Goal: Information Seeking & Learning: Check status

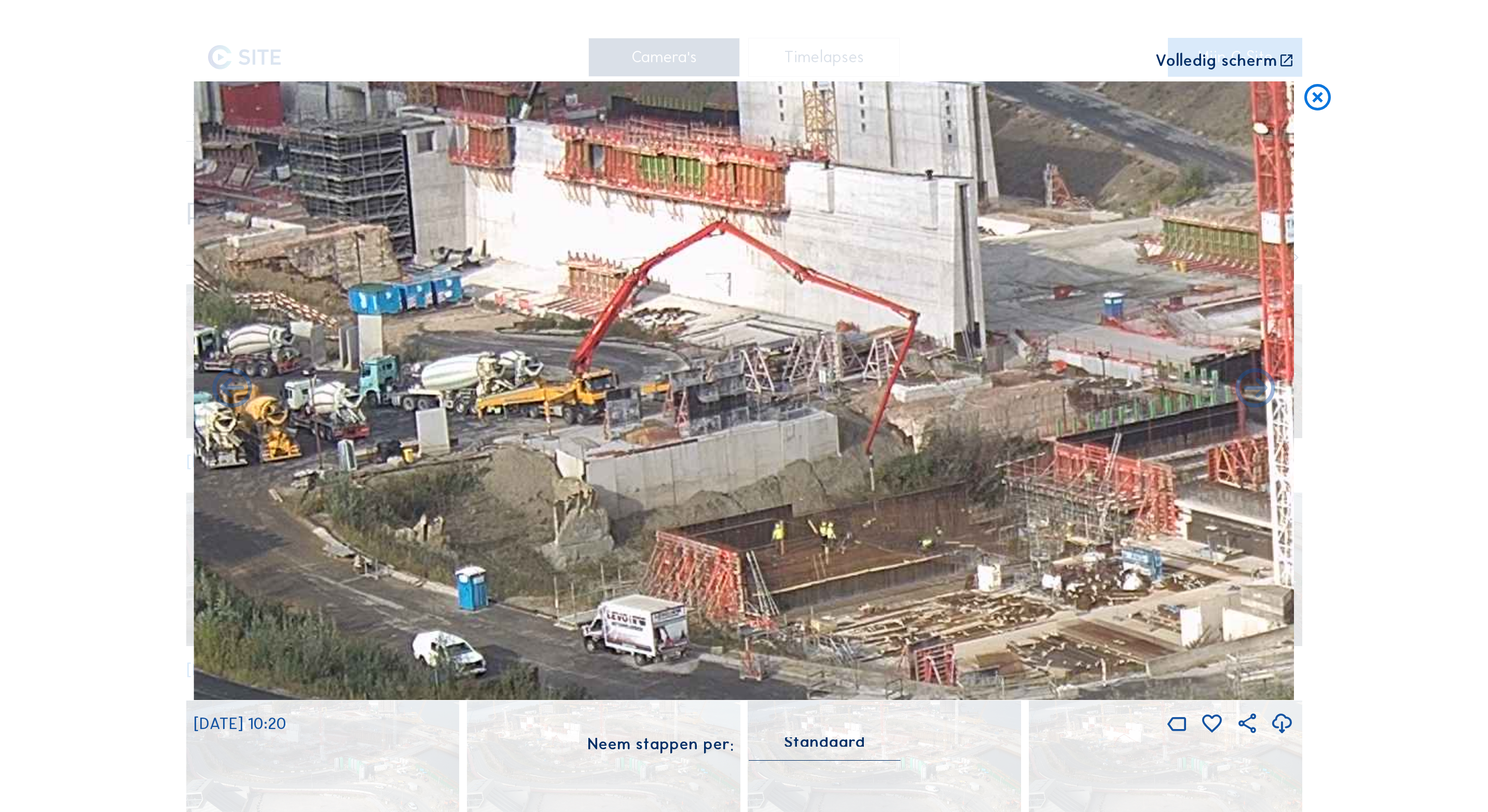
click at [1325, 101] on icon at bounding box center [1317, 98] width 31 height 32
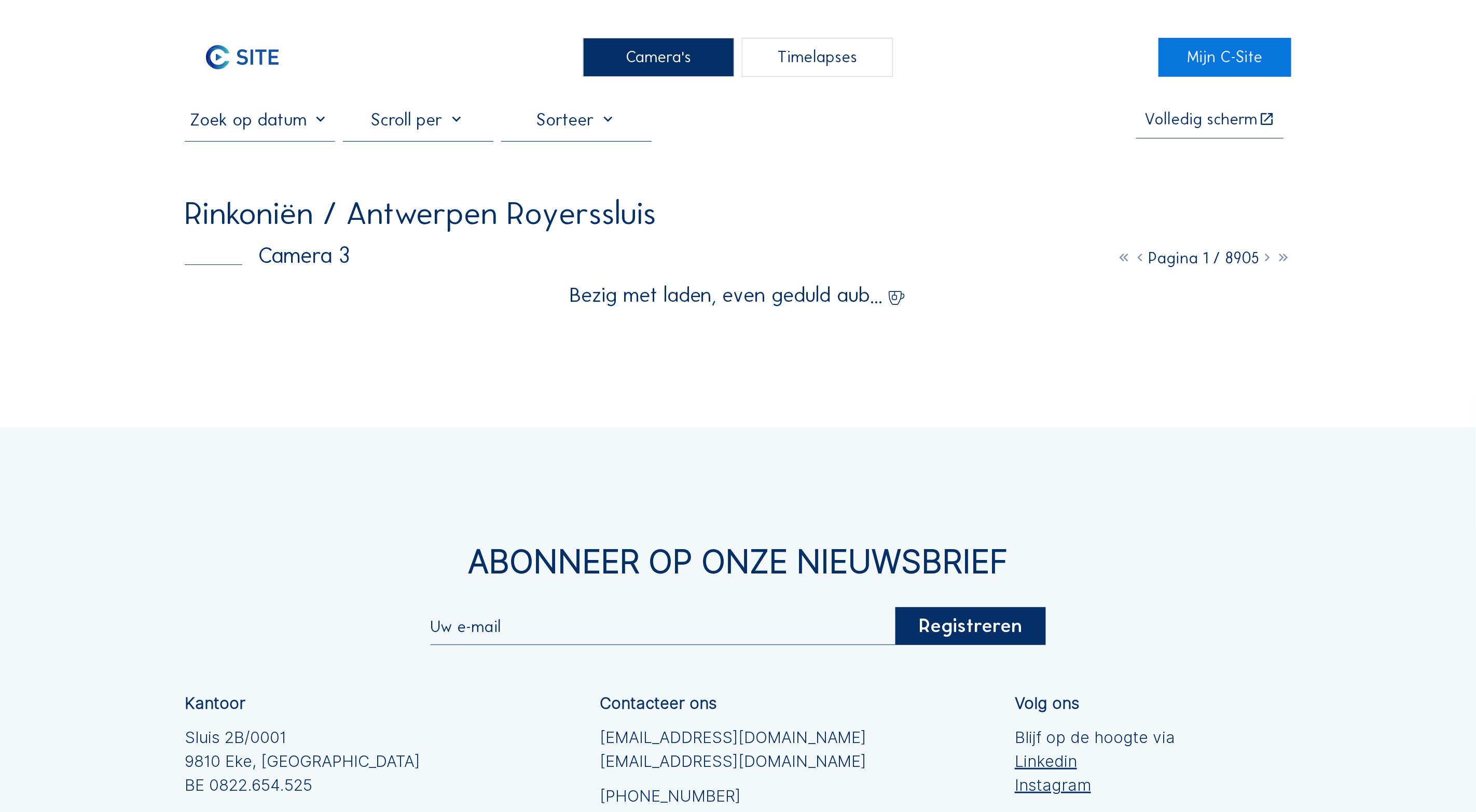
click at [663, 48] on div "Camera's" at bounding box center [658, 58] width 150 height 39
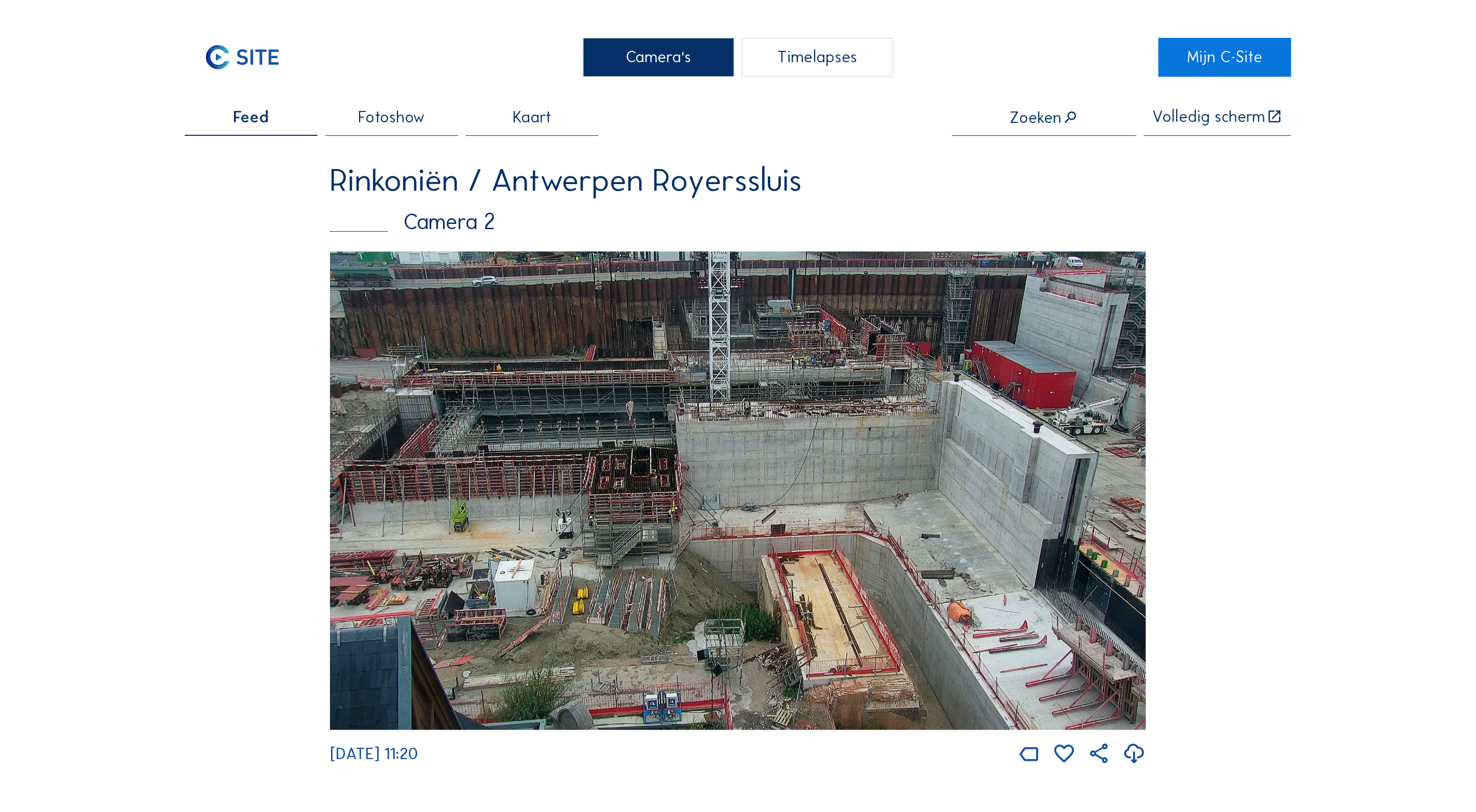
click at [612, 409] on img at bounding box center [738, 491] width 816 height 479
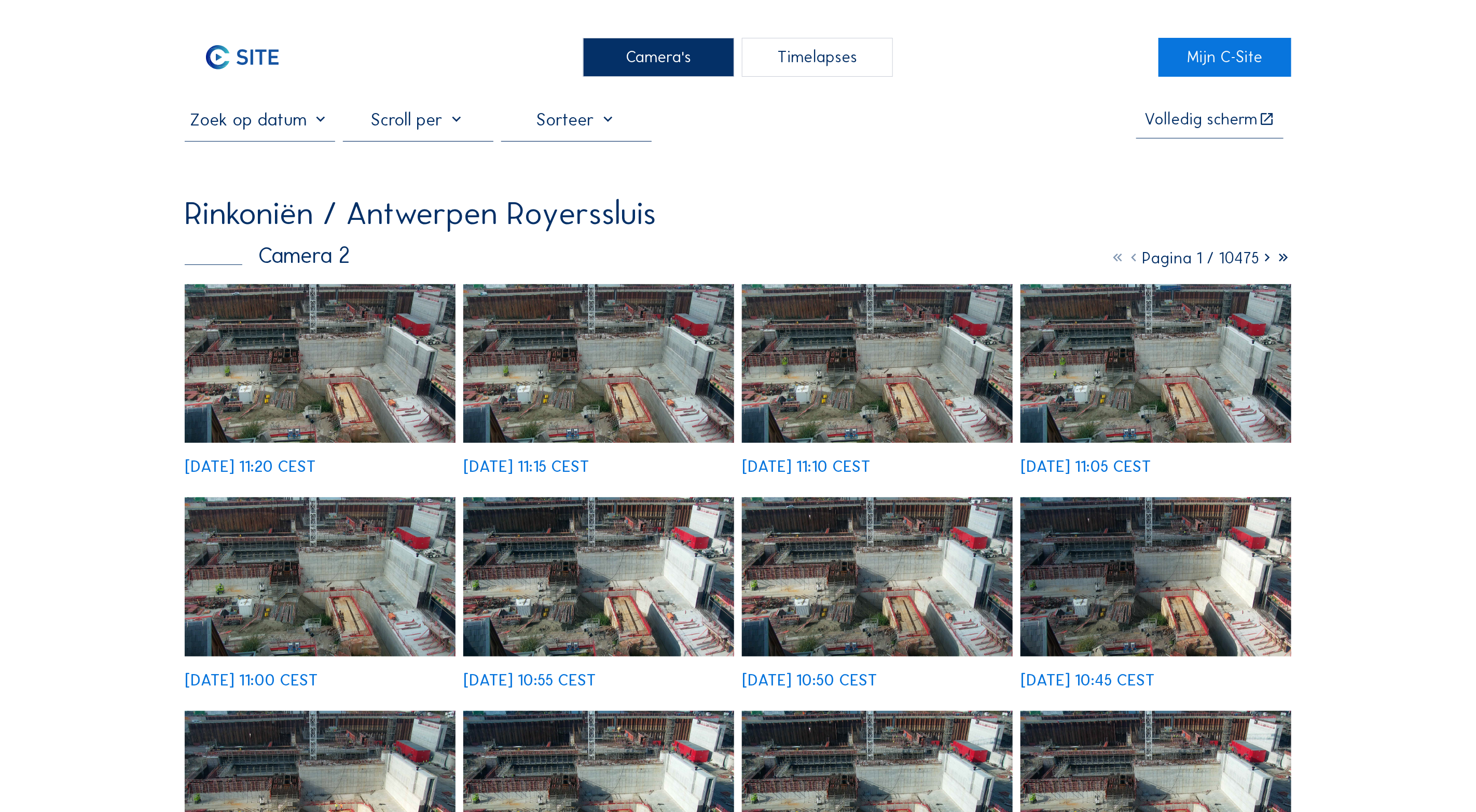
click at [315, 125] on input "text" at bounding box center [259, 119] width 150 height 21
click at [257, 151] on div "[DATE]" at bounding box center [250, 152] width 64 height 17
click at [198, 151] on icon at bounding box center [197, 152] width 17 height 17
click at [211, 241] on div "Oct" at bounding box center [209, 240] width 41 height 22
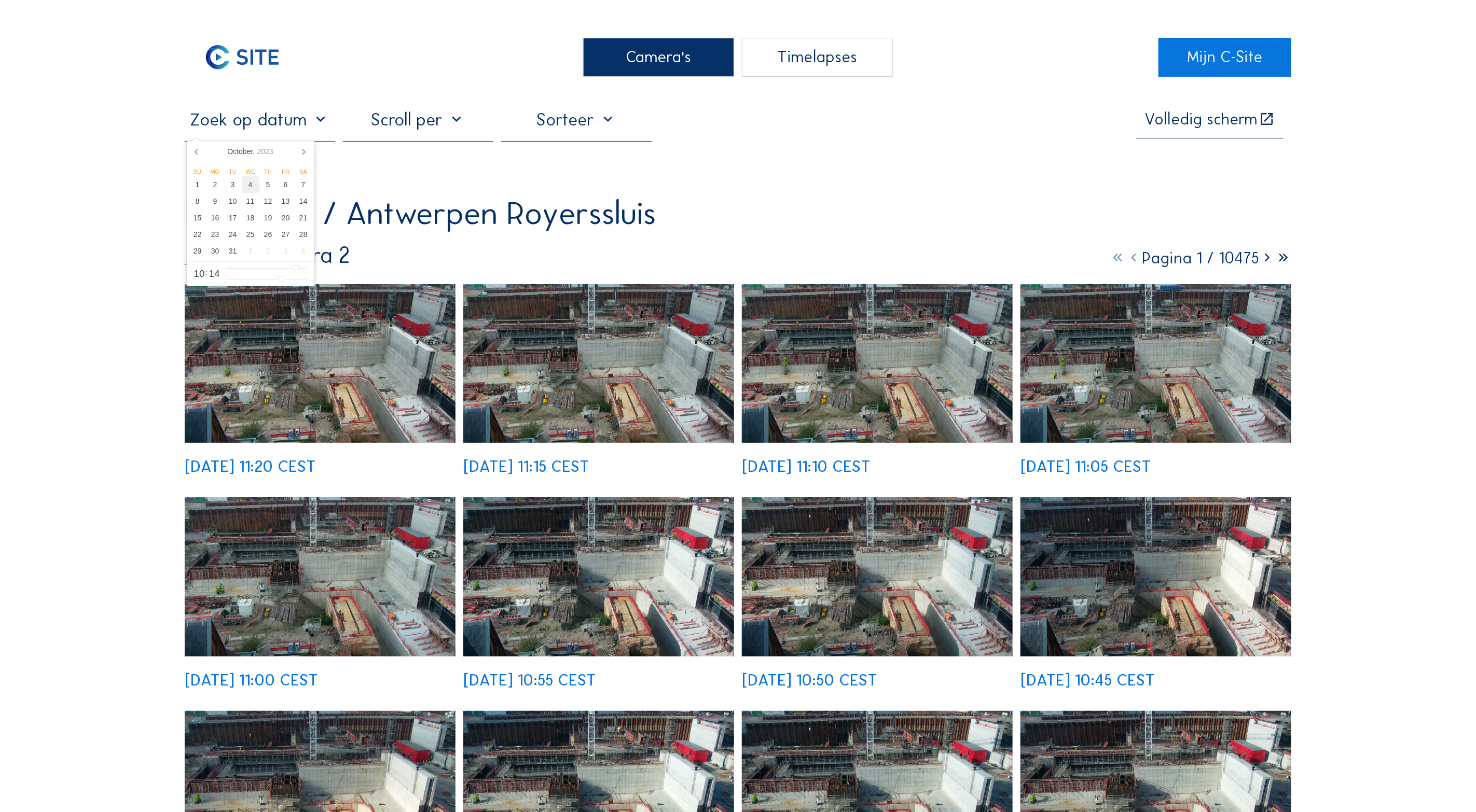
click at [252, 184] on div "4" at bounding box center [251, 185] width 18 height 17
type input "[DATE] 10:14"
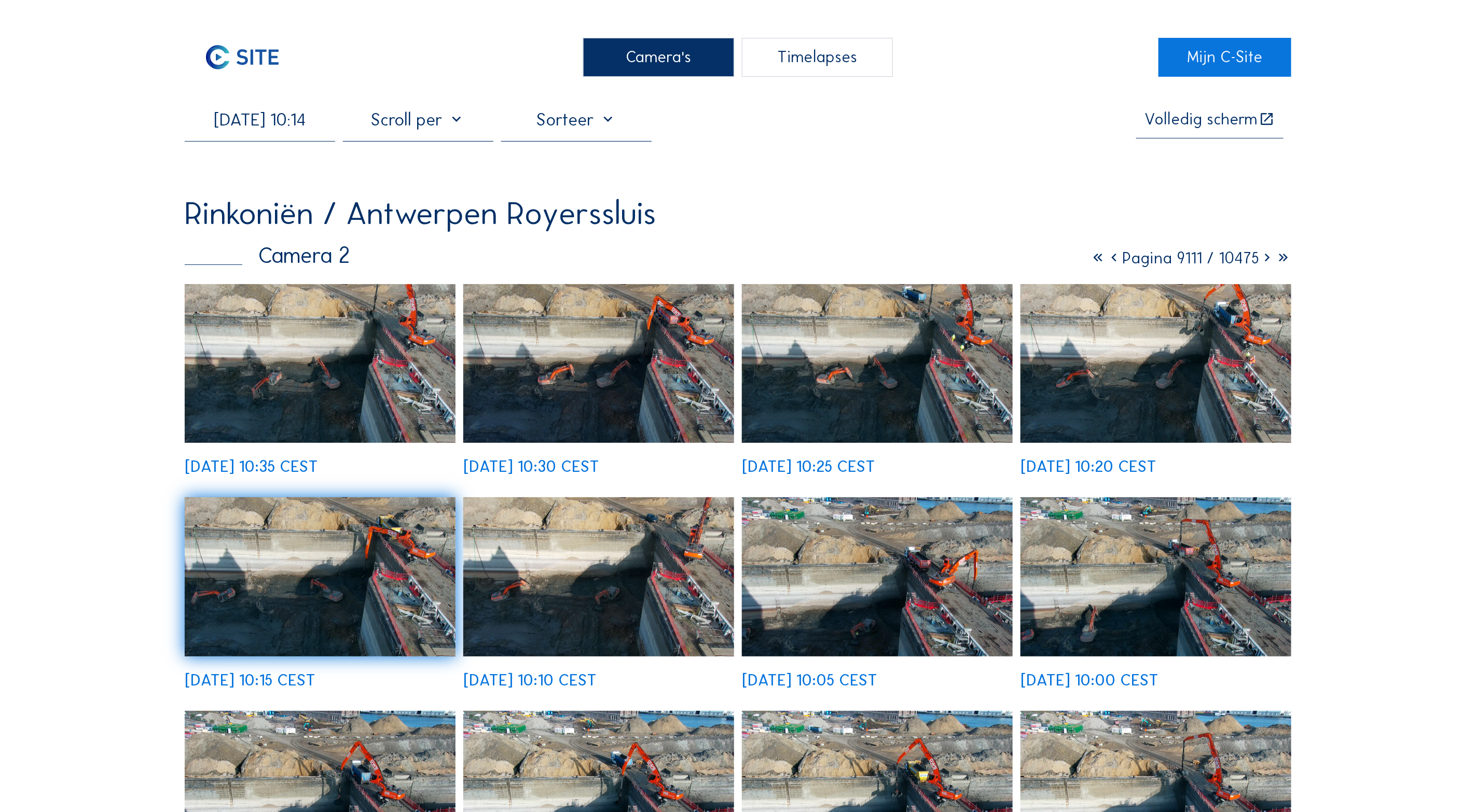
click at [342, 375] on img at bounding box center [320, 364] width 271 height 159
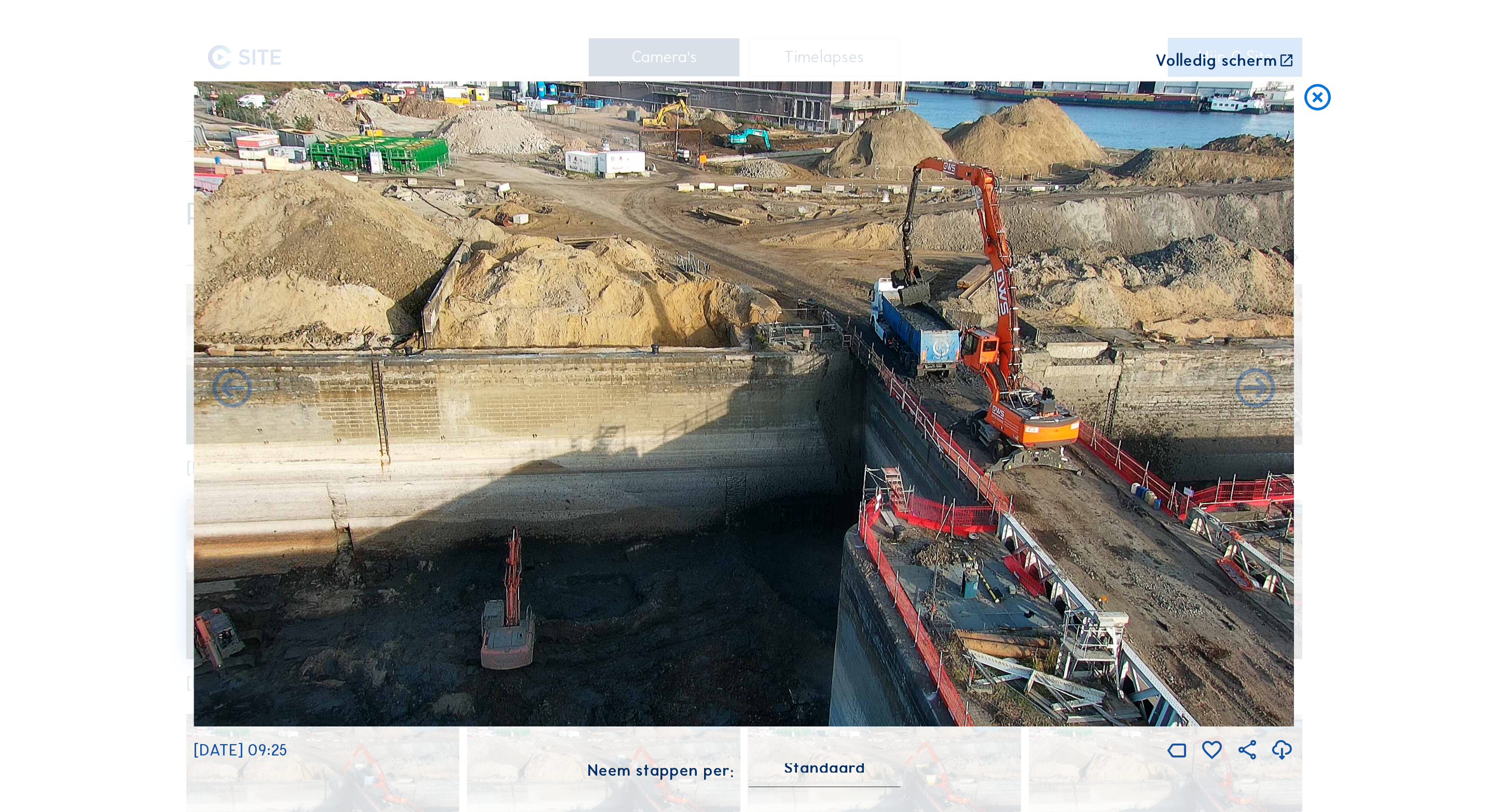
click at [1322, 97] on icon at bounding box center [1317, 98] width 31 height 32
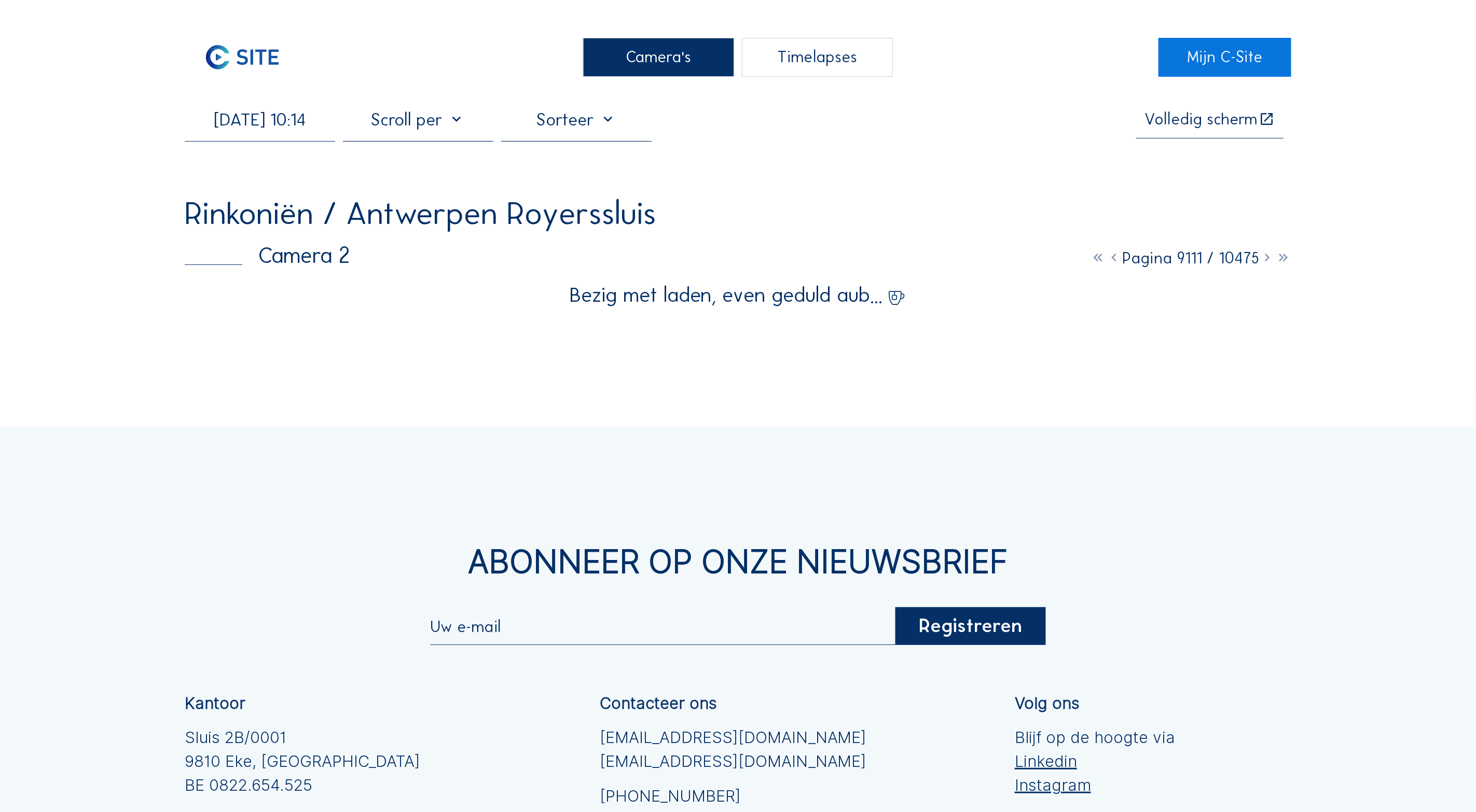
click at [667, 60] on div "Camera's" at bounding box center [658, 58] width 150 height 39
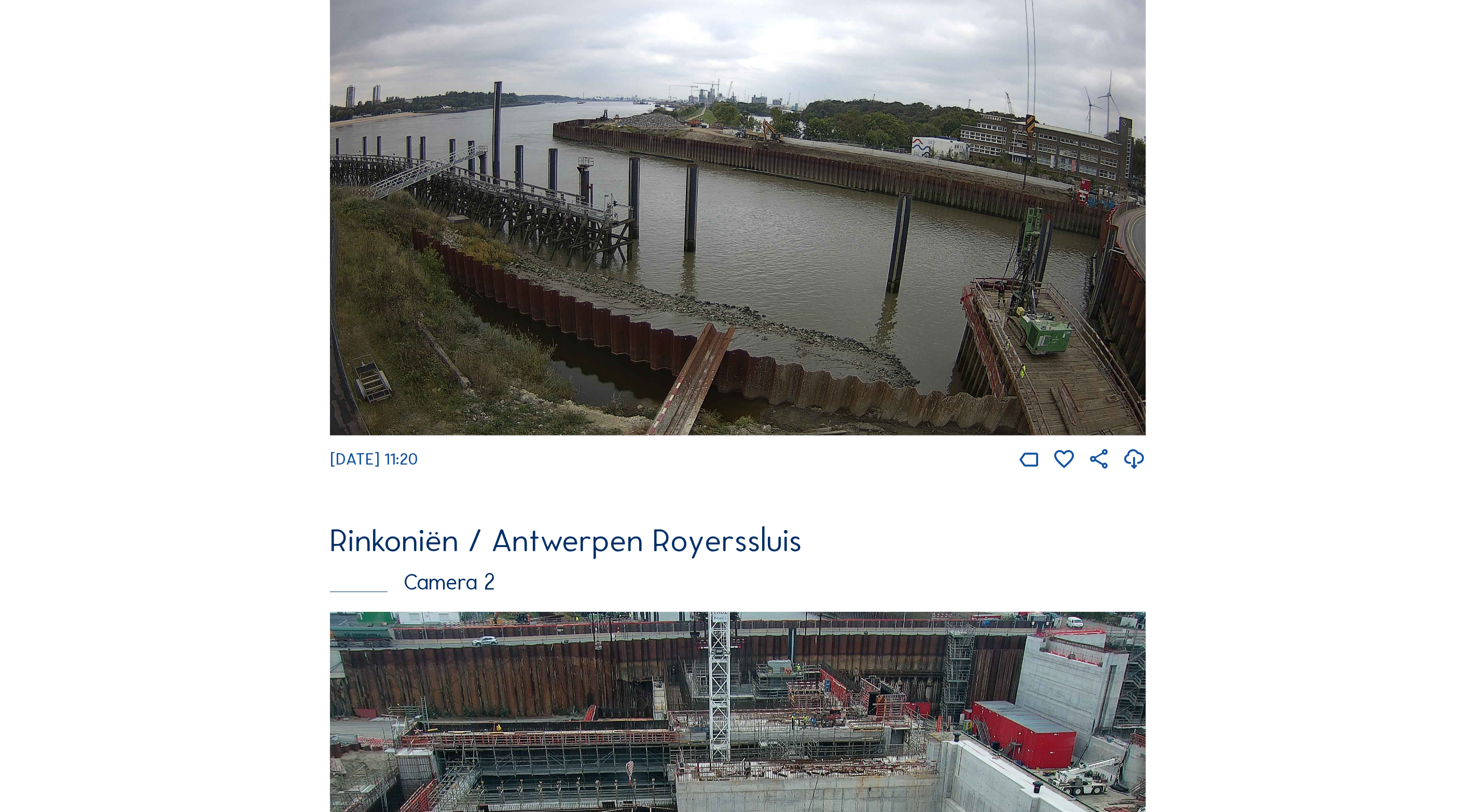
scroll to position [277, 0]
click at [817, 282] on img at bounding box center [738, 205] width 816 height 461
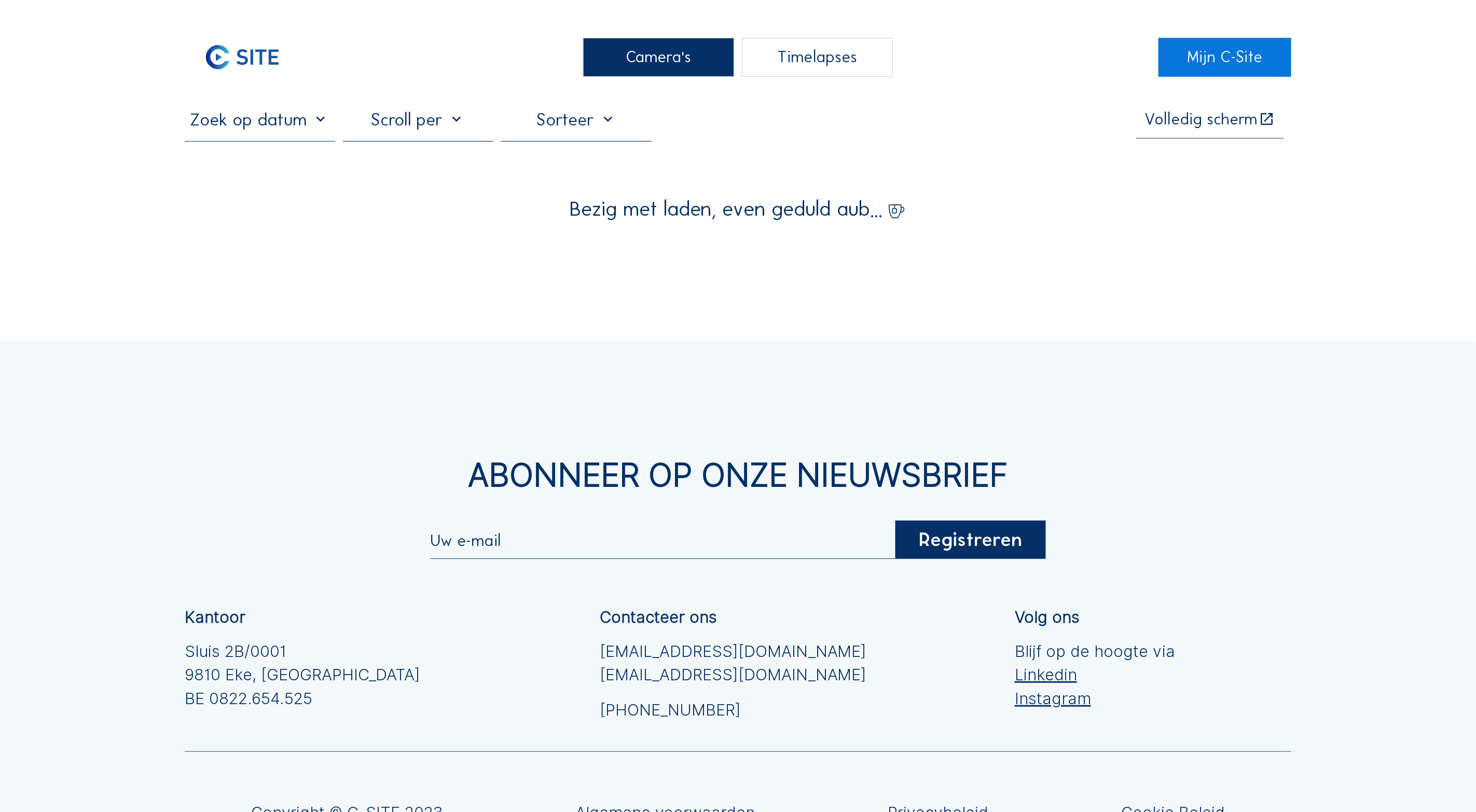
click at [316, 123] on input "text" at bounding box center [259, 119] width 150 height 21
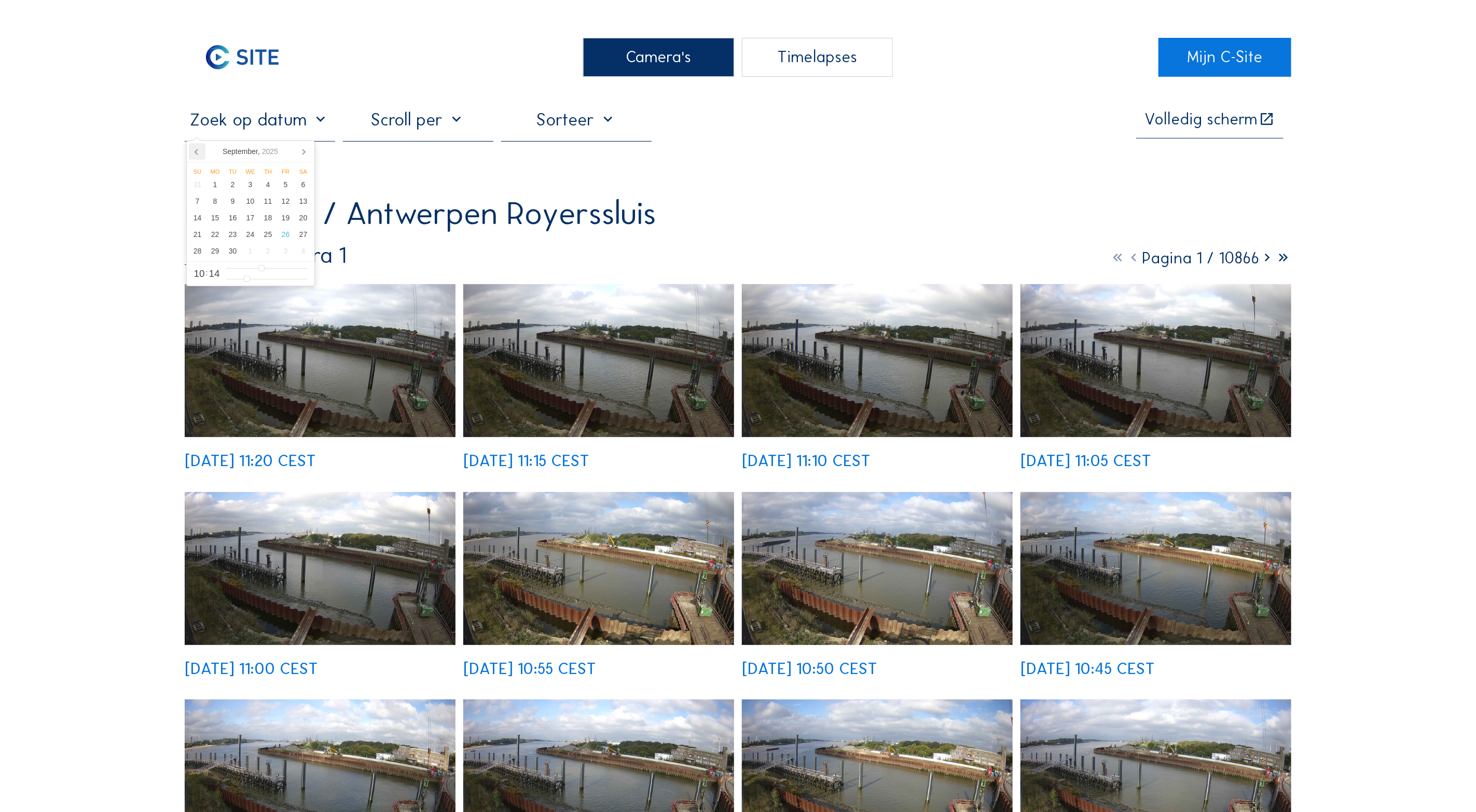
click at [195, 149] on icon at bounding box center [197, 152] width 17 height 17
click at [245, 149] on div "[DATE]" at bounding box center [250, 152] width 42 height 17
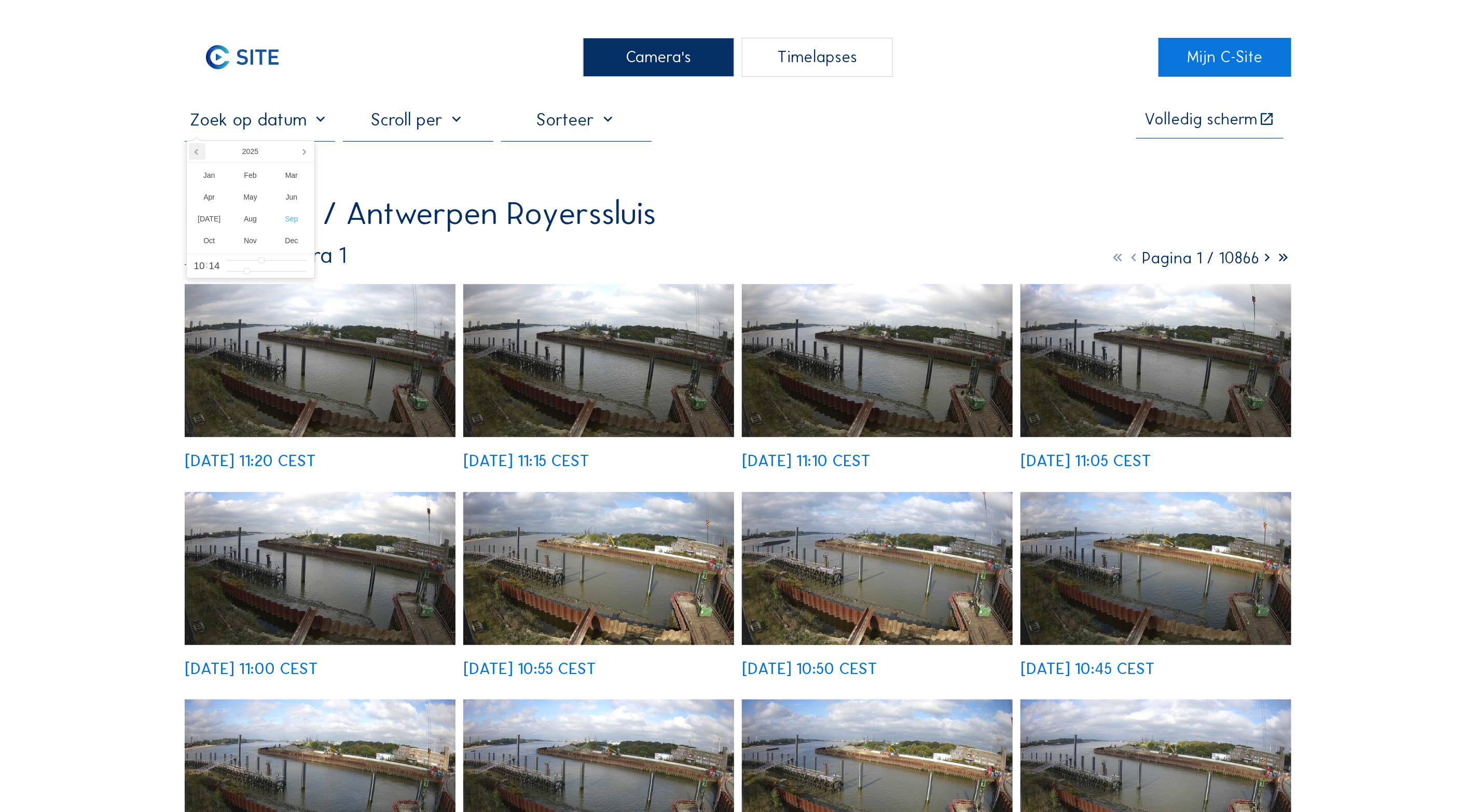
click at [198, 153] on icon at bounding box center [197, 152] width 17 height 17
click at [209, 240] on div "Oct" at bounding box center [209, 240] width 41 height 22
click at [265, 189] on div "5" at bounding box center [268, 185] width 18 height 17
type input "[DATE] 10:14"
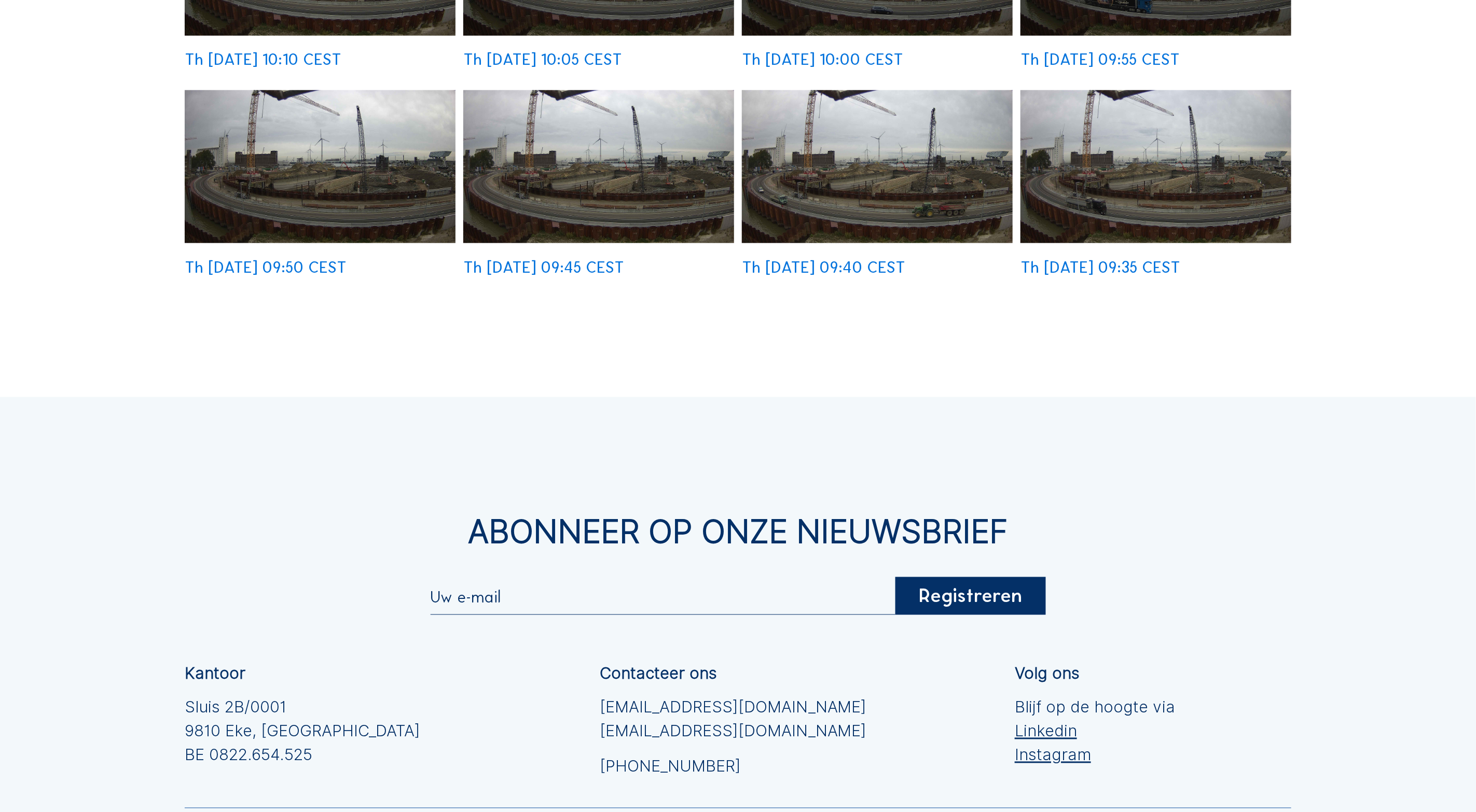
scroll to position [855, 0]
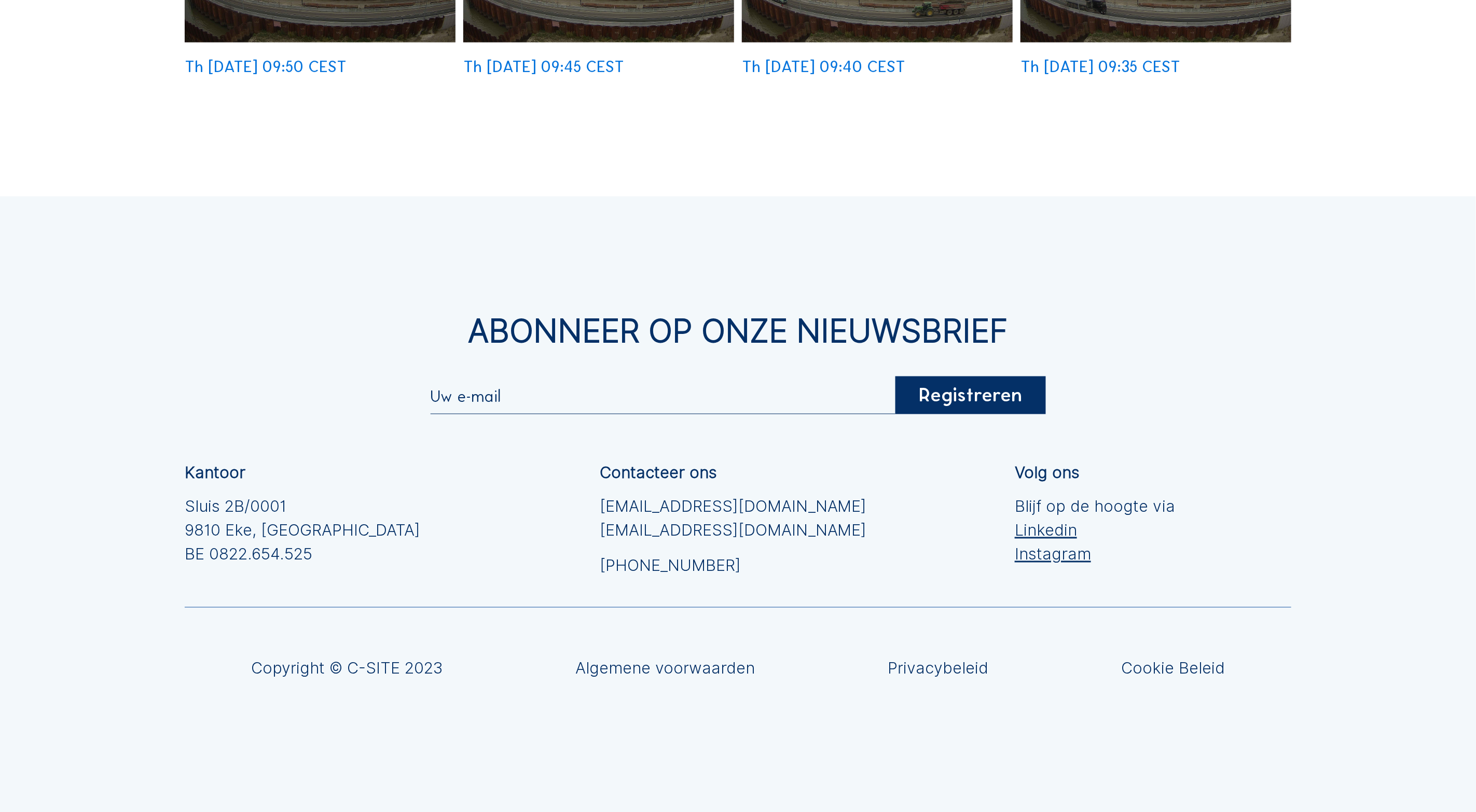
click at [362, 459] on div "Abonneer op onze nieuwsbrief Registreren Kantoor Sluis 2B/0001 [GEOGRAPHIC_DATA…" at bounding box center [738, 517] width 1476 height 642
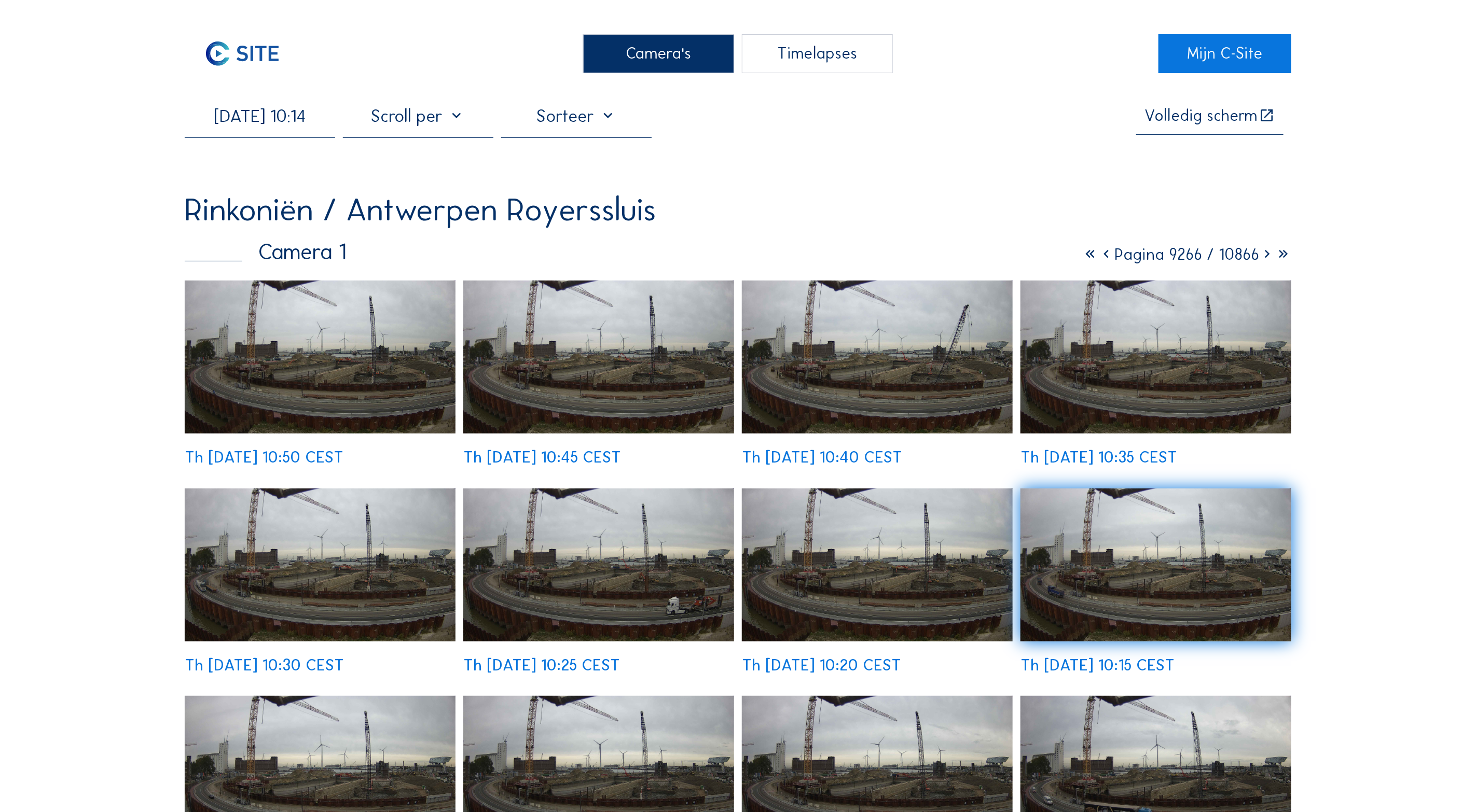
scroll to position [0, 0]
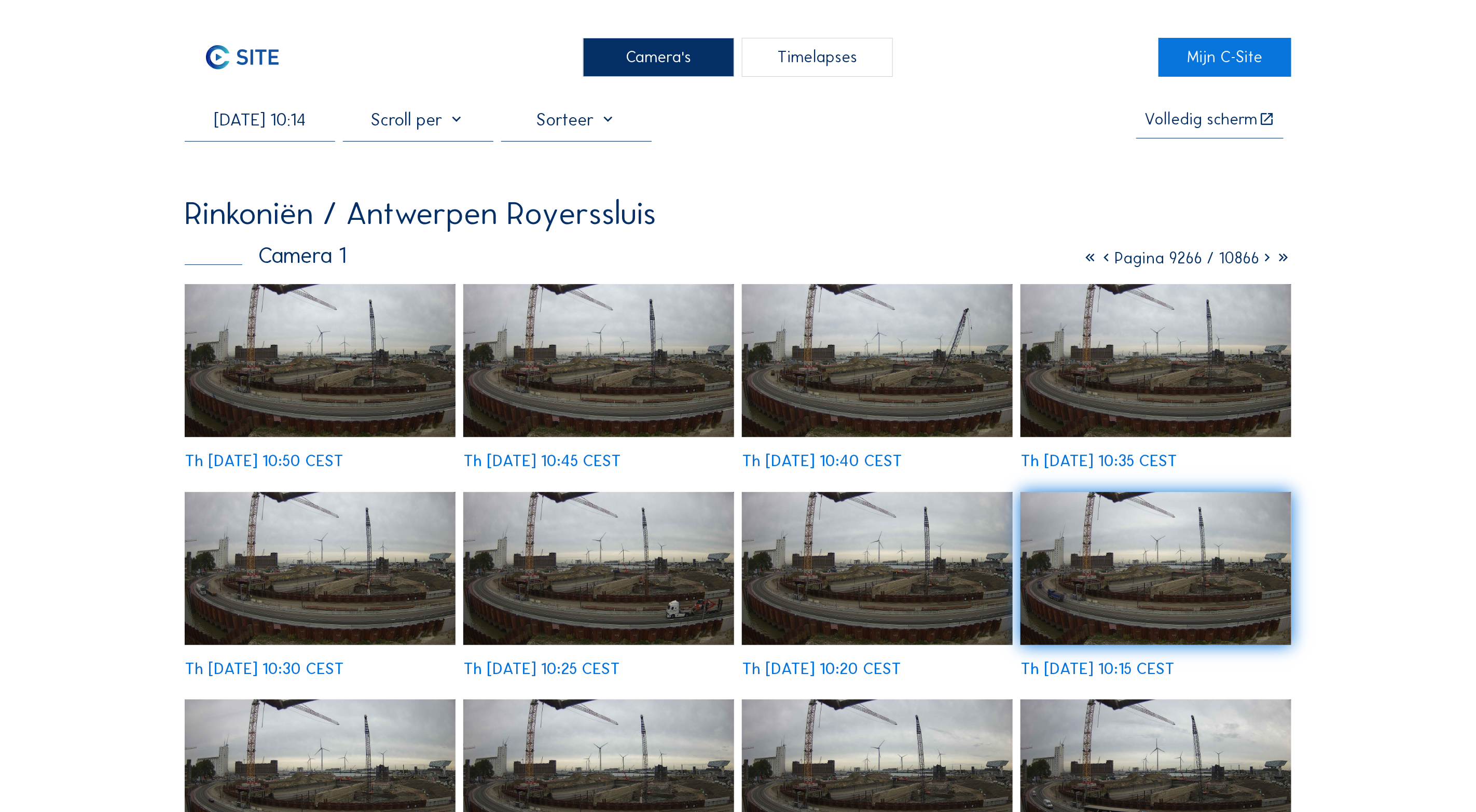
click at [679, 59] on div "Camera's" at bounding box center [658, 58] width 150 height 39
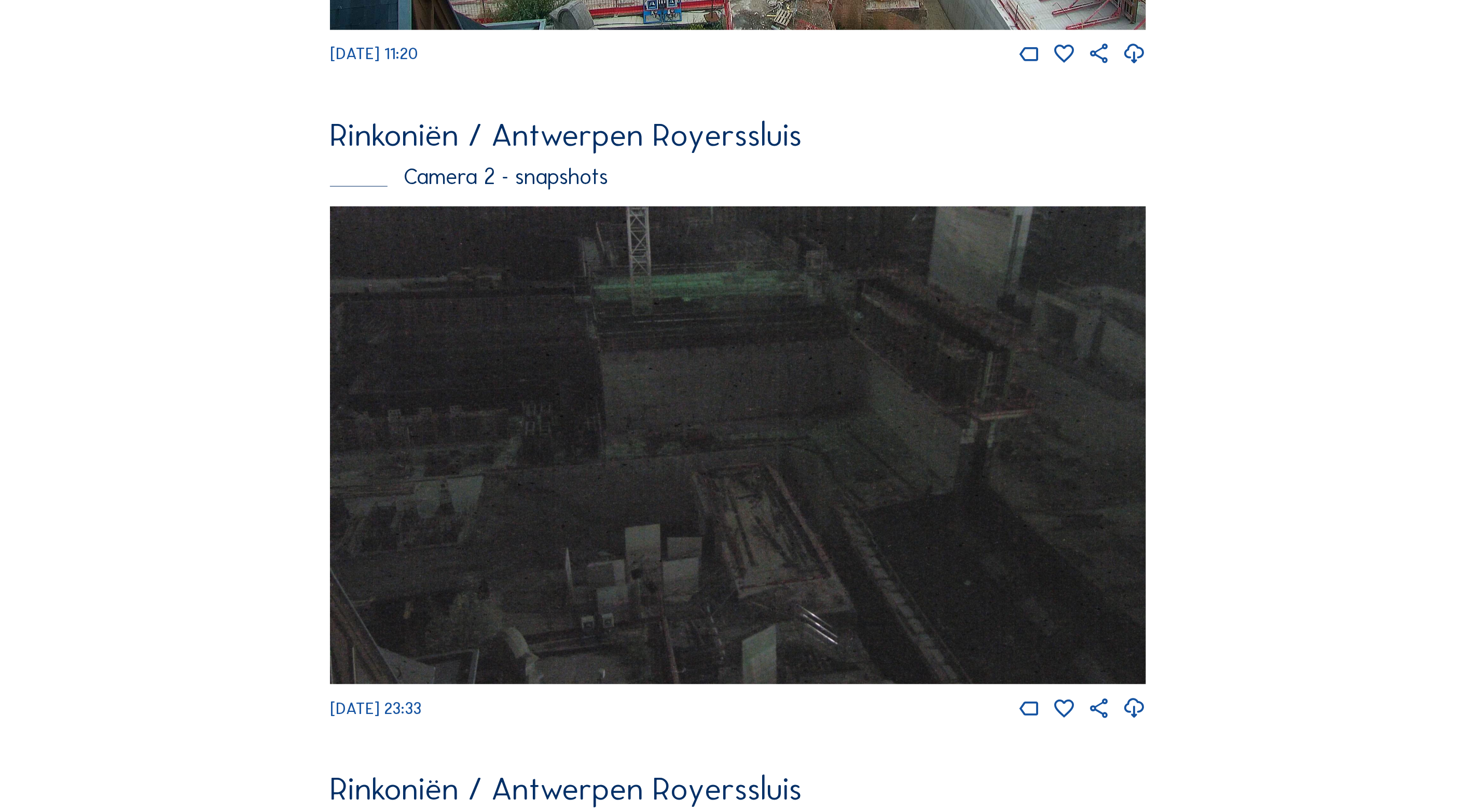
click at [557, 378] on img at bounding box center [738, 446] width 816 height 479
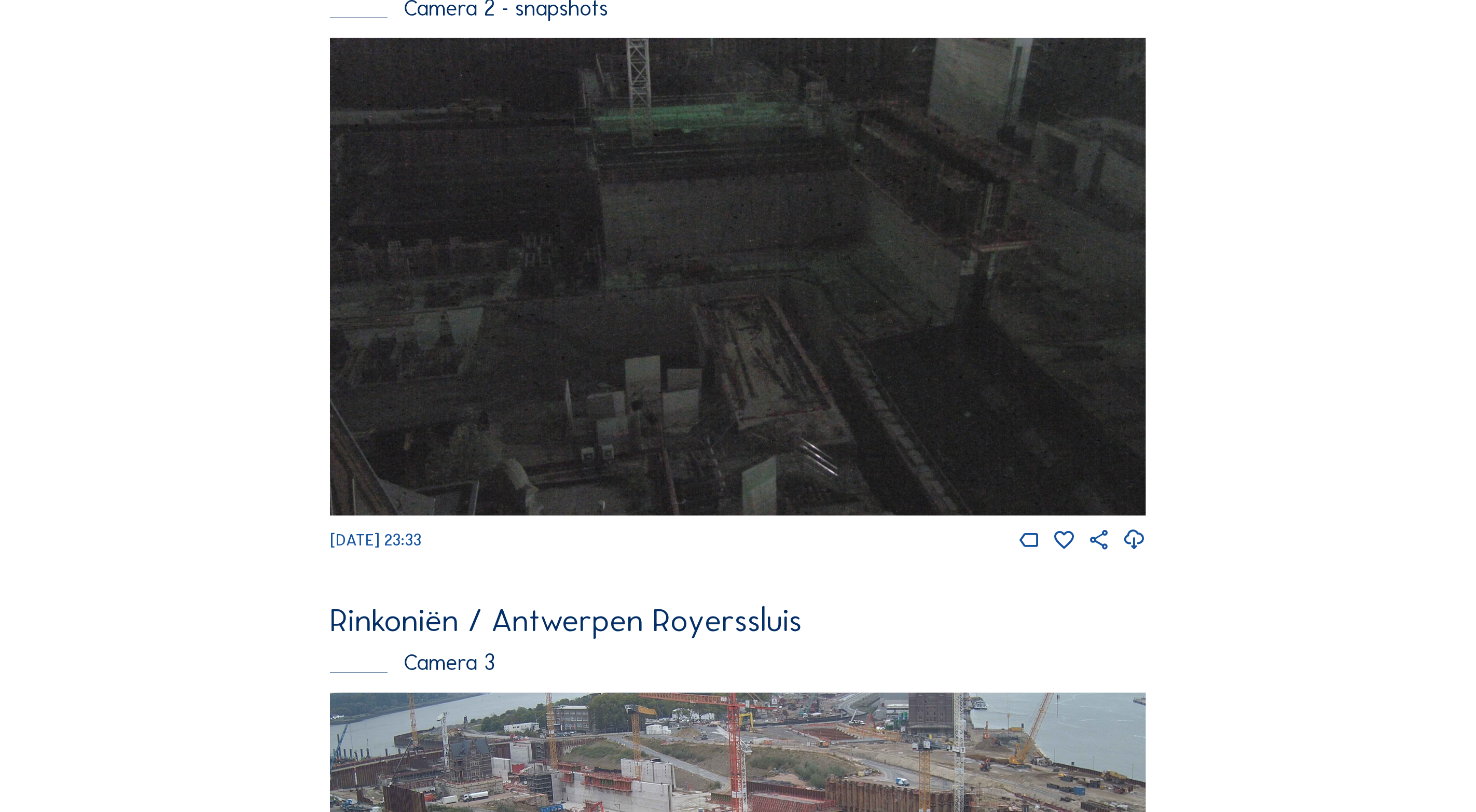
click at [557, 378] on img at bounding box center [738, 278] width 816 height 479
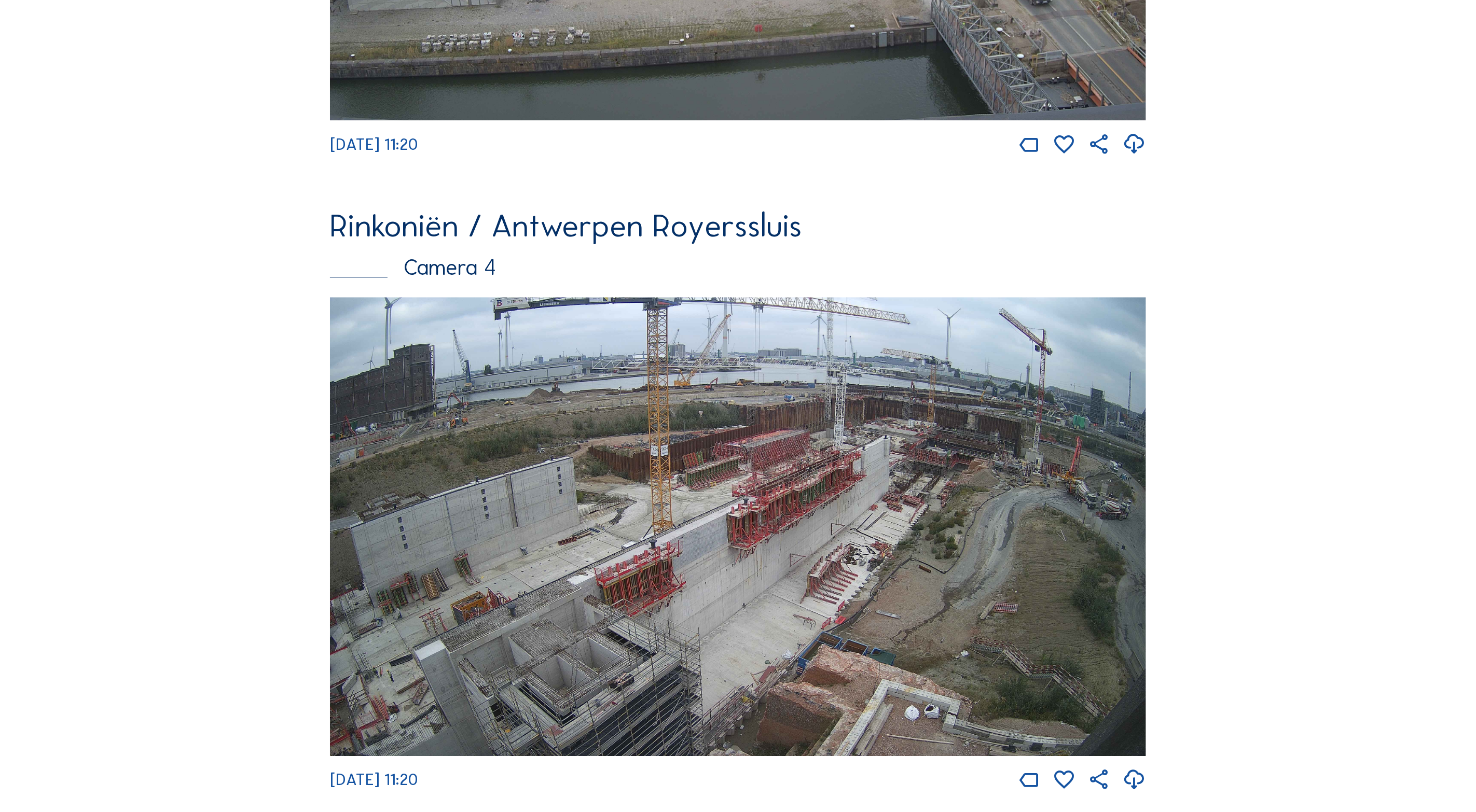
scroll to position [1946, 0]
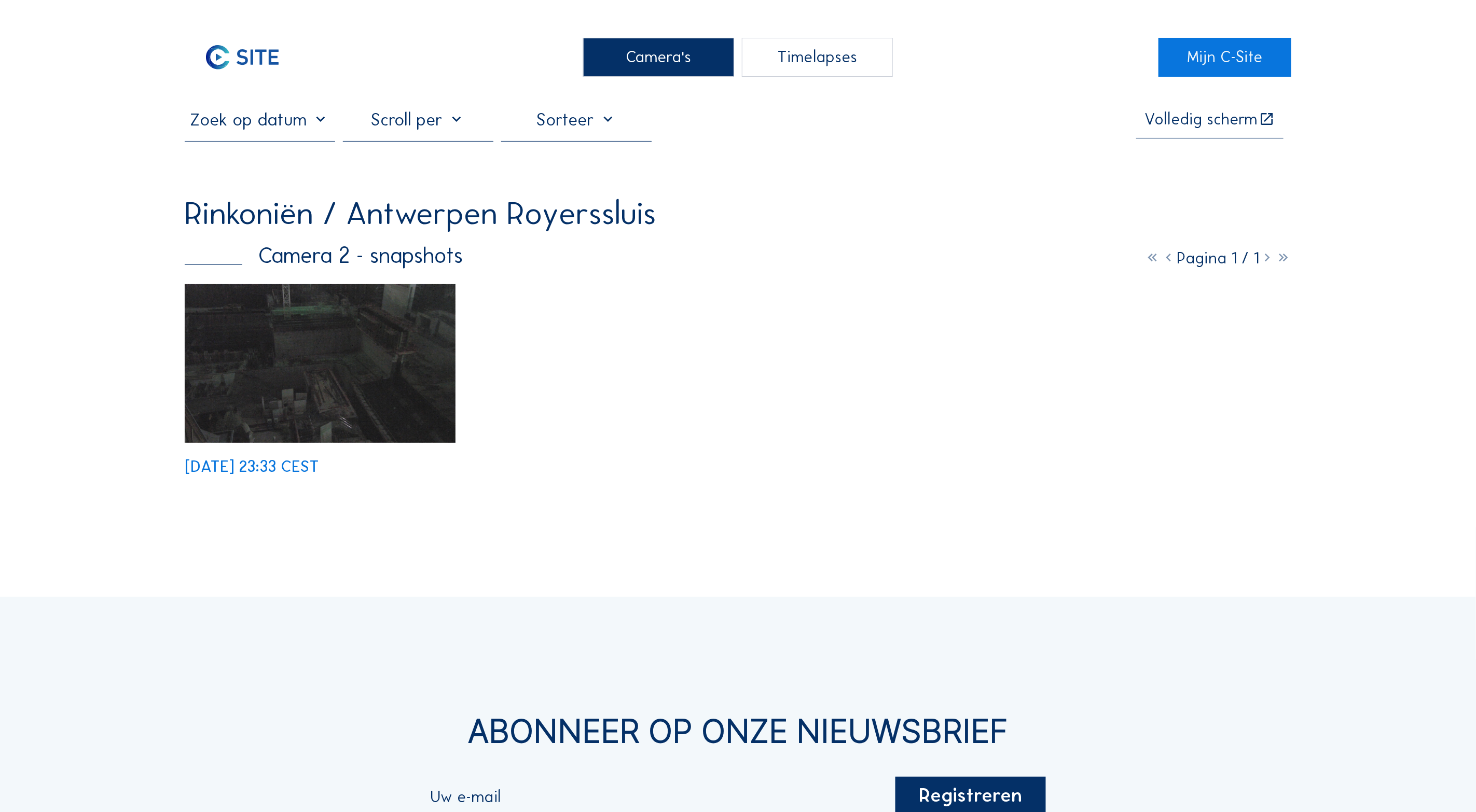
click at [656, 55] on div "Camera's" at bounding box center [658, 58] width 150 height 39
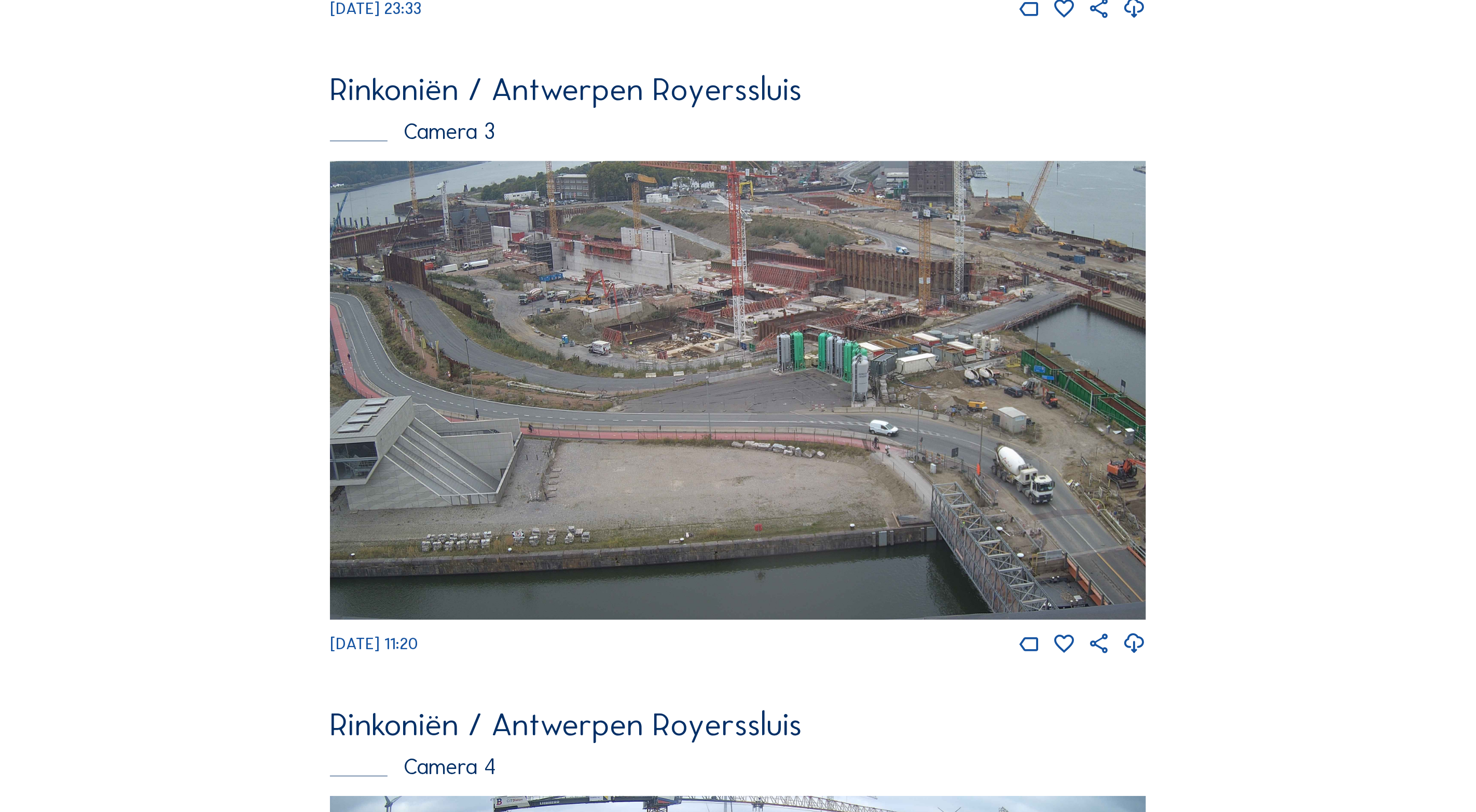
scroll to position [2044, 0]
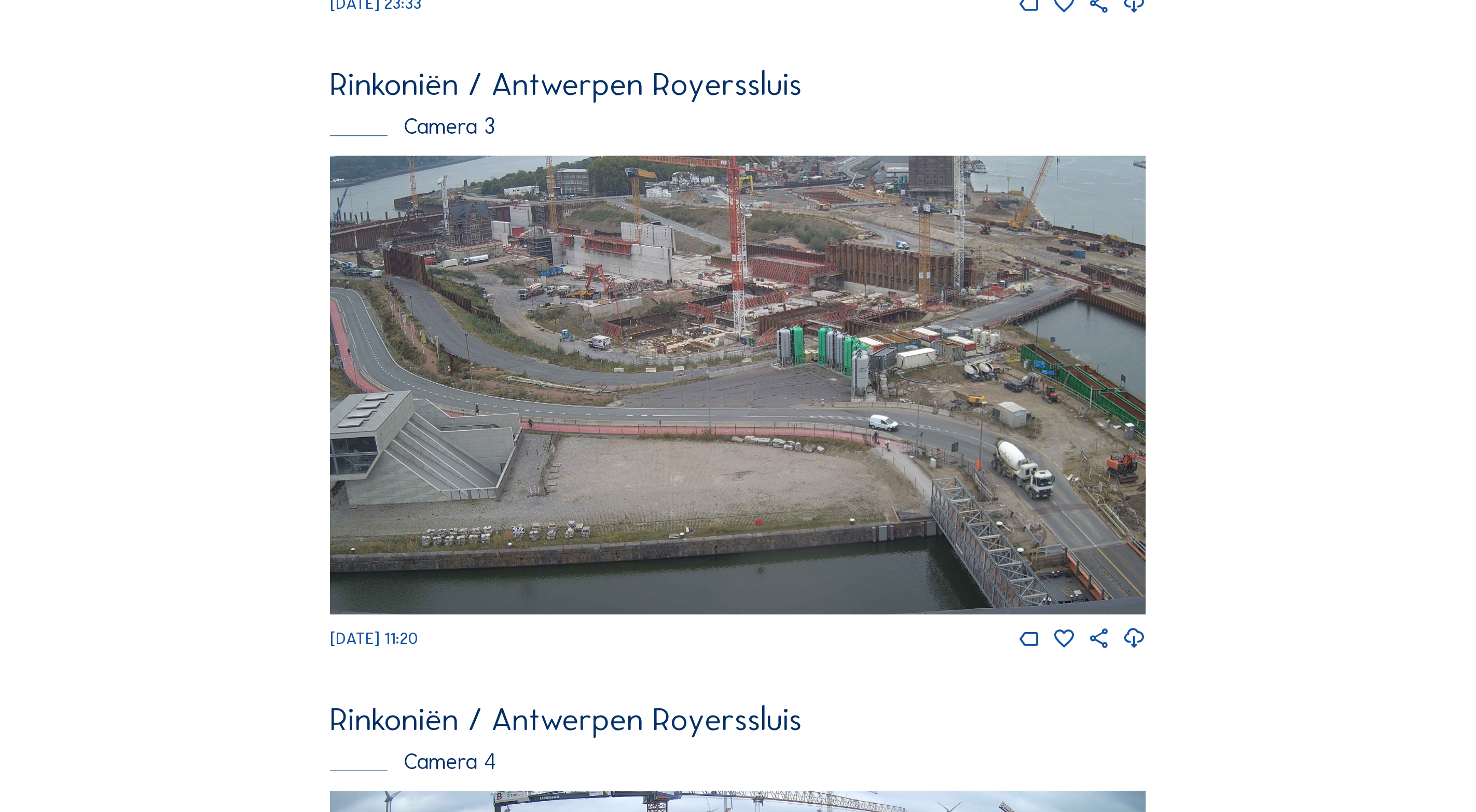
click at [557, 381] on img at bounding box center [738, 385] width 816 height 459
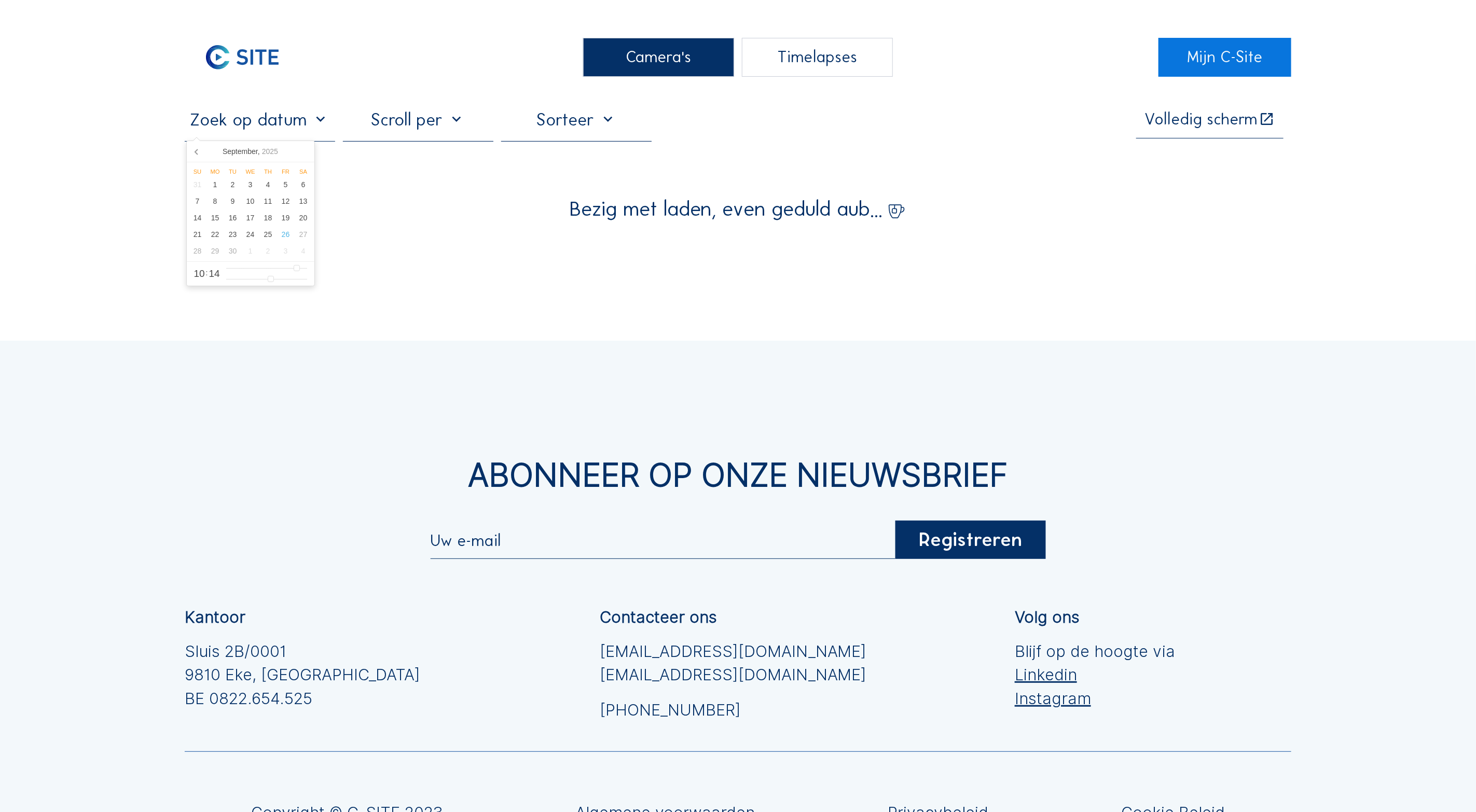
click at [282, 123] on input "text" at bounding box center [259, 119] width 150 height 21
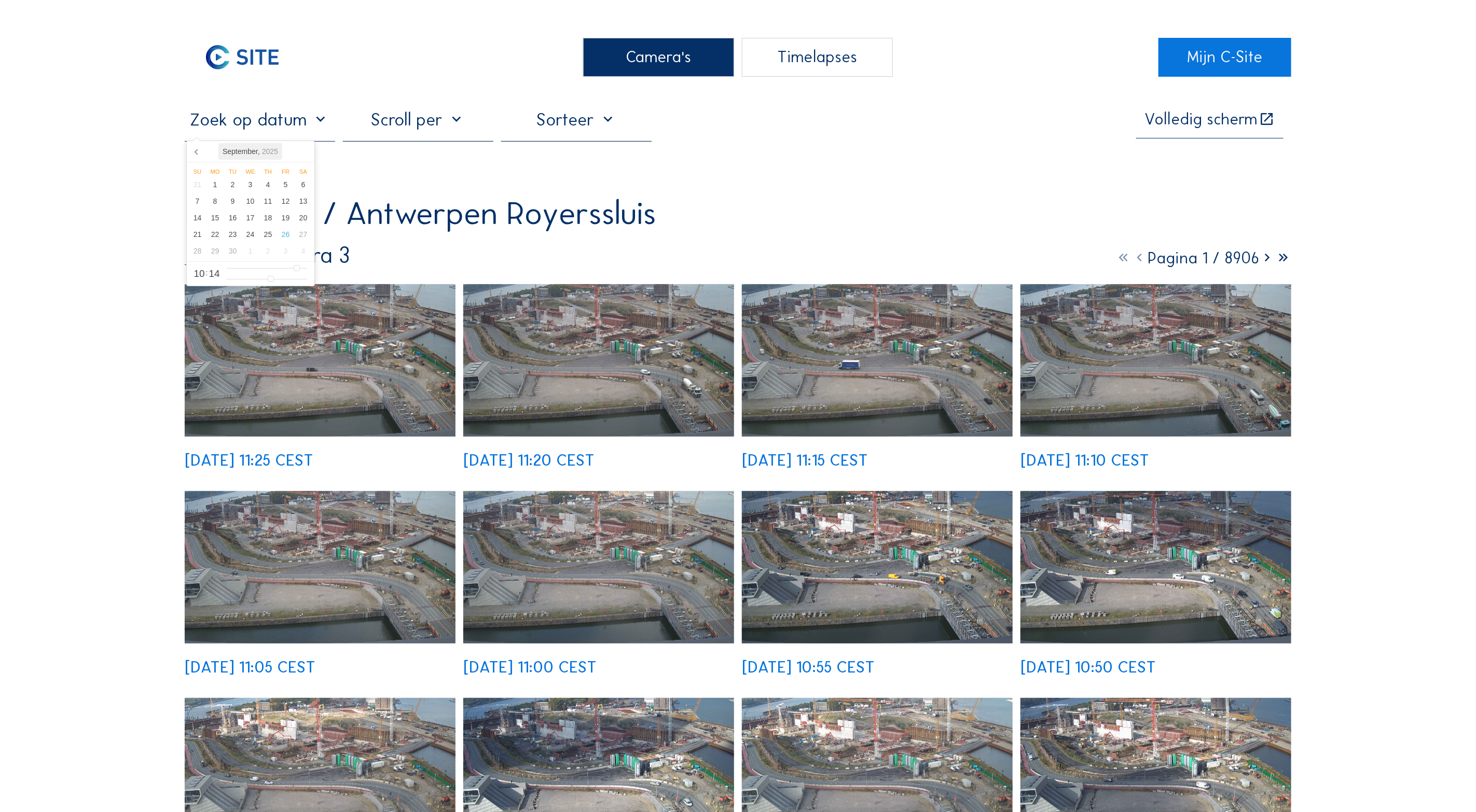
click at [234, 153] on div "[DATE]" at bounding box center [250, 152] width 64 height 17
click at [198, 153] on icon at bounding box center [197, 152] width 17 height 17
click at [196, 153] on icon at bounding box center [197, 152] width 17 height 17
click at [212, 235] on div "Oct" at bounding box center [209, 240] width 41 height 22
click at [250, 189] on div "4" at bounding box center [251, 185] width 18 height 17
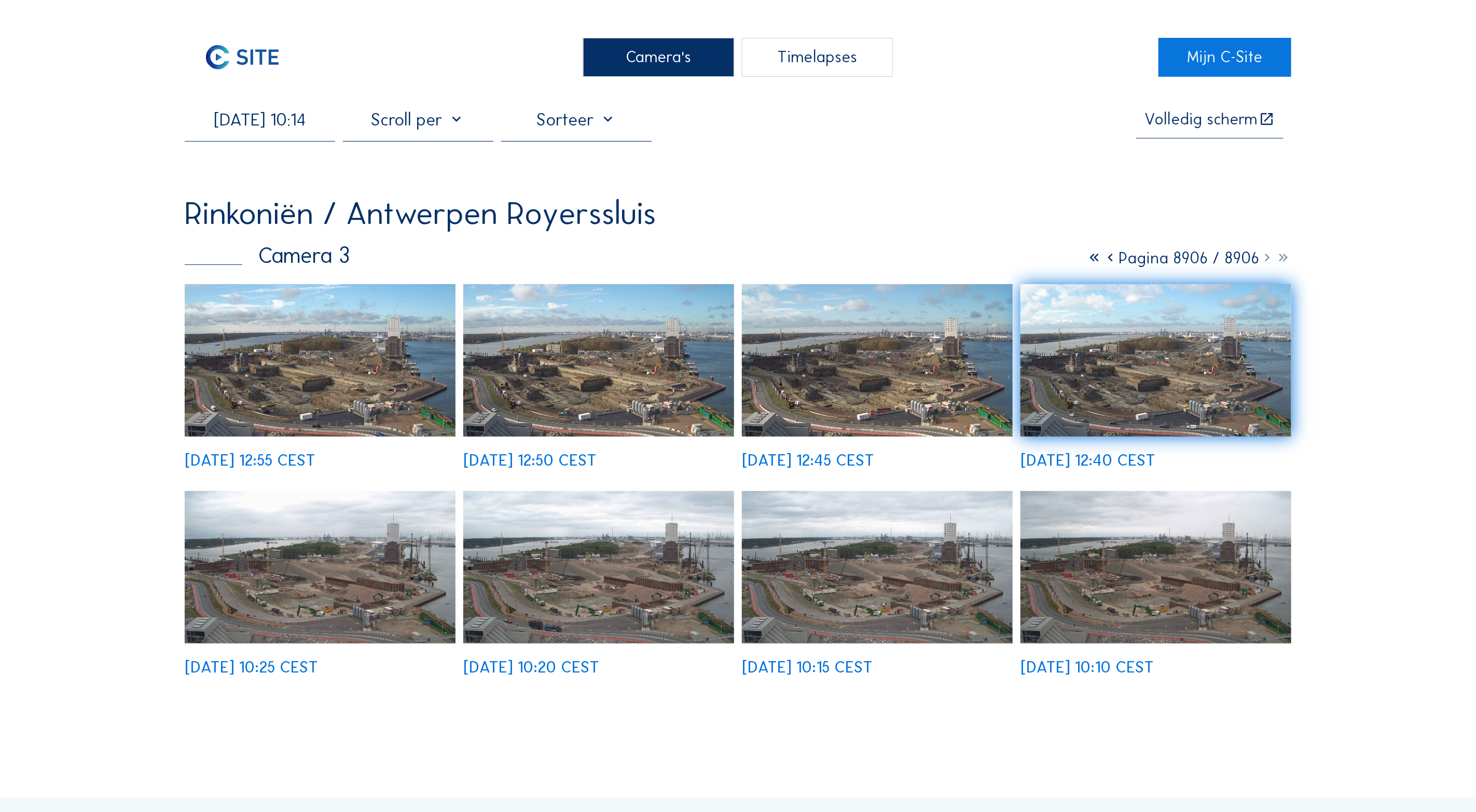
click at [279, 372] on img at bounding box center [320, 361] width 271 height 153
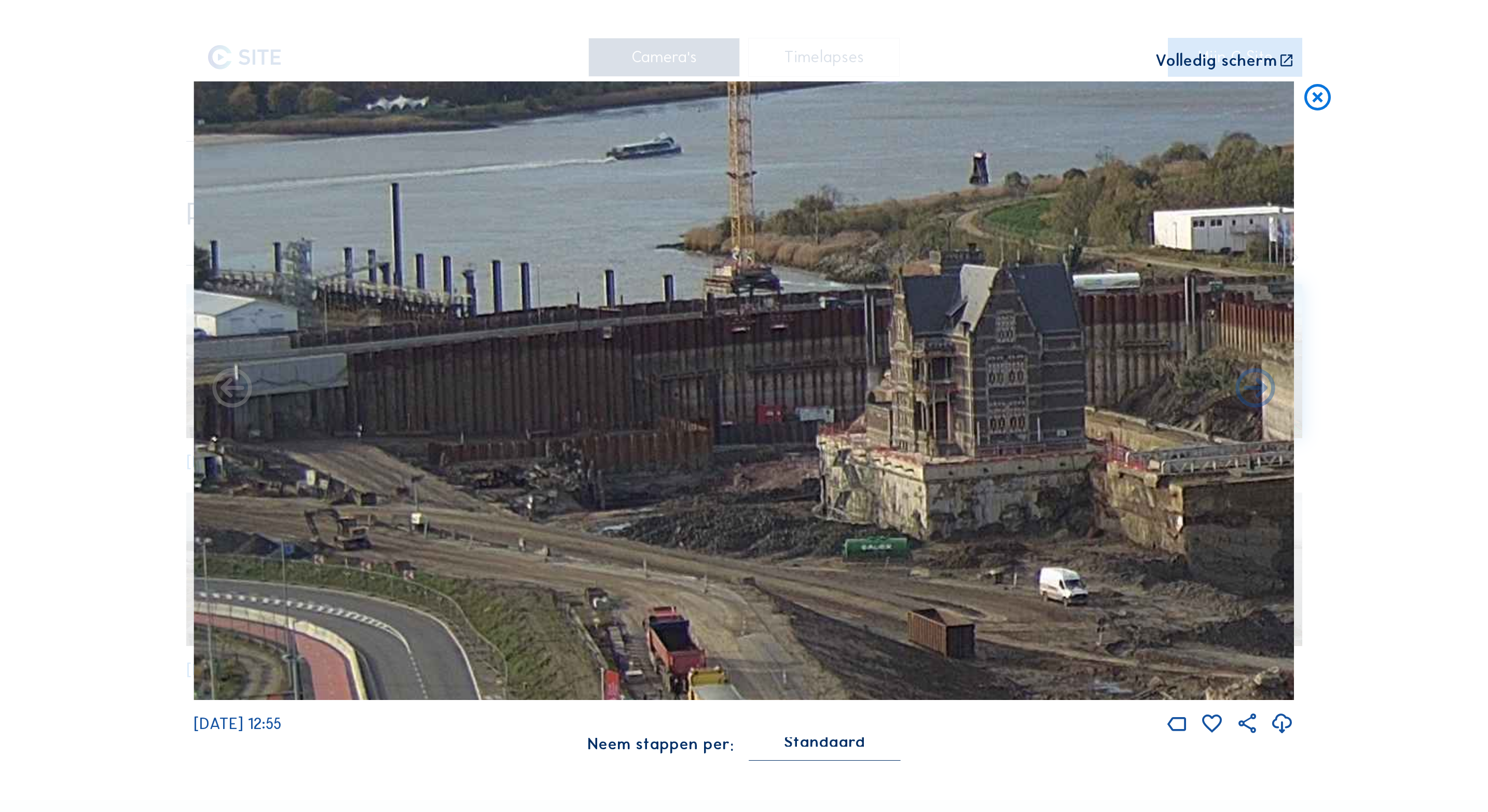
drag, startPoint x: 355, startPoint y: 437, endPoint x: 693, endPoint y: 464, distance: 339.1
click at [693, 464] on img at bounding box center [744, 391] width 1100 height 618
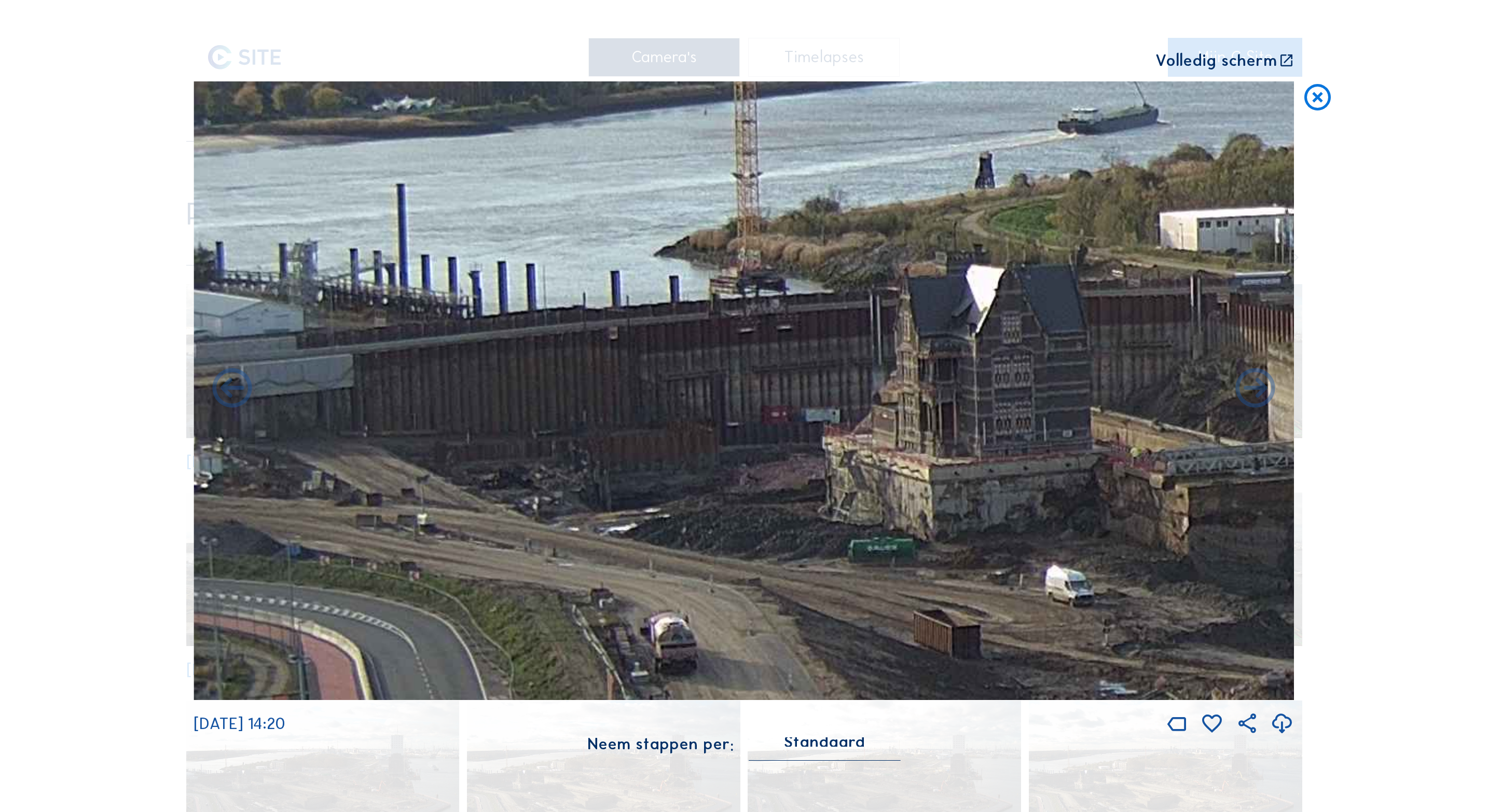
click at [1320, 94] on icon at bounding box center [1317, 98] width 31 height 32
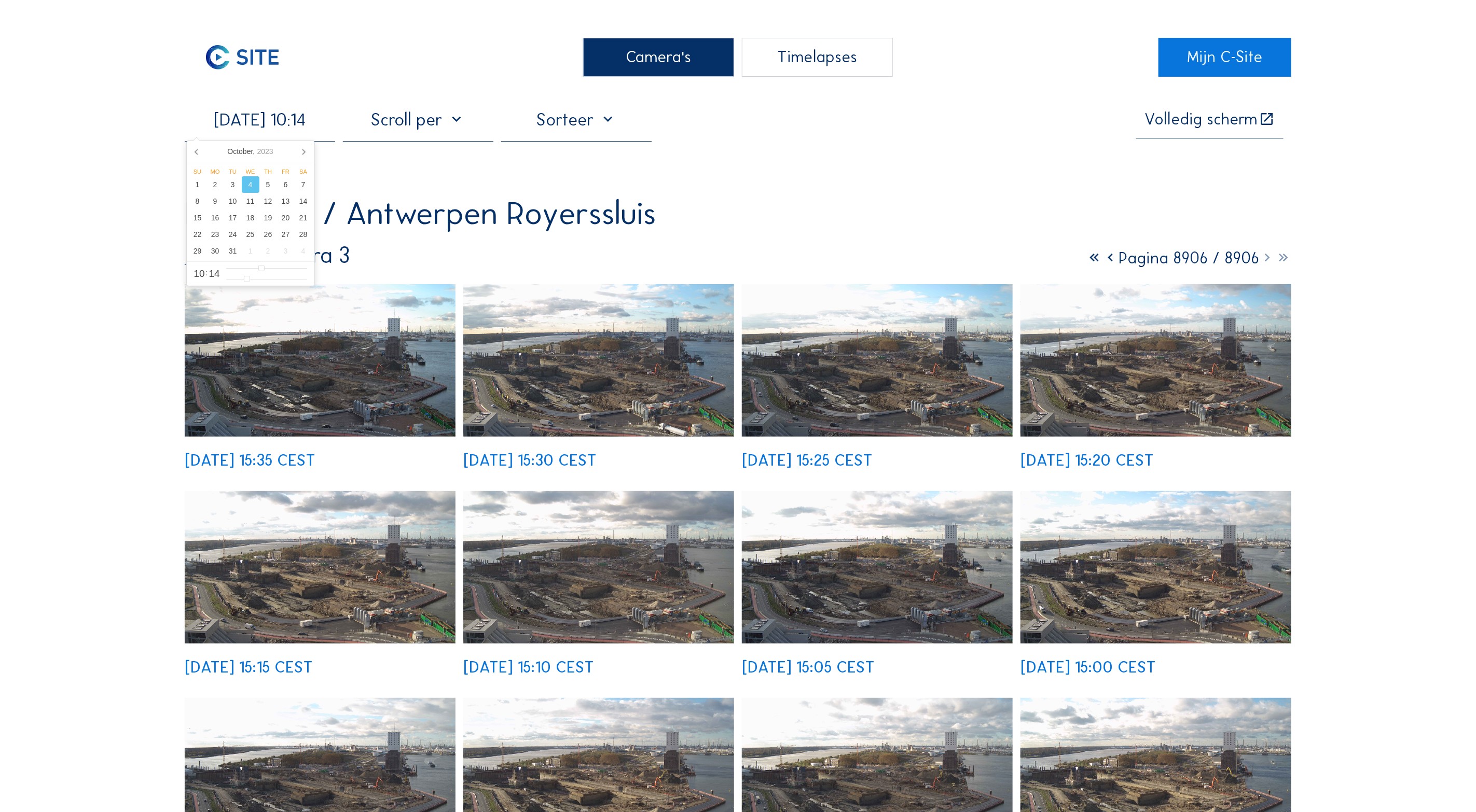
click at [278, 127] on input "[DATE] 10:14" at bounding box center [259, 119] width 150 height 21
click at [304, 153] on icon at bounding box center [303, 152] width 17 height 17
click at [233, 254] on div "28" at bounding box center [233, 251] width 18 height 17
type input "[DATE] 10:14"
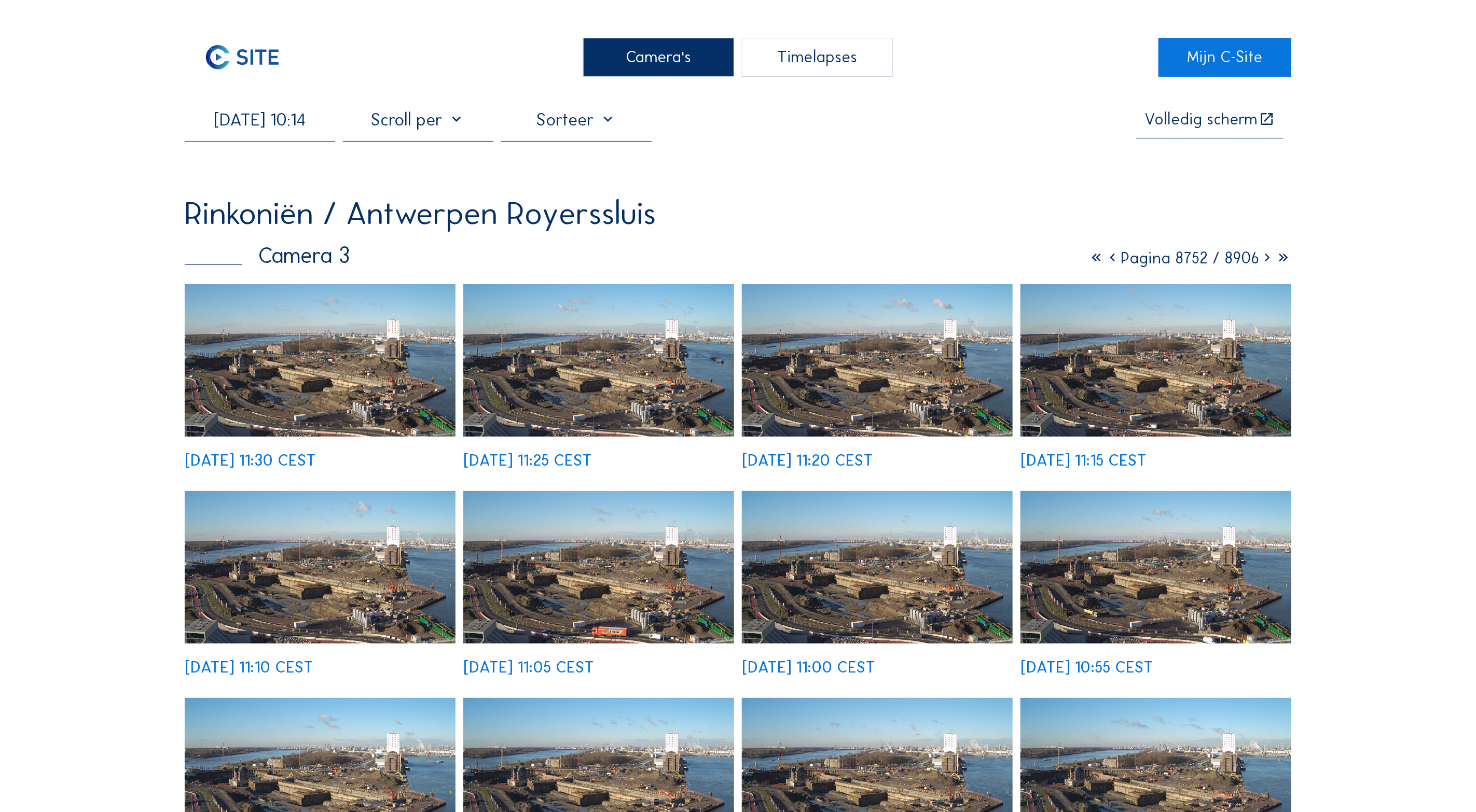
click at [332, 372] on img at bounding box center [320, 361] width 271 height 153
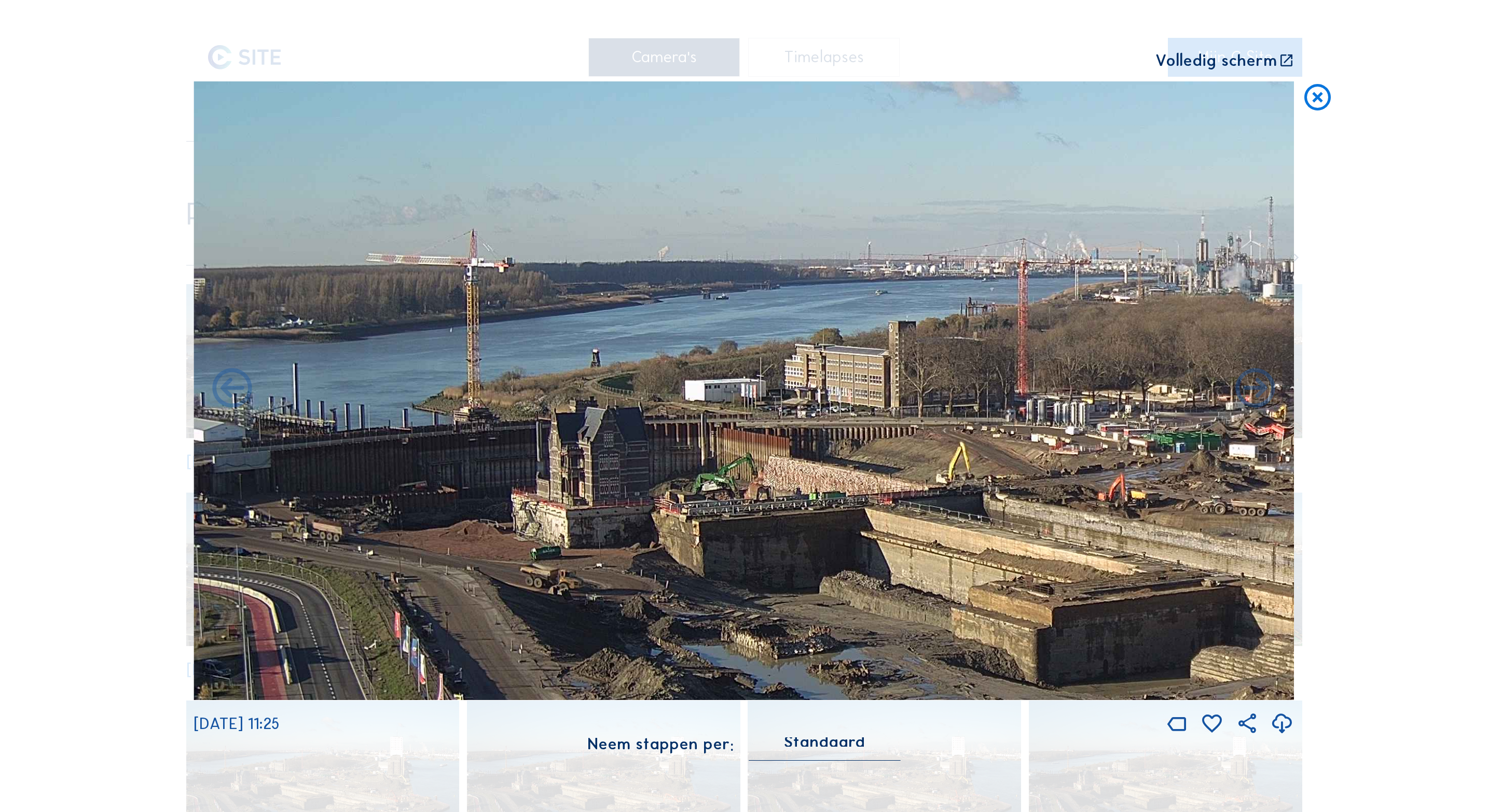
drag, startPoint x: 374, startPoint y: 422, endPoint x: 814, endPoint y: 505, distance: 447.8
click at [837, 505] on img at bounding box center [744, 391] width 1100 height 618
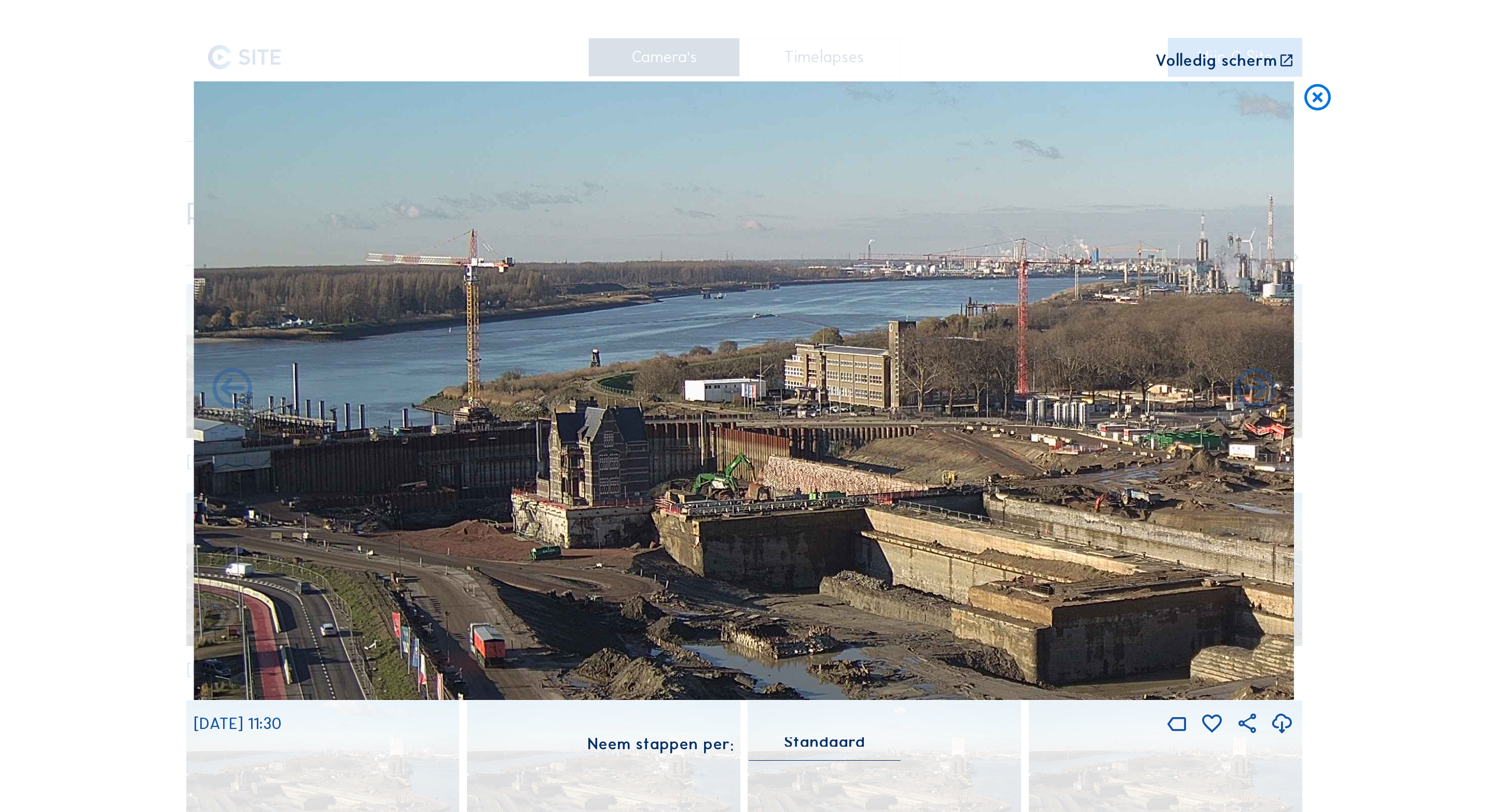
click at [1318, 100] on icon at bounding box center [1317, 98] width 31 height 32
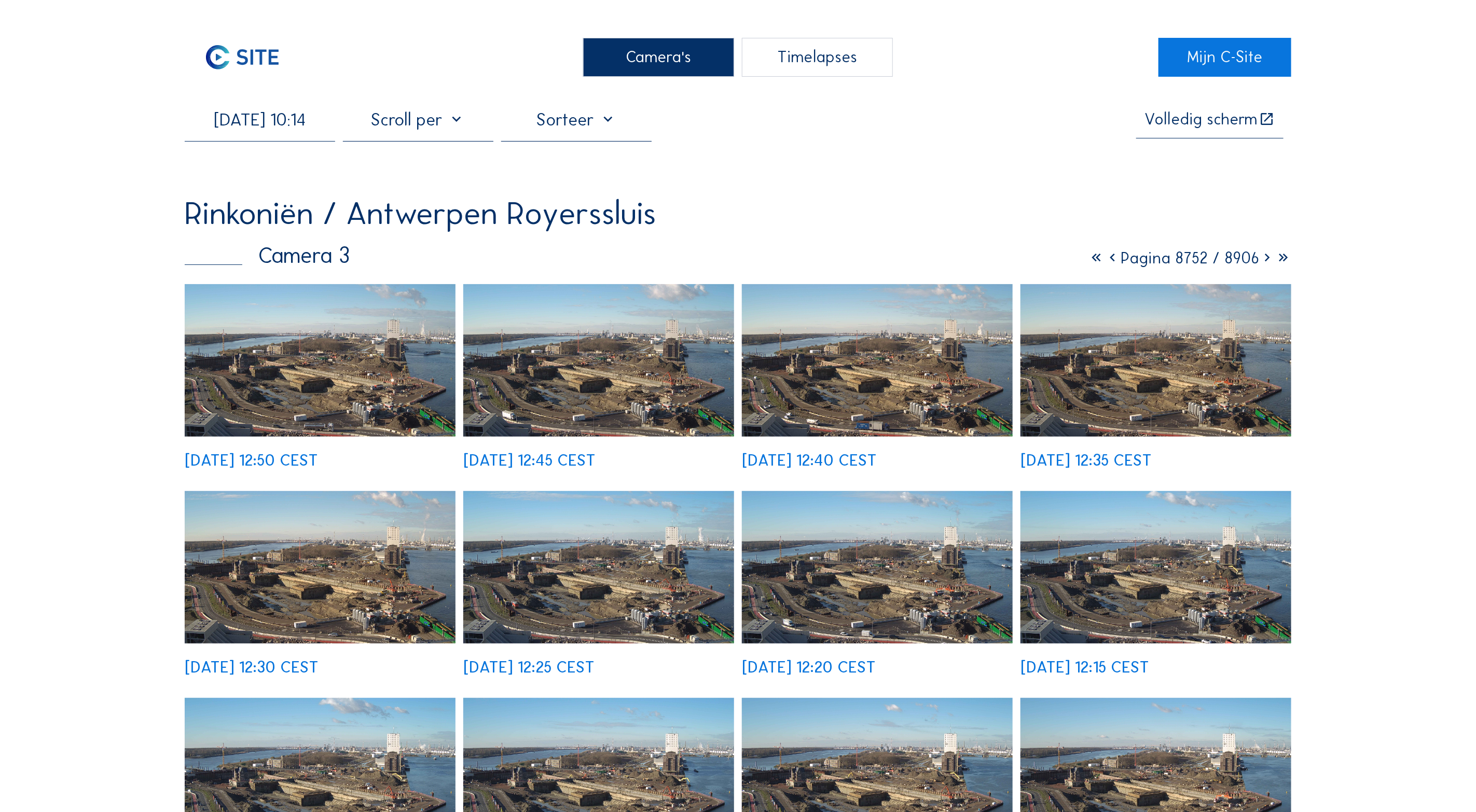
click at [659, 54] on div "Camera's" at bounding box center [658, 58] width 150 height 39
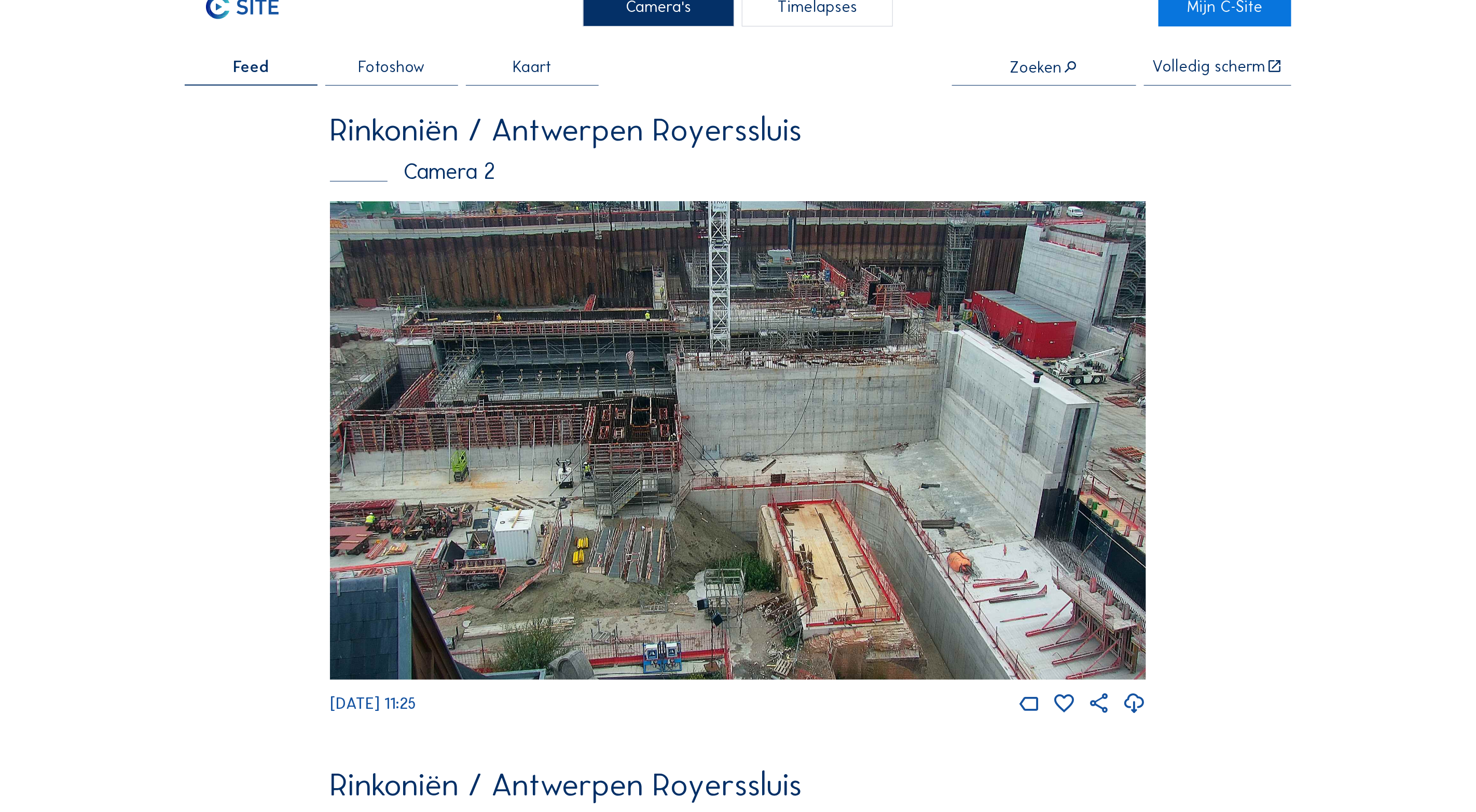
scroll to position [78, 0]
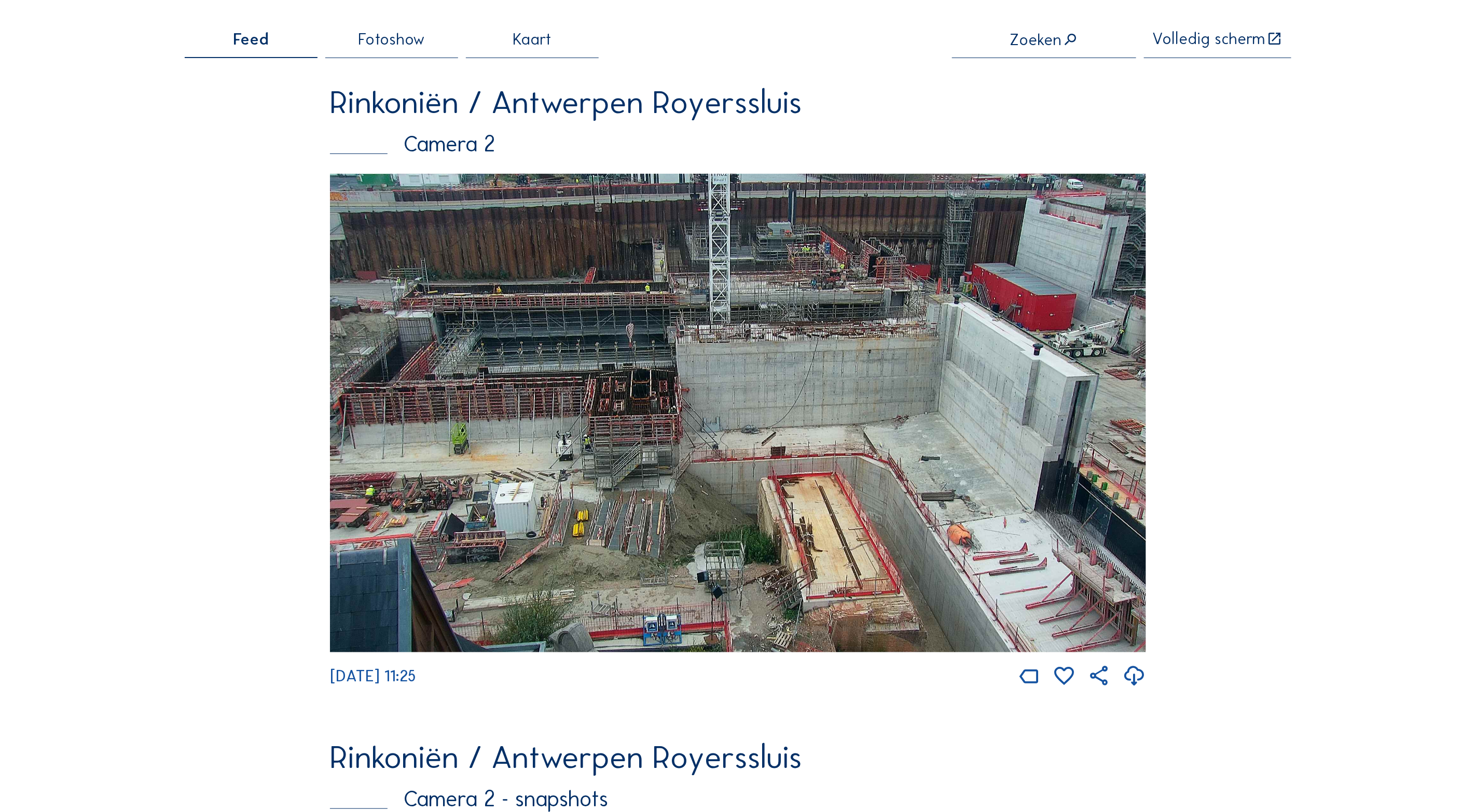
click at [737, 399] on img at bounding box center [738, 414] width 816 height 479
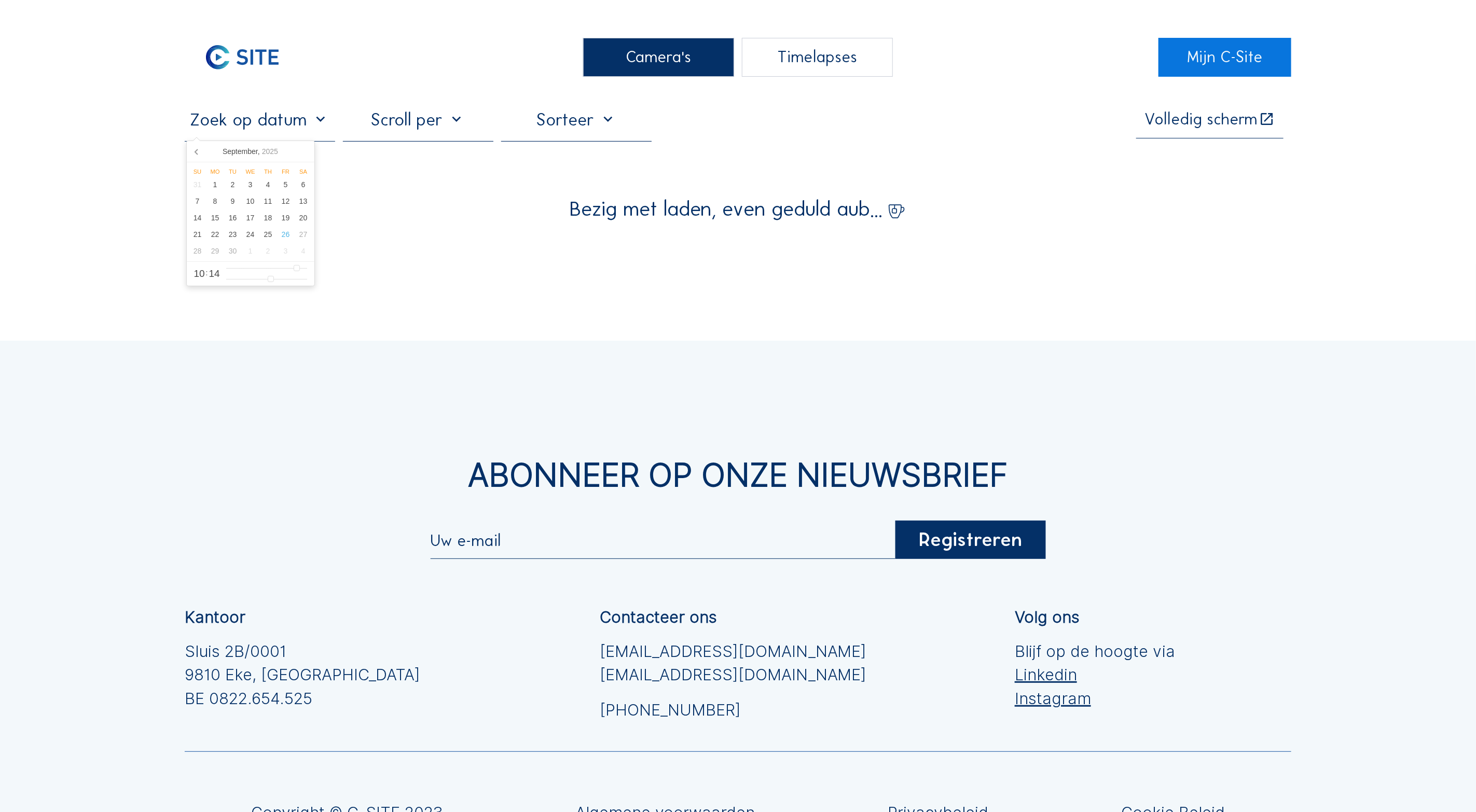
click at [254, 130] on input "text" at bounding box center [259, 119] width 150 height 21
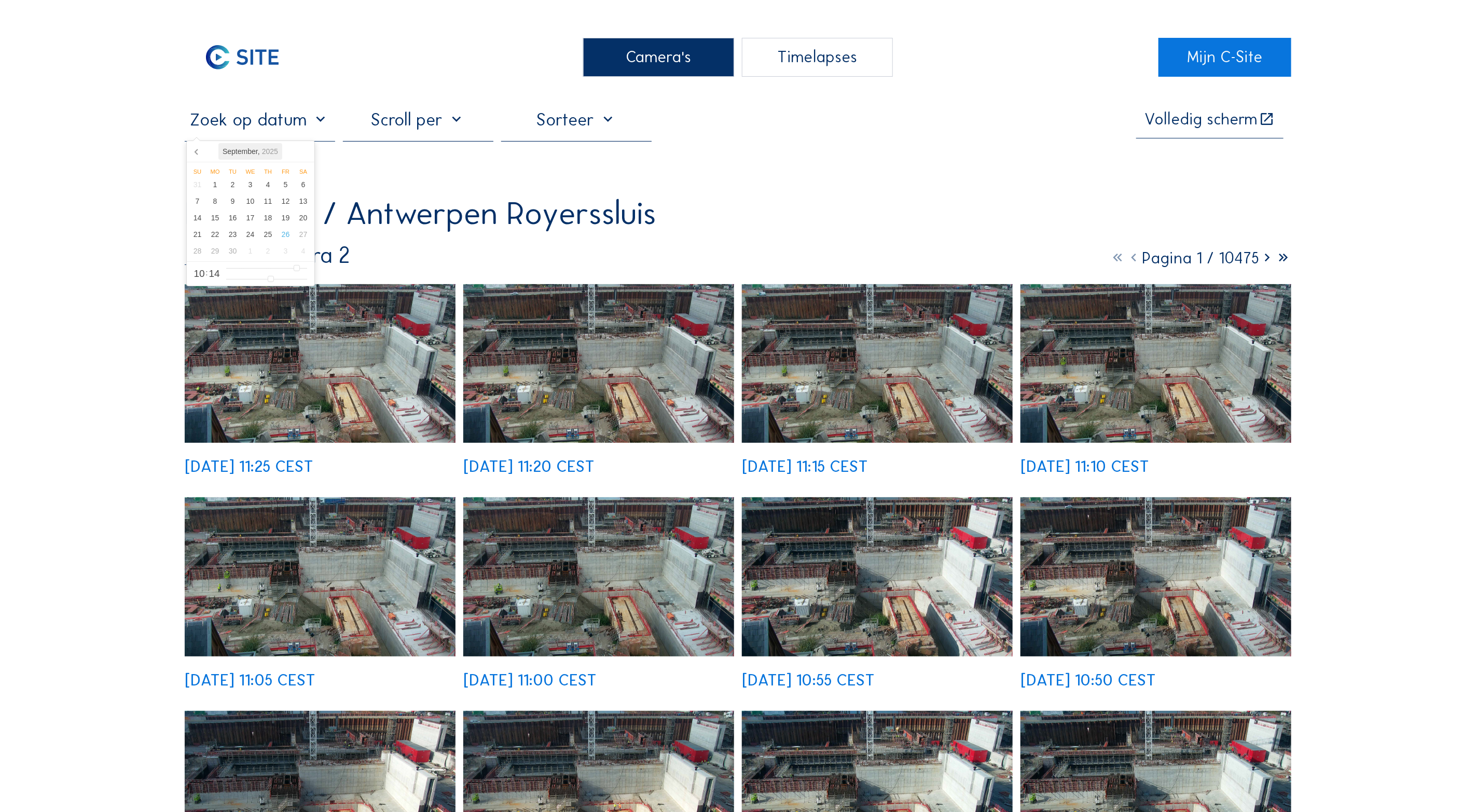
click at [262, 149] on icon "2025" at bounding box center [269, 151] width 16 height 8
click at [196, 153] on icon at bounding box center [197, 152] width 17 height 17
click at [256, 243] on div "Nov" at bounding box center [250, 240] width 41 height 22
click at [234, 251] on div "28" at bounding box center [233, 251] width 18 height 17
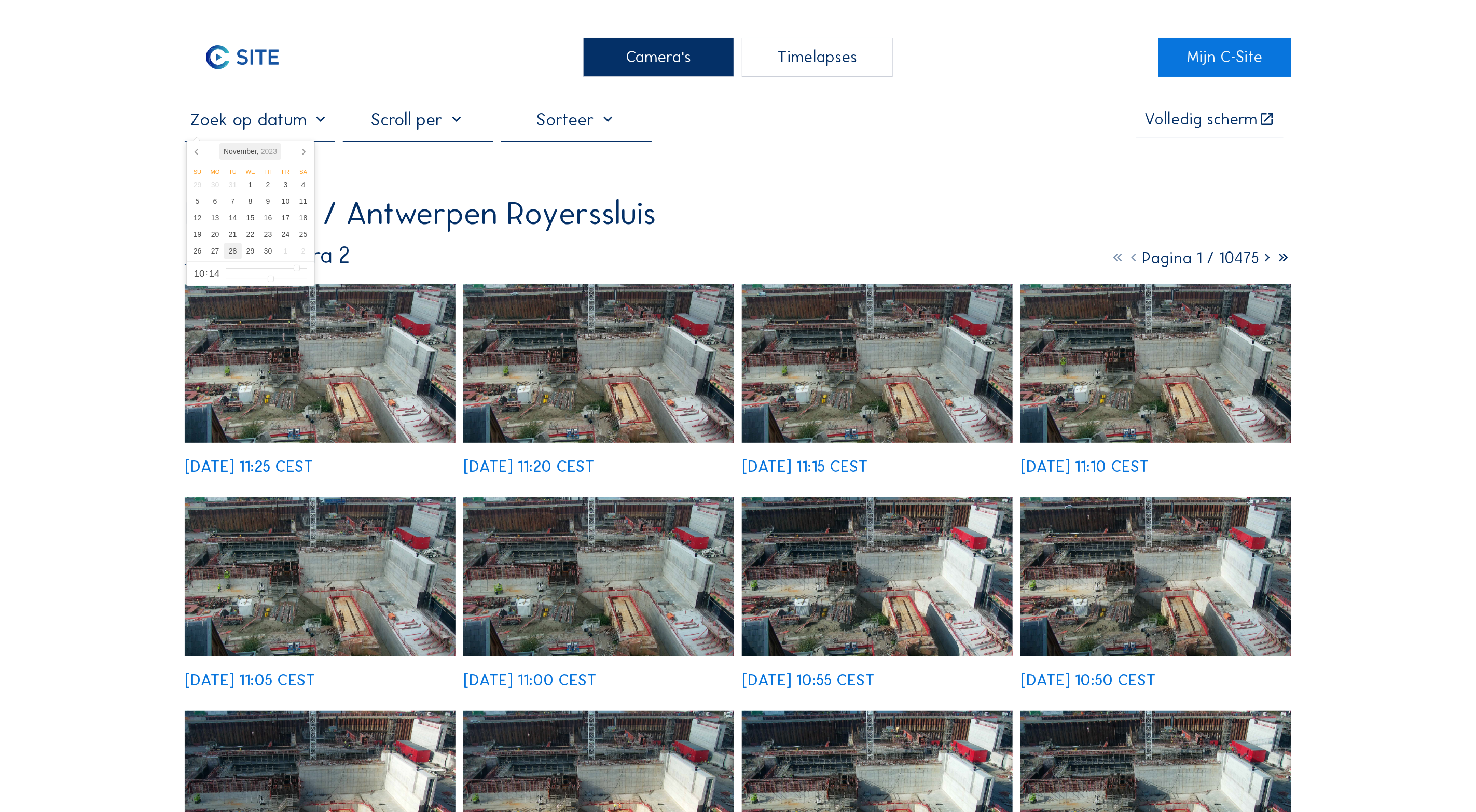
type input "[DATE] 10:14"
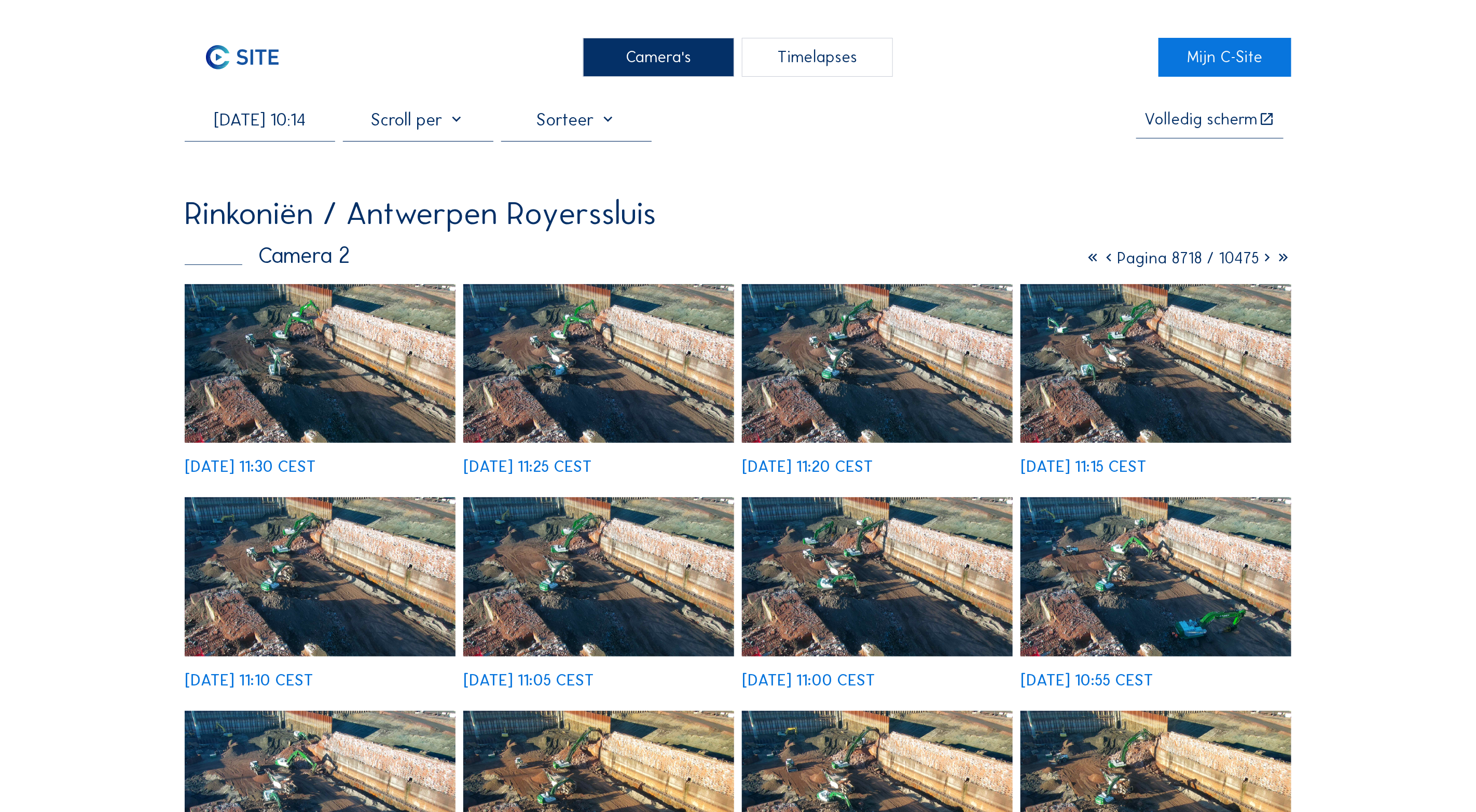
click at [312, 377] on img at bounding box center [320, 364] width 271 height 159
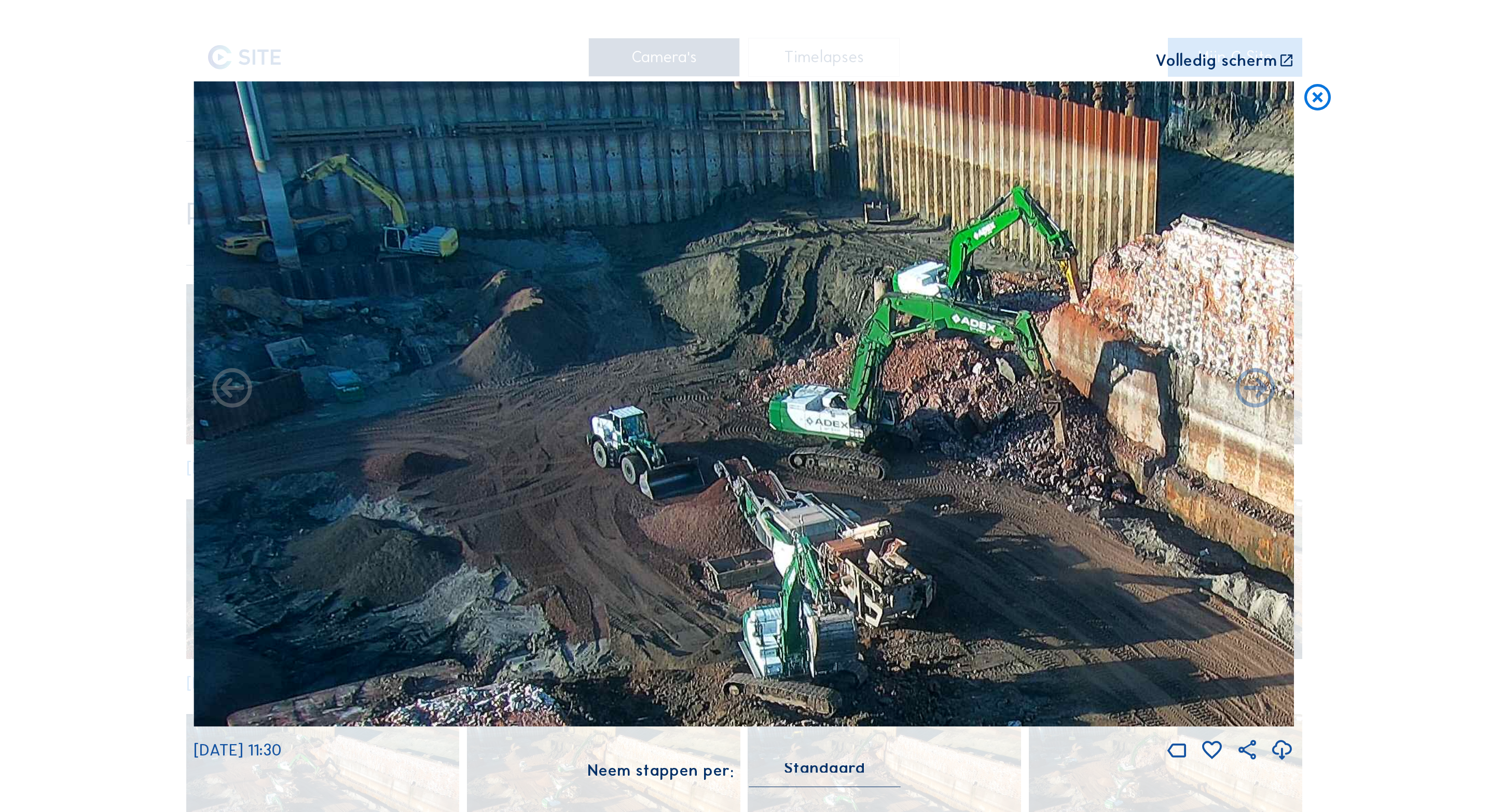
drag, startPoint x: 297, startPoint y: 222, endPoint x: 660, endPoint y: 413, distance: 410.2
click at [660, 413] on img at bounding box center [744, 404] width 1100 height 646
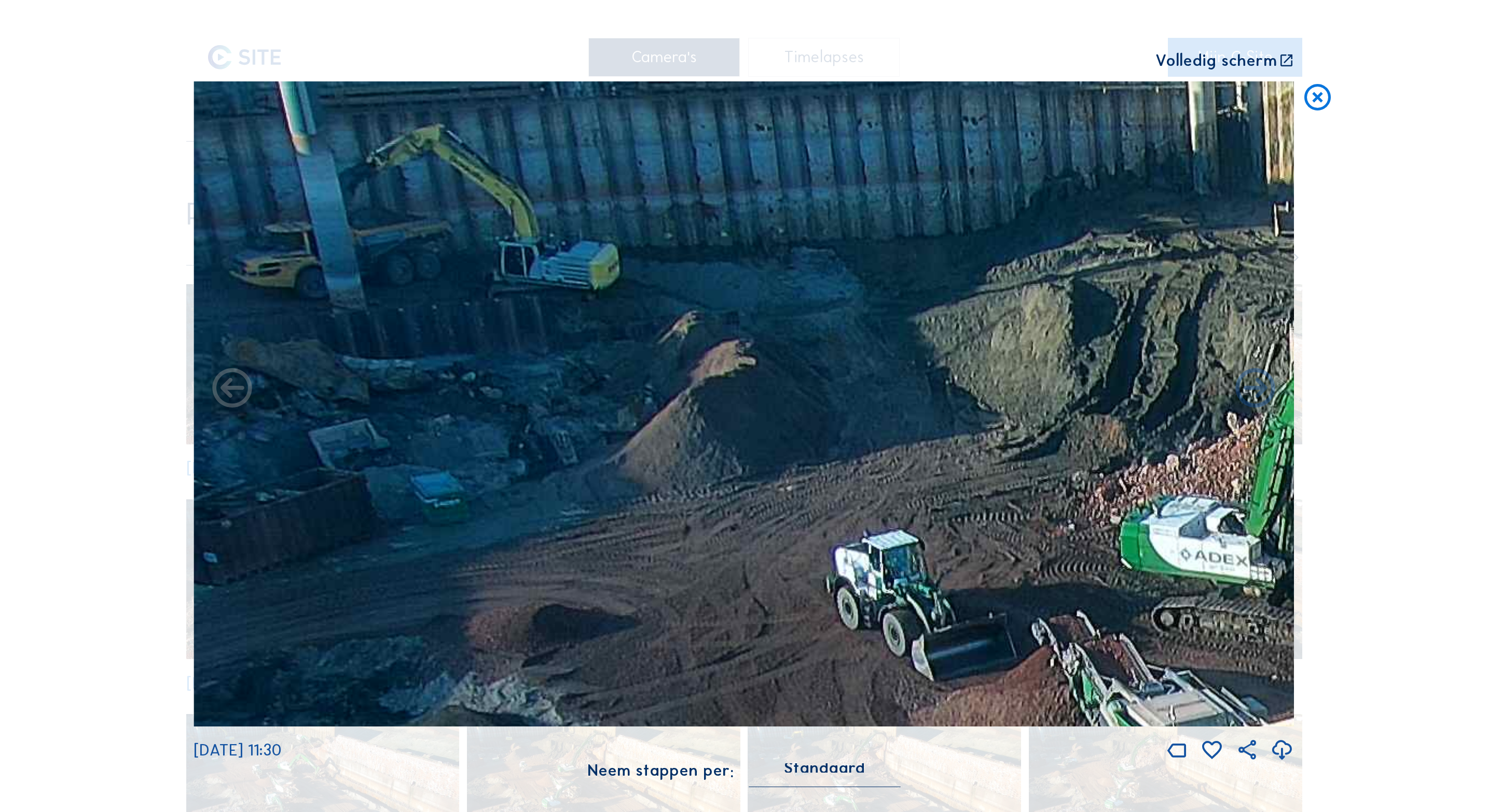
drag, startPoint x: 376, startPoint y: 286, endPoint x: 687, endPoint y: 363, distance: 320.4
click at [686, 365] on img at bounding box center [744, 404] width 1100 height 646
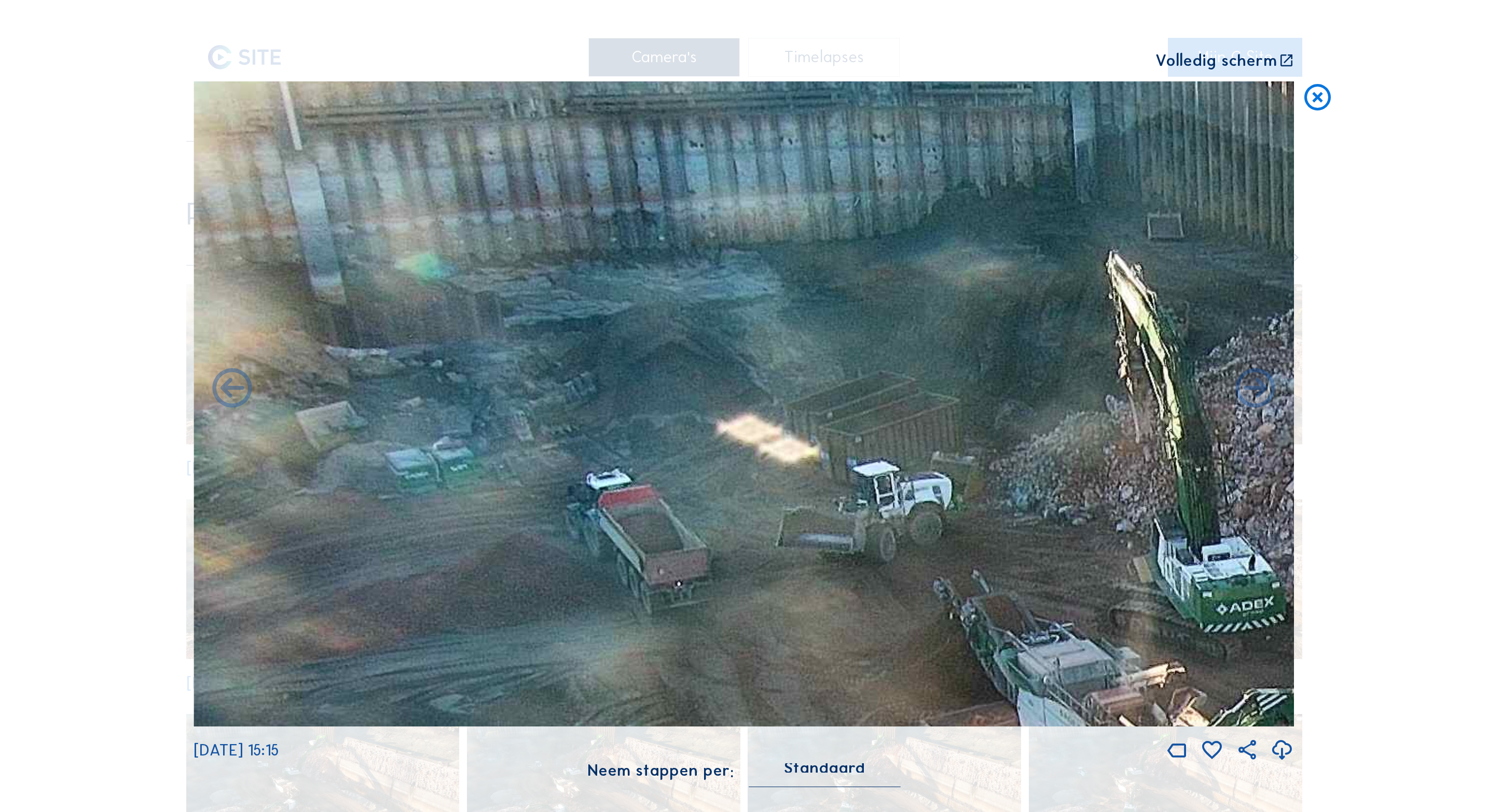
drag, startPoint x: 611, startPoint y: 351, endPoint x: 924, endPoint y: 363, distance: 313.2
click at [924, 363] on img at bounding box center [744, 404] width 1100 height 646
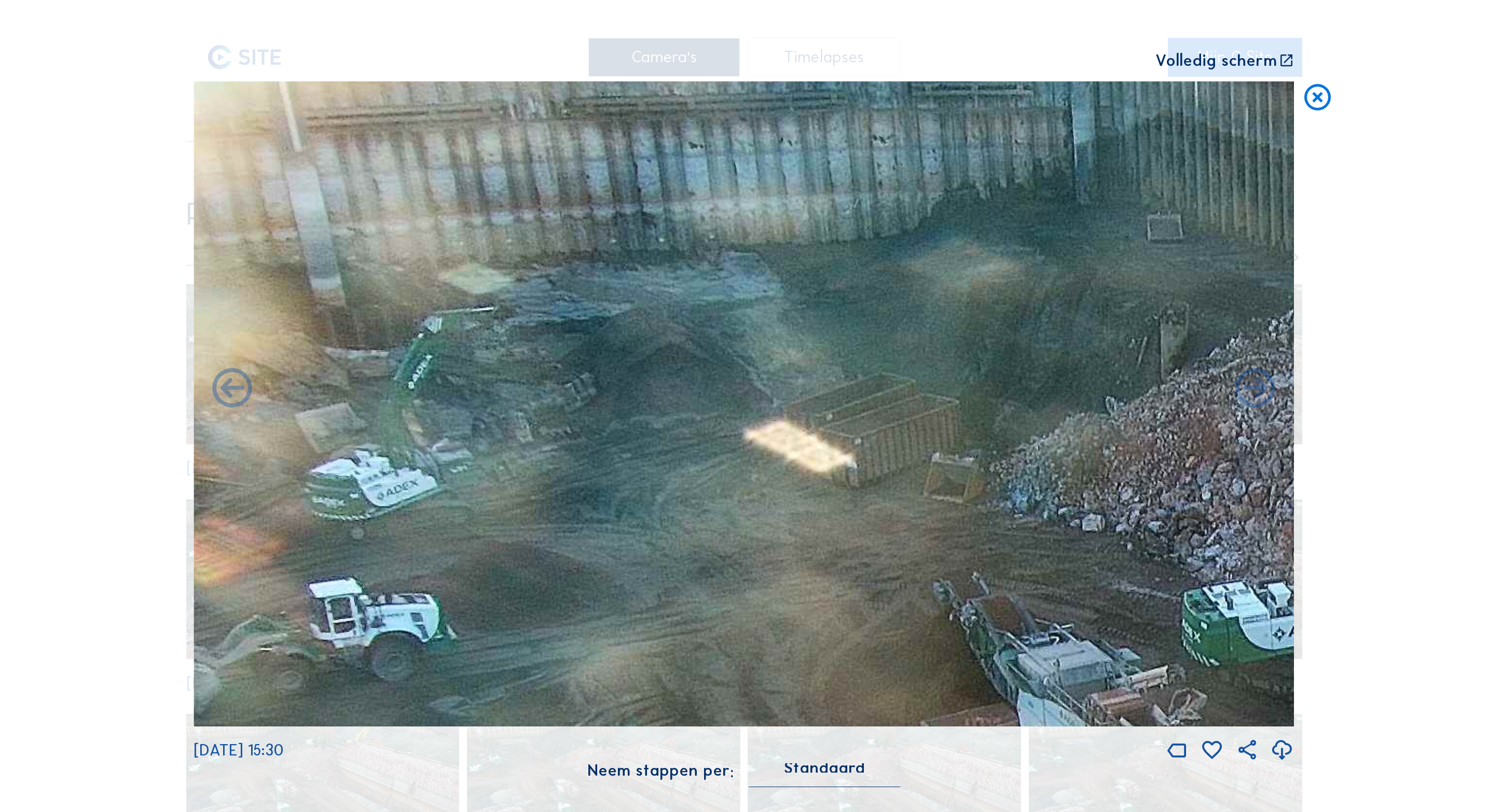
click at [883, 358] on img at bounding box center [744, 404] width 1100 height 646
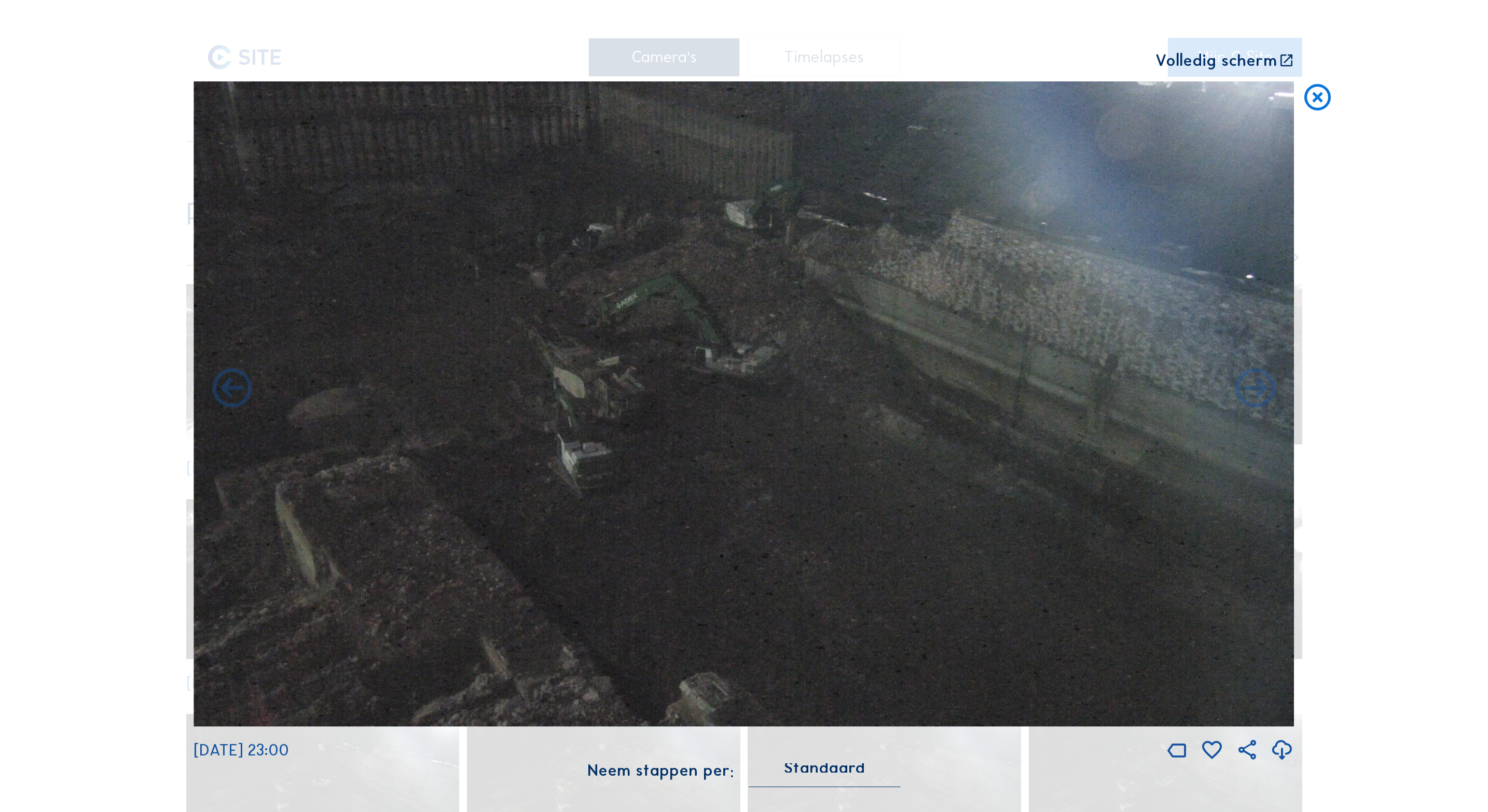
drag, startPoint x: 760, startPoint y: 338, endPoint x: 766, endPoint y: 333, distance: 7.8
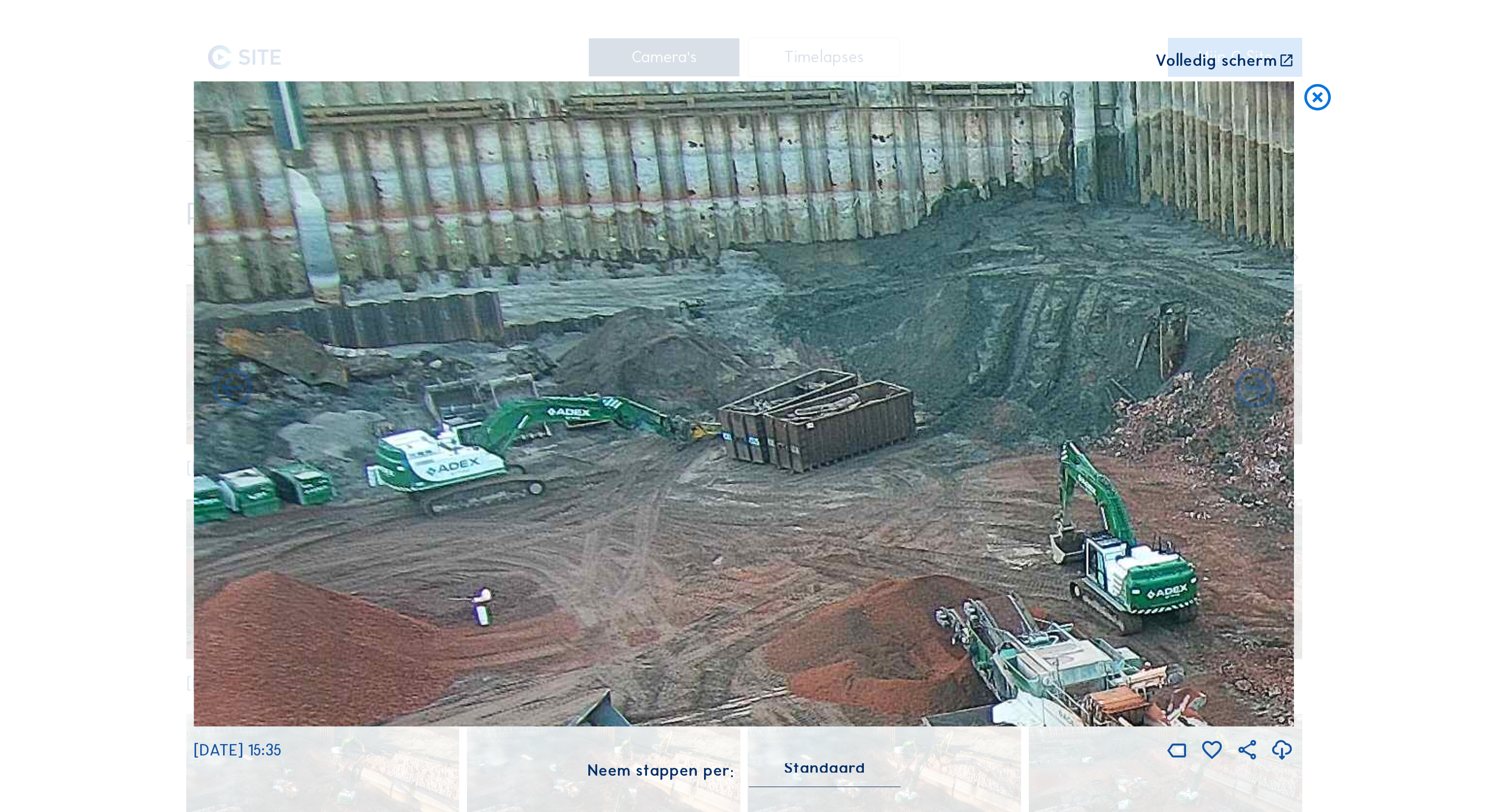
click at [1321, 94] on icon at bounding box center [1317, 98] width 31 height 32
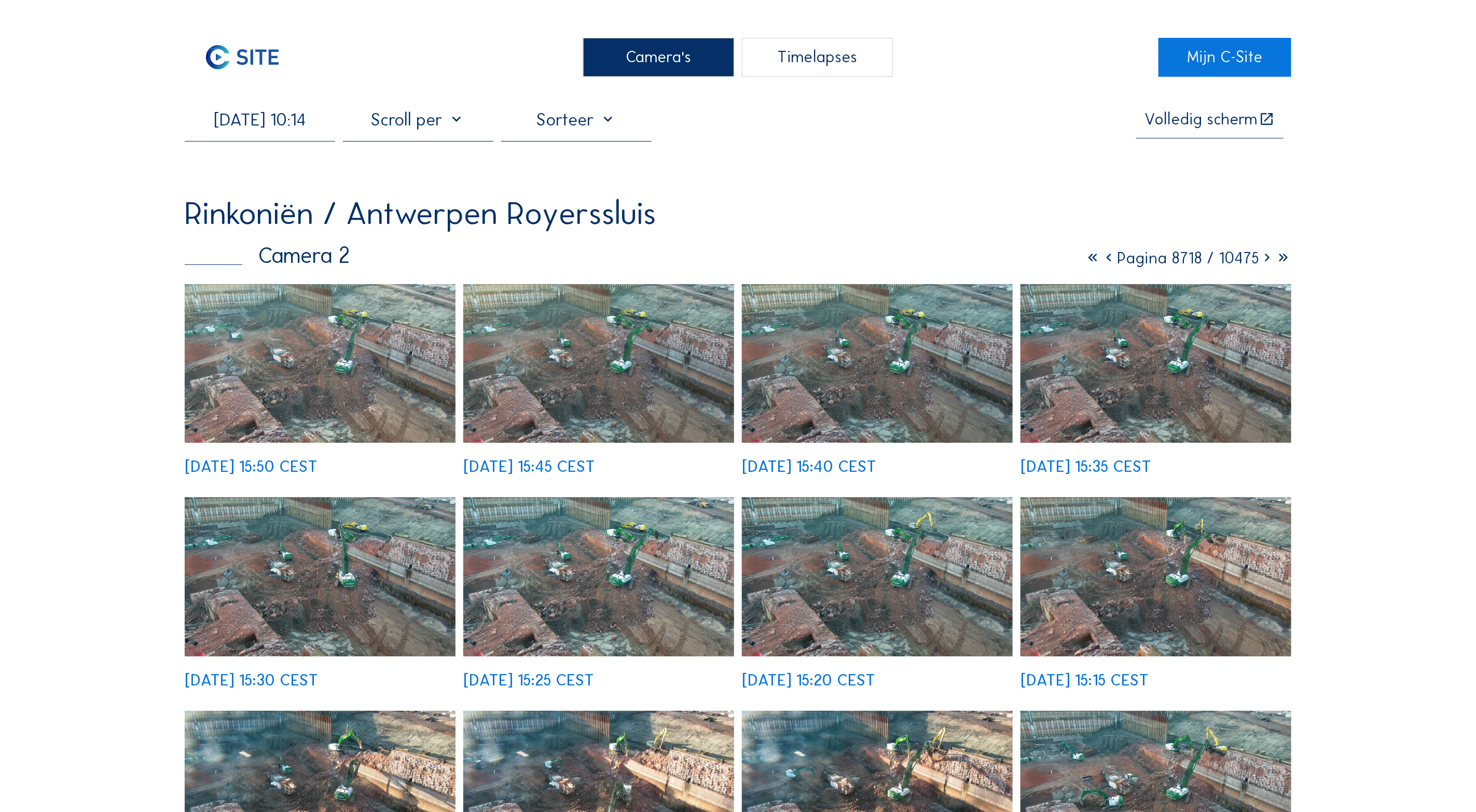
click at [671, 59] on div "Camera's" at bounding box center [658, 58] width 150 height 39
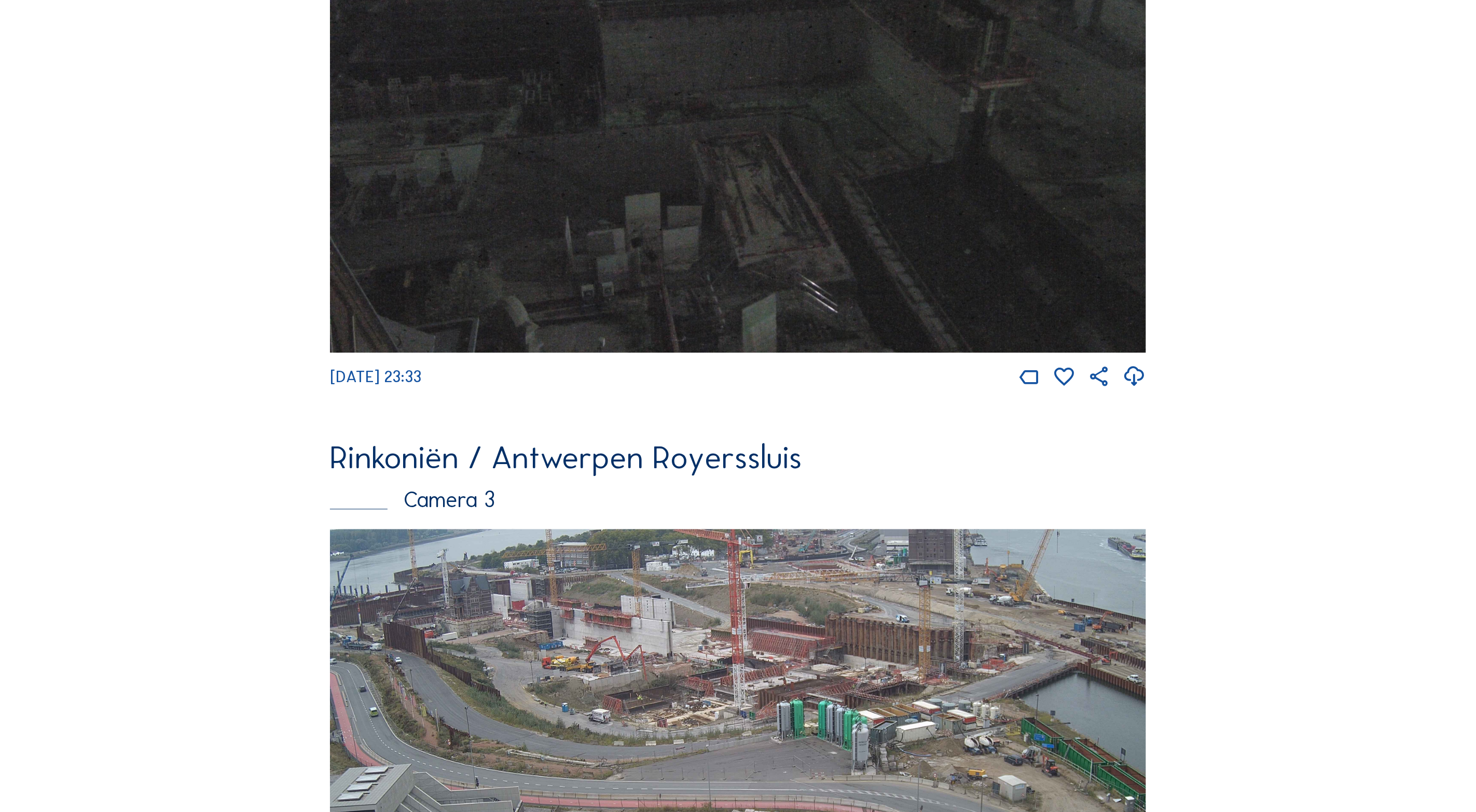
scroll to position [2044, 0]
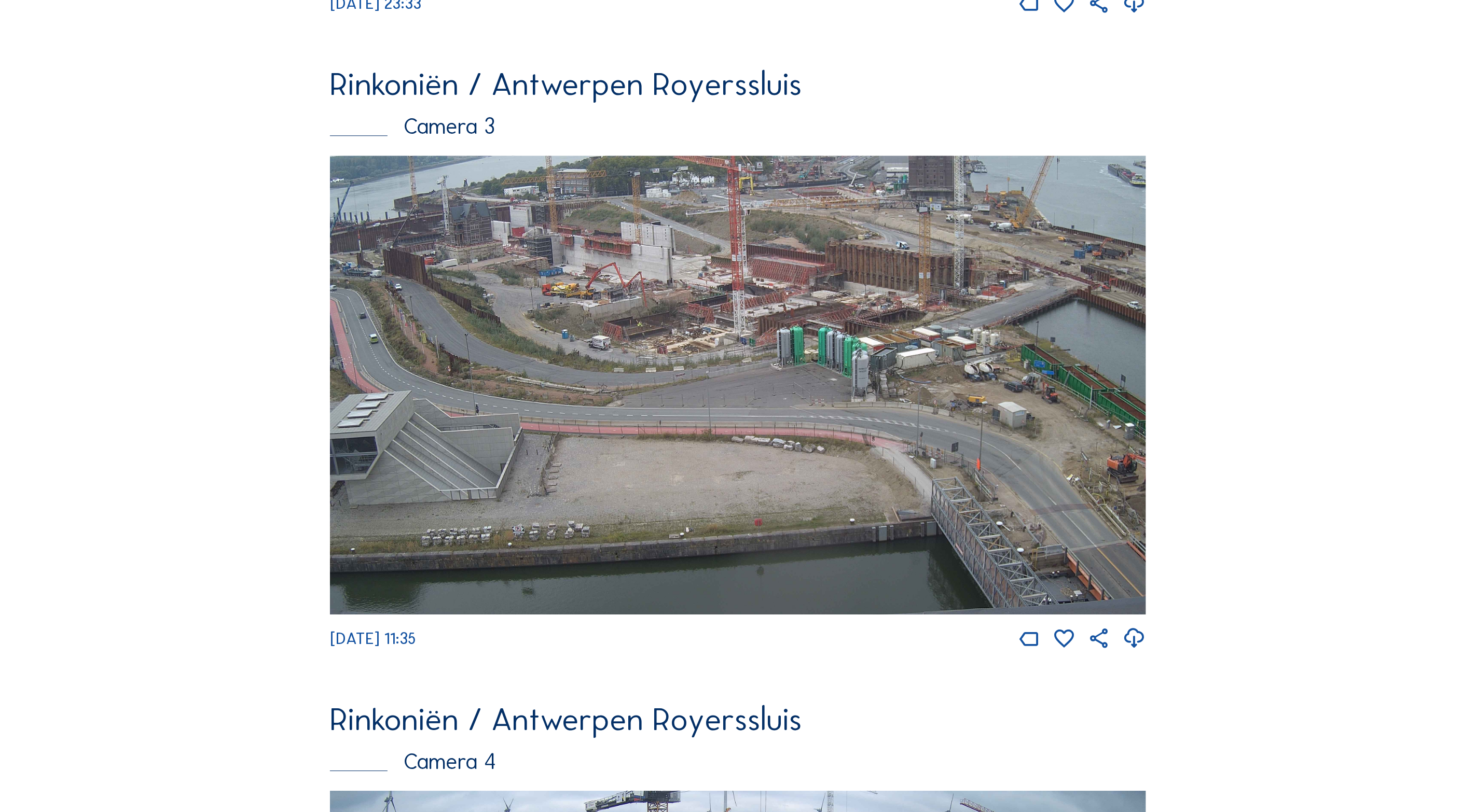
click at [464, 308] on img at bounding box center [738, 385] width 816 height 459
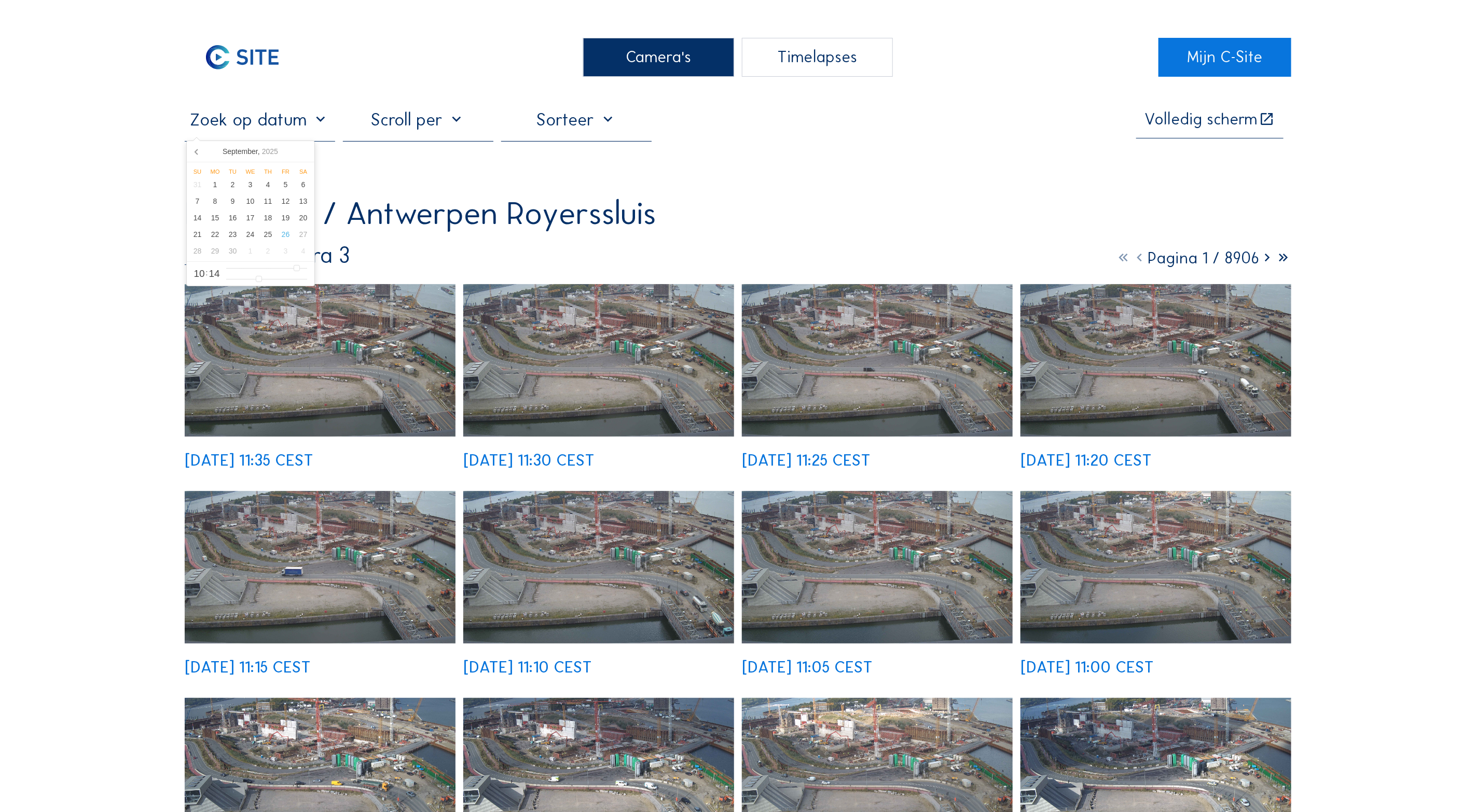
click at [275, 130] on input "text" at bounding box center [259, 119] width 150 height 21
click at [199, 151] on icon at bounding box center [197, 152] width 17 height 17
click at [198, 151] on icon at bounding box center [197, 152] width 17 height 17
click at [257, 153] on icon "2025" at bounding box center [258, 151] width 16 height 8
click at [198, 151] on icon at bounding box center [197, 152] width 17 height 17
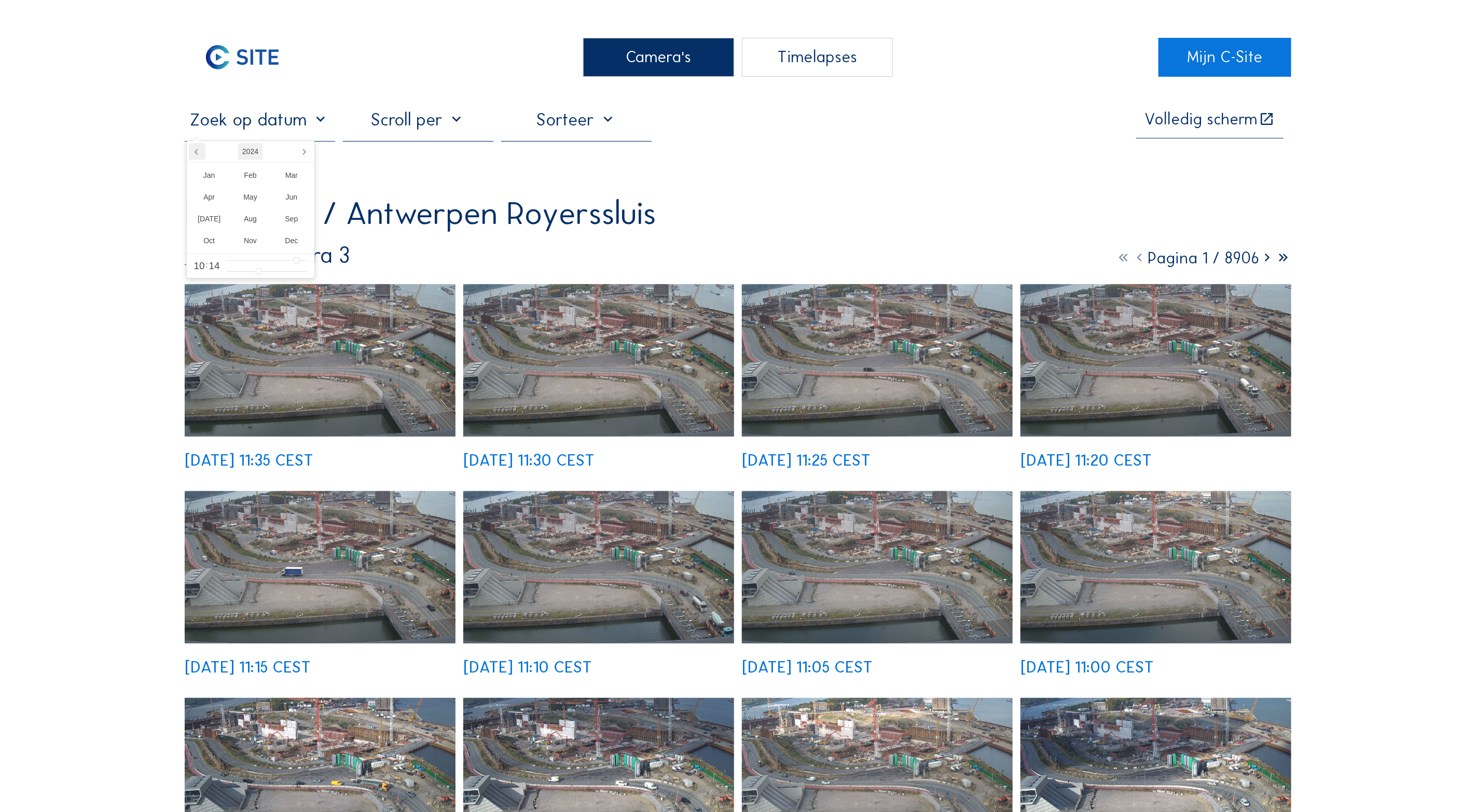
click at [198, 151] on icon at bounding box center [197, 152] width 17 height 17
click at [251, 221] on div "Aug" at bounding box center [250, 219] width 41 height 22
click at [198, 149] on icon at bounding box center [196, 152] width 3 height 5
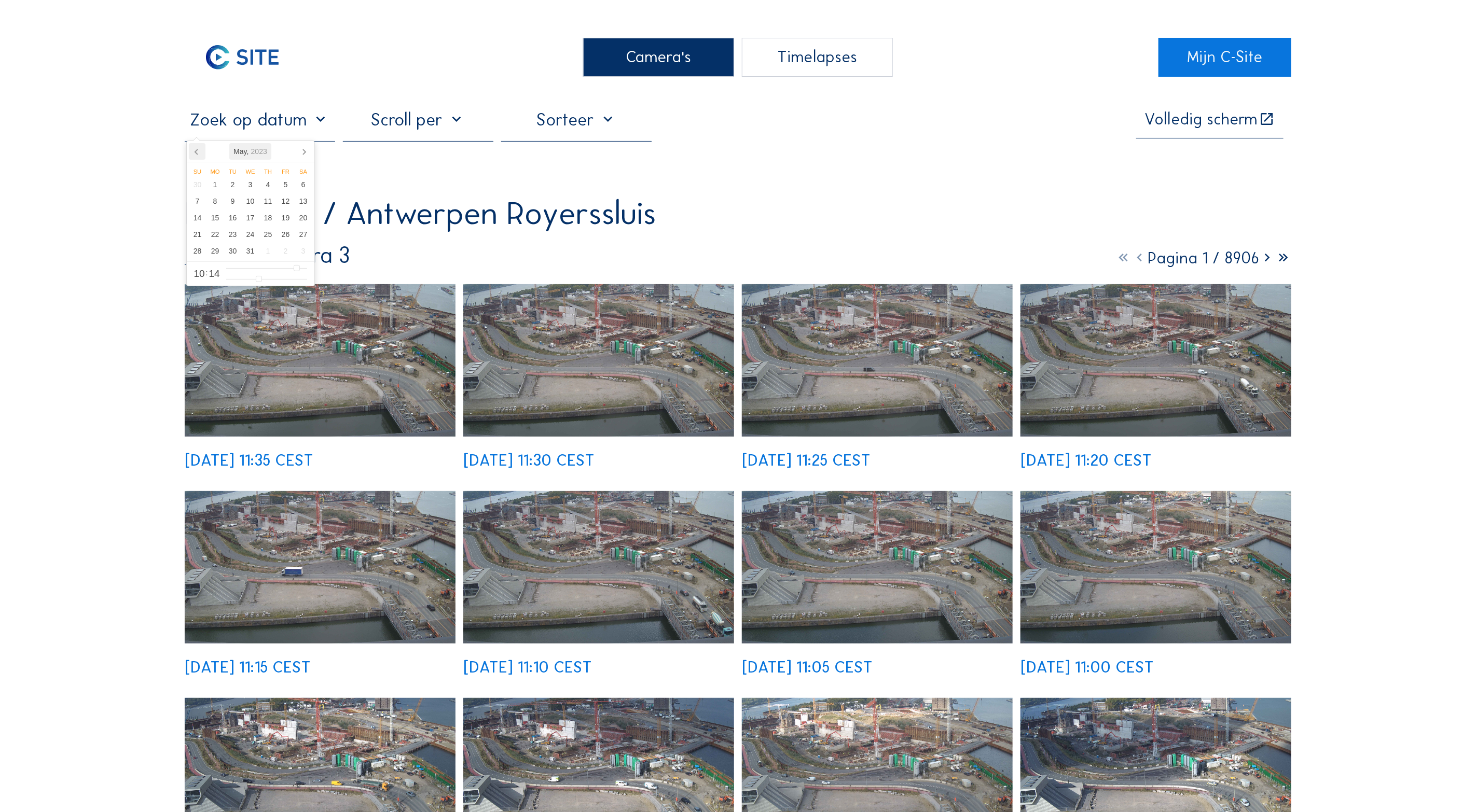
click at [198, 149] on icon at bounding box center [196, 152] width 3 height 5
click at [303, 149] on icon at bounding box center [304, 152] width 17 height 17
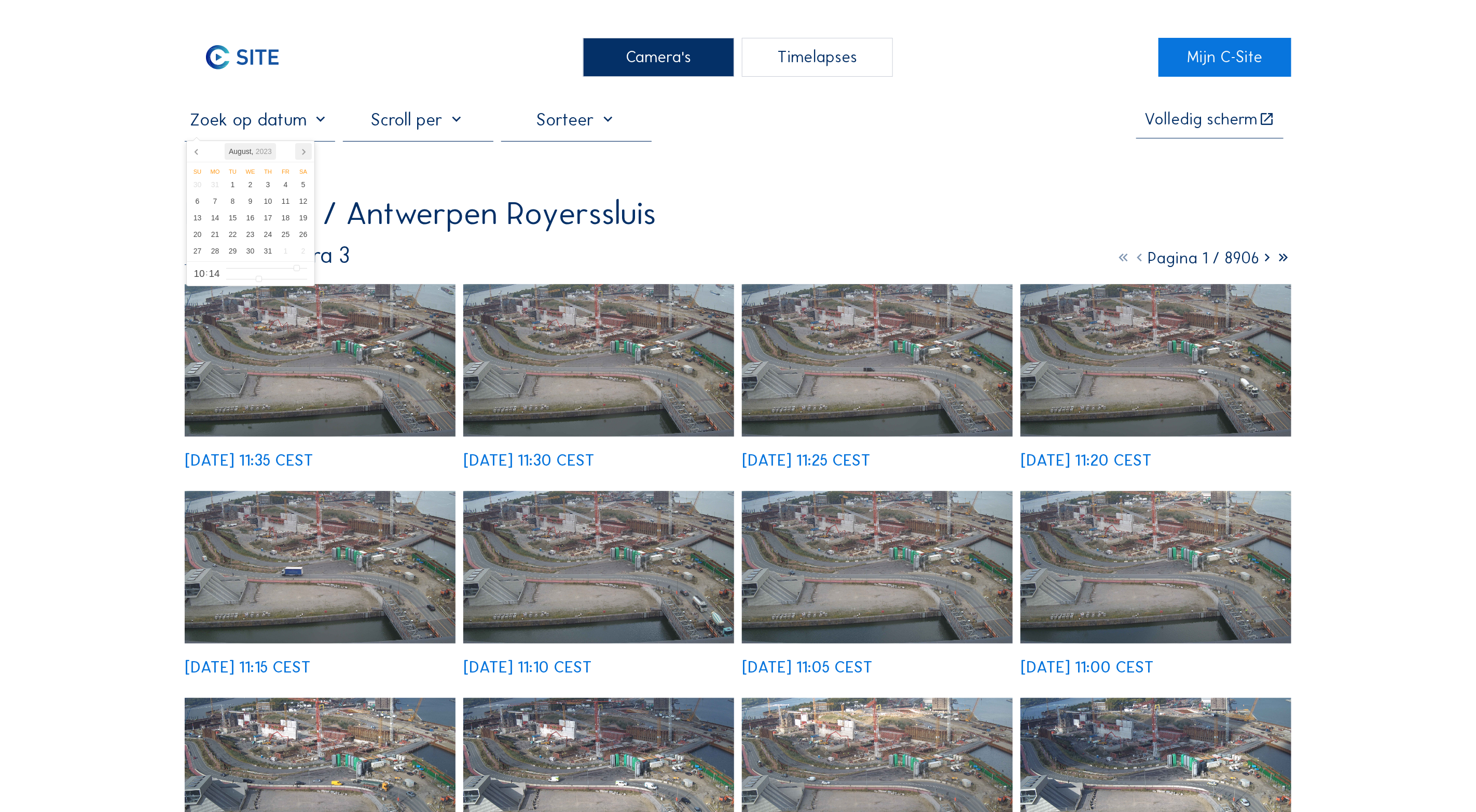
click at [303, 149] on icon at bounding box center [303, 152] width 17 height 17
click at [198, 255] on div "29" at bounding box center [197, 251] width 18 height 17
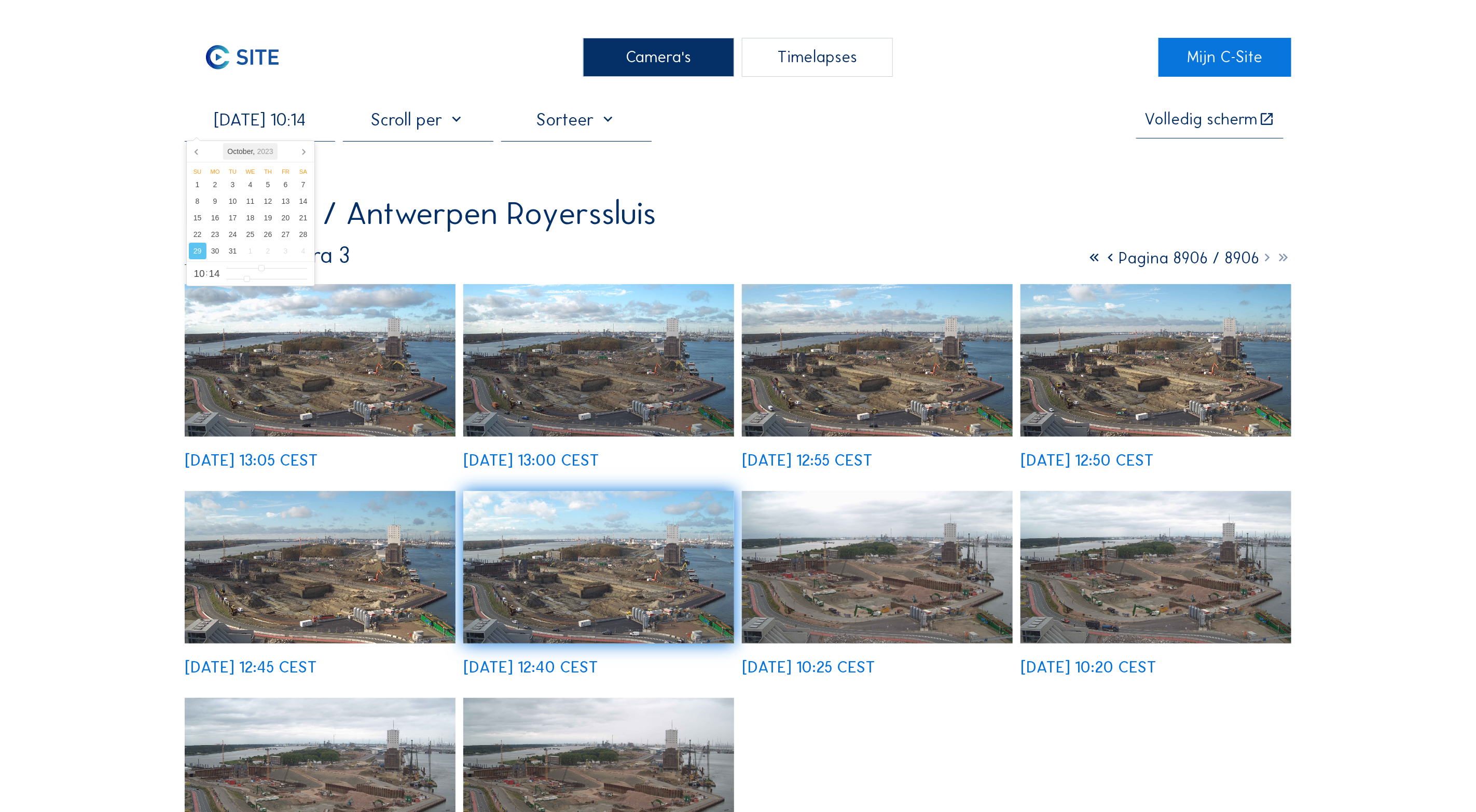
click at [1106, 262] on icon at bounding box center [1110, 257] width 16 height 20
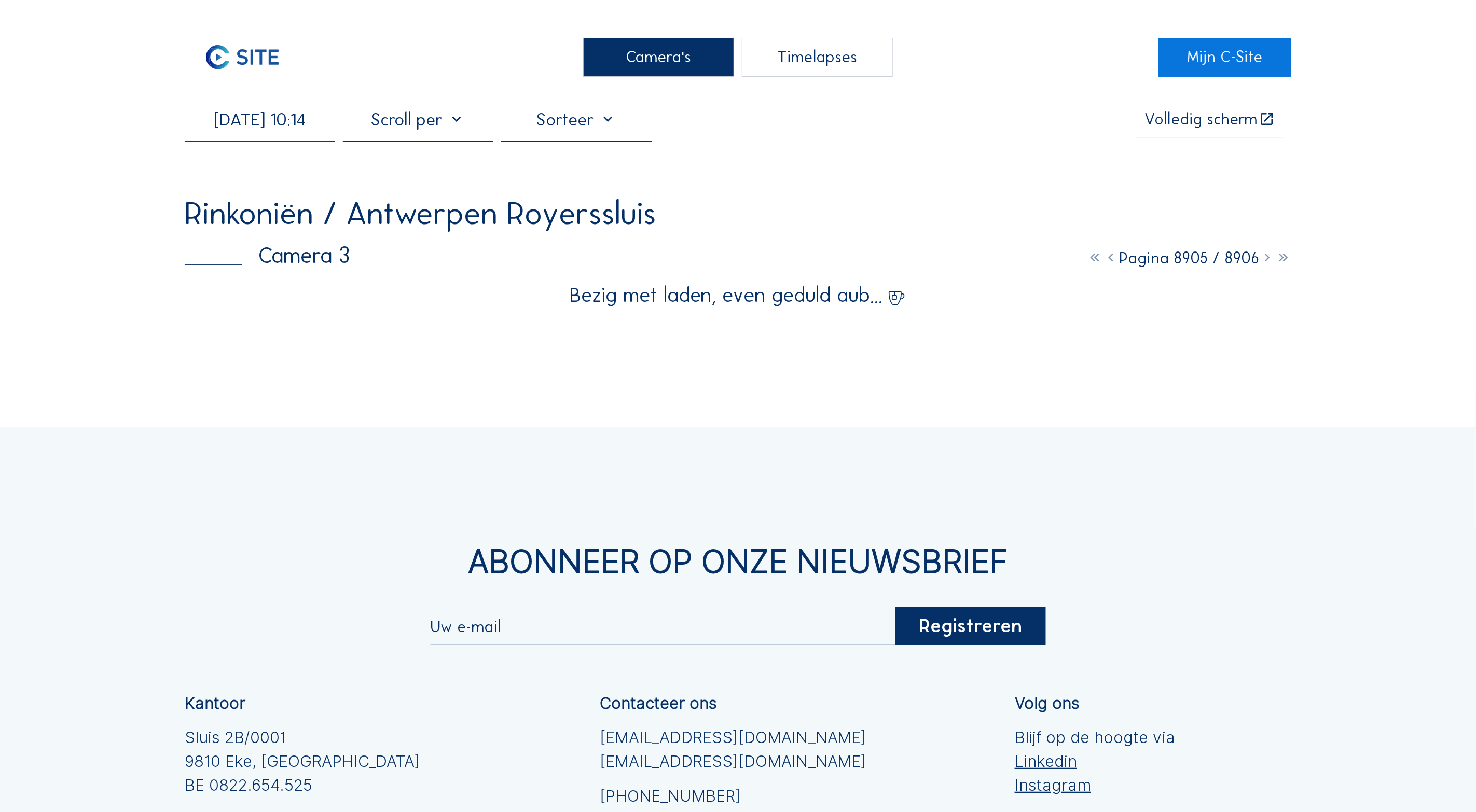
click at [1106, 262] on icon at bounding box center [1111, 257] width 16 height 20
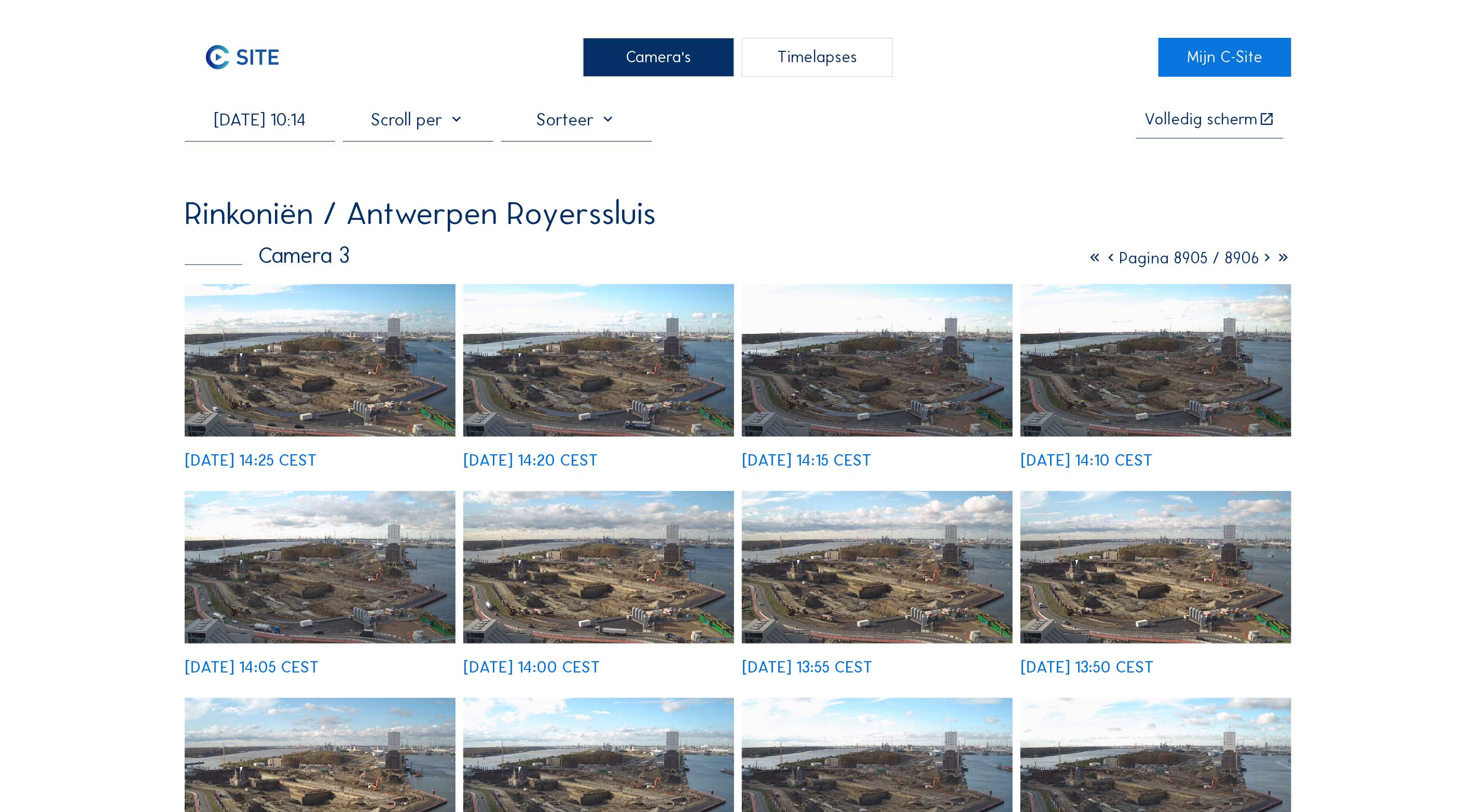
click at [1106, 262] on icon at bounding box center [1111, 257] width 16 height 20
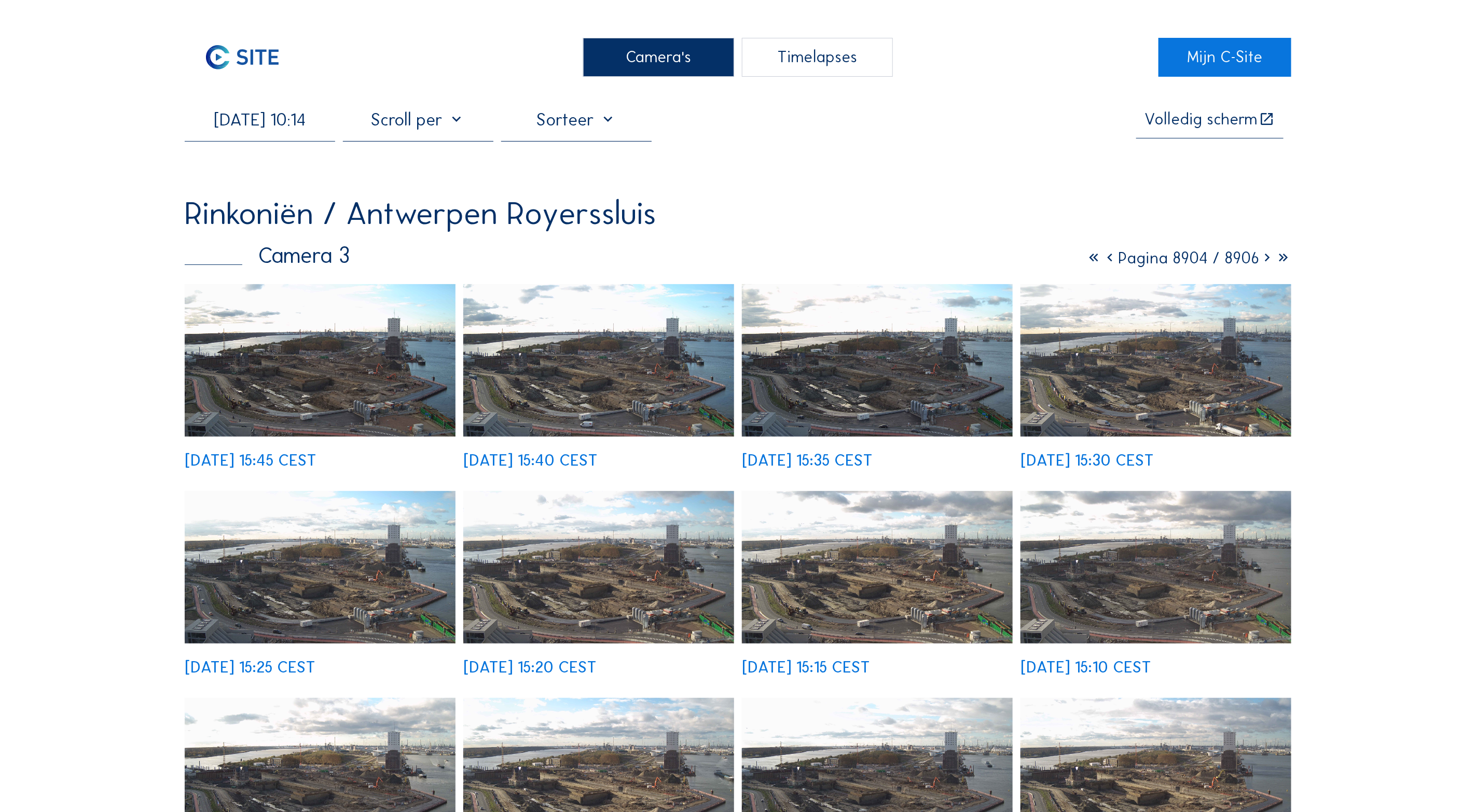
click at [1106, 262] on icon at bounding box center [1110, 257] width 16 height 20
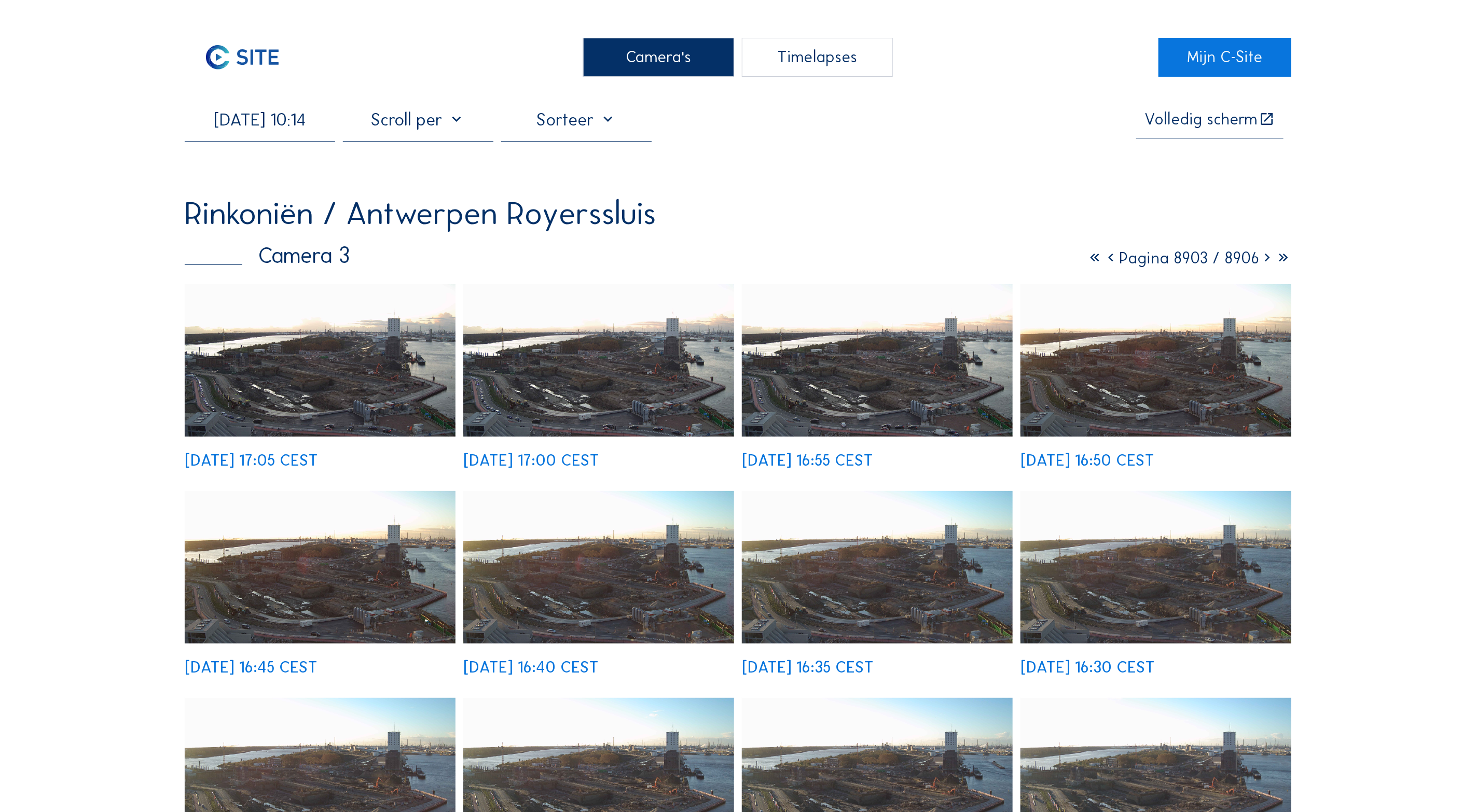
click at [1106, 263] on icon at bounding box center [1111, 257] width 16 height 20
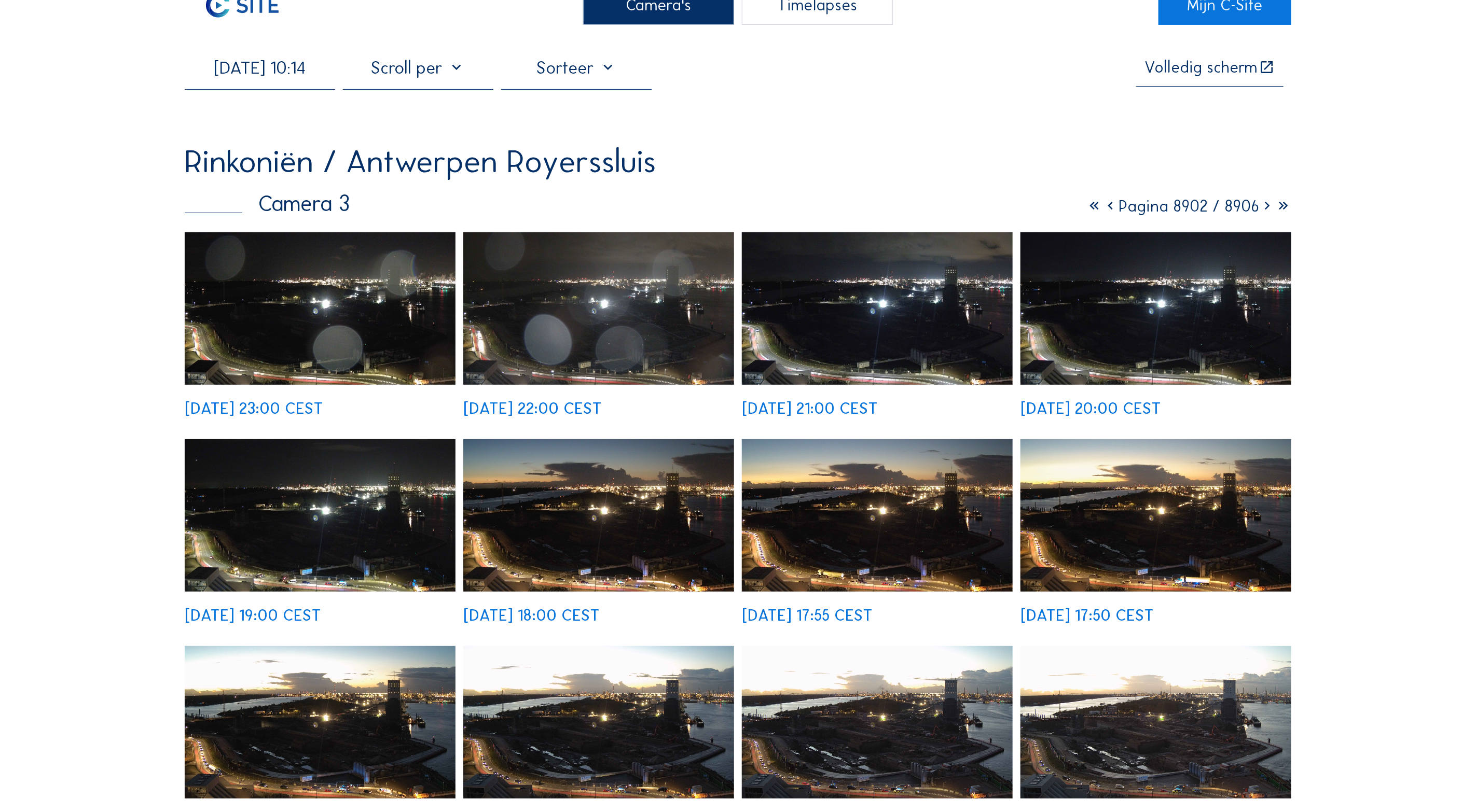
scroll to position [155, 0]
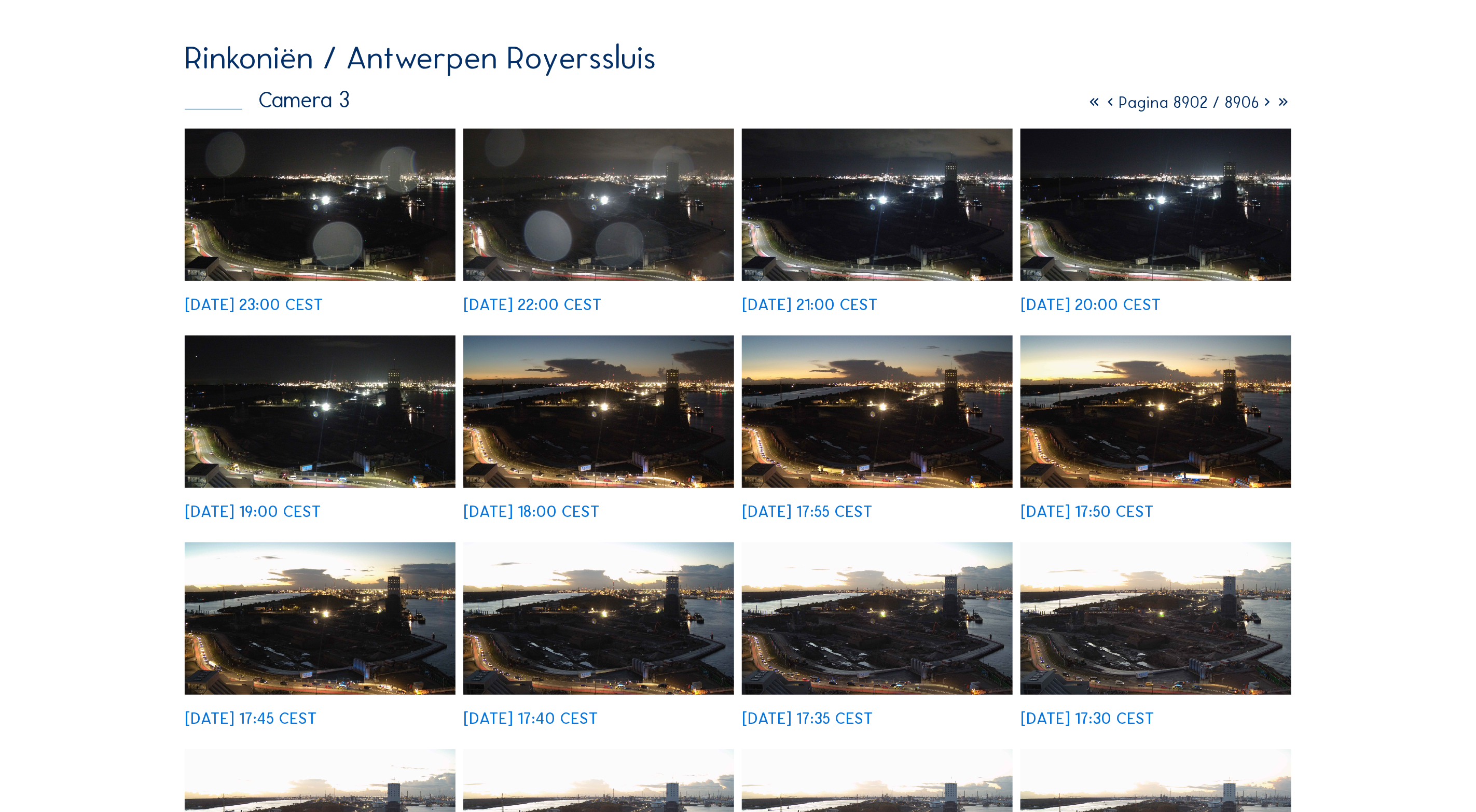
click at [1264, 103] on icon at bounding box center [1267, 102] width 16 height 20
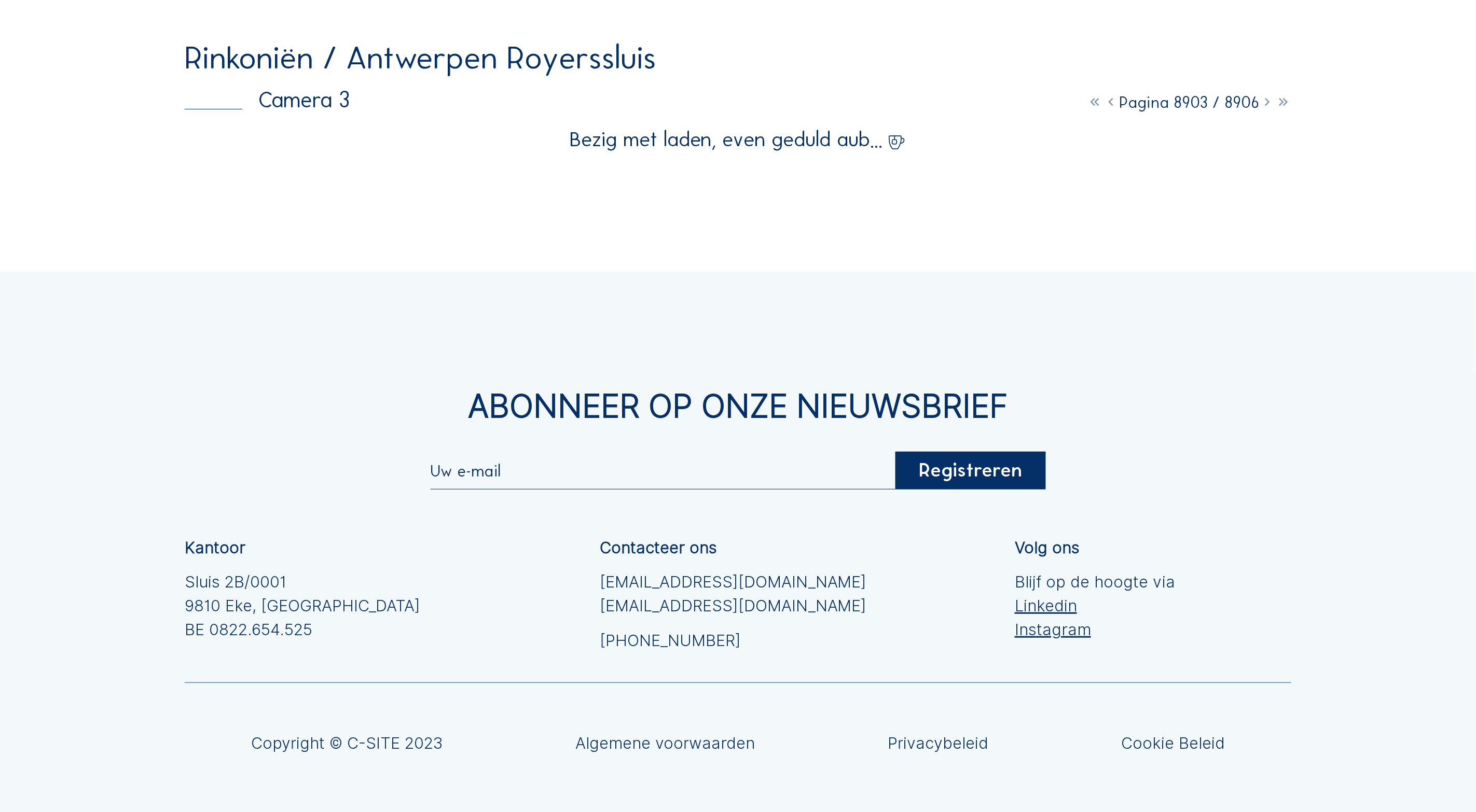
click at [1106, 106] on icon at bounding box center [1111, 102] width 16 height 20
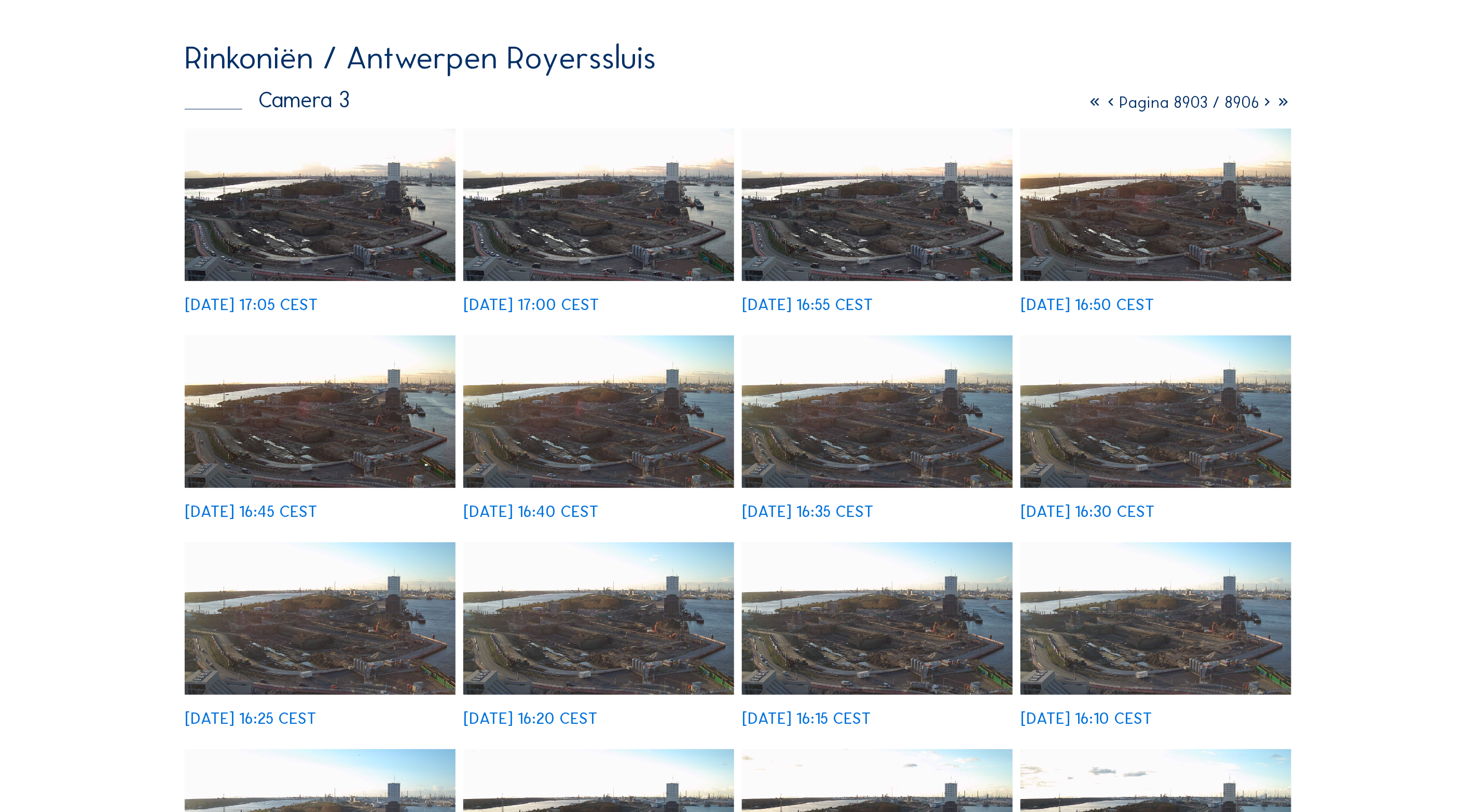
click at [1106, 106] on icon at bounding box center [1111, 102] width 16 height 20
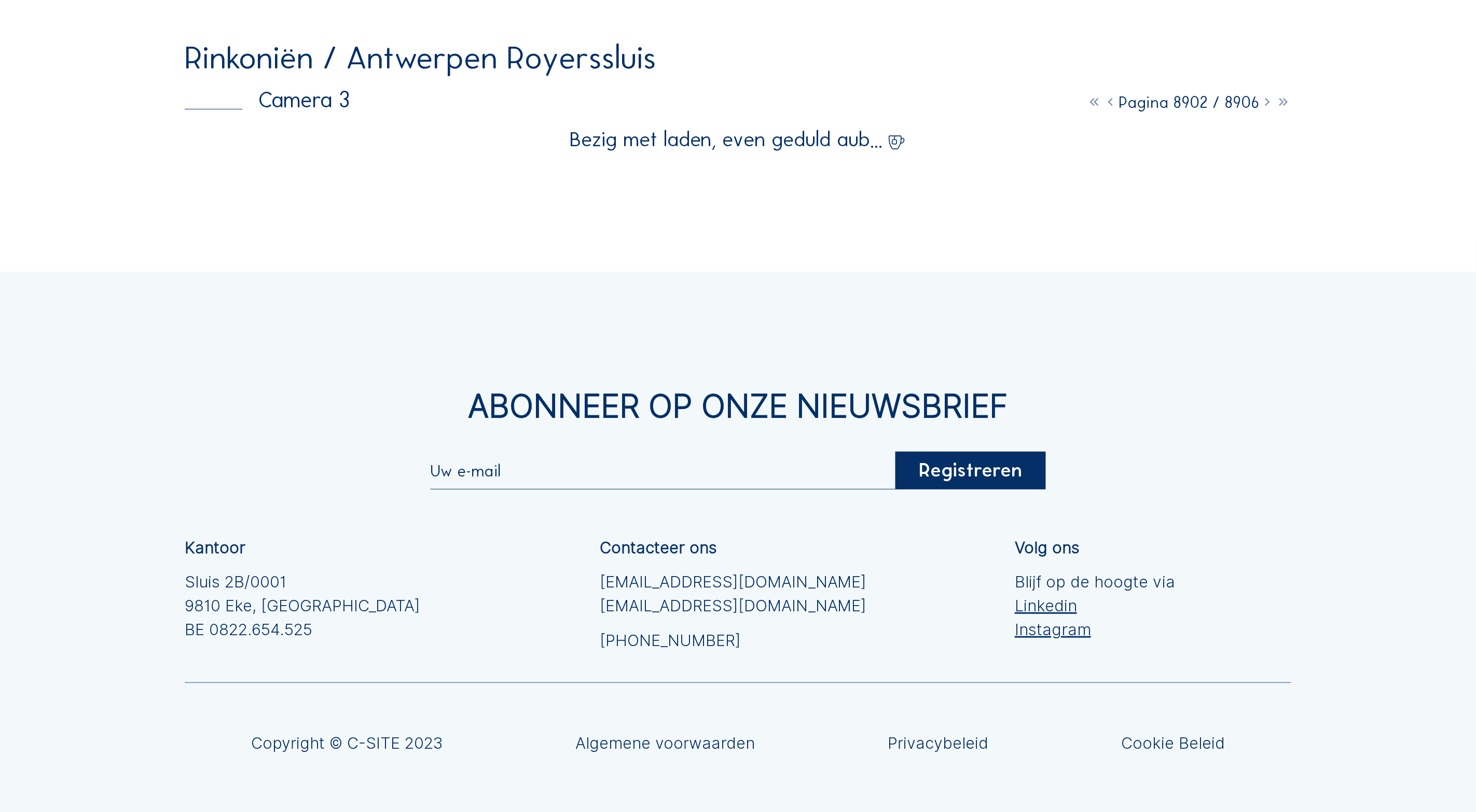
click at [1106, 106] on icon at bounding box center [1110, 102] width 16 height 20
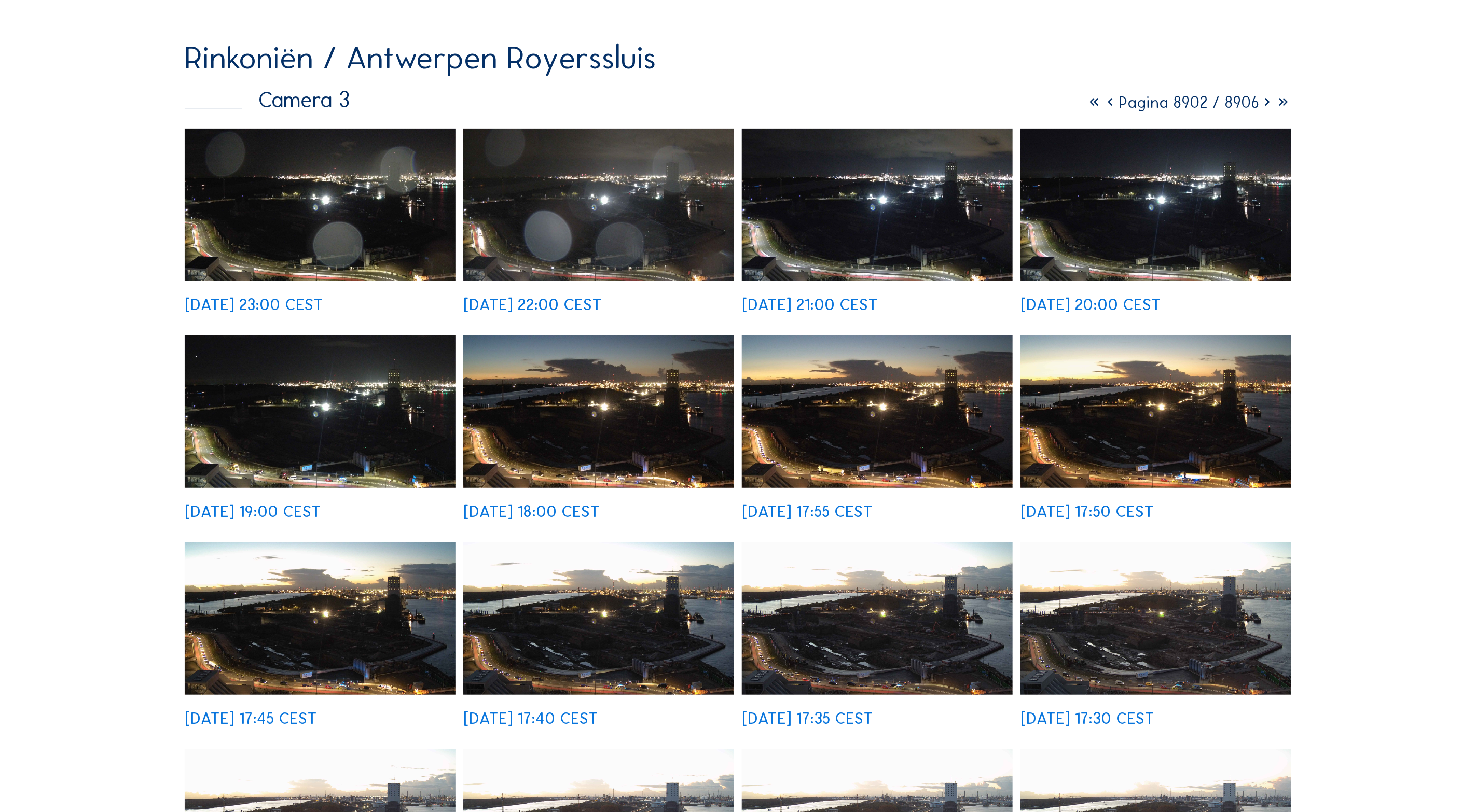
click at [1106, 106] on icon at bounding box center [1110, 102] width 16 height 20
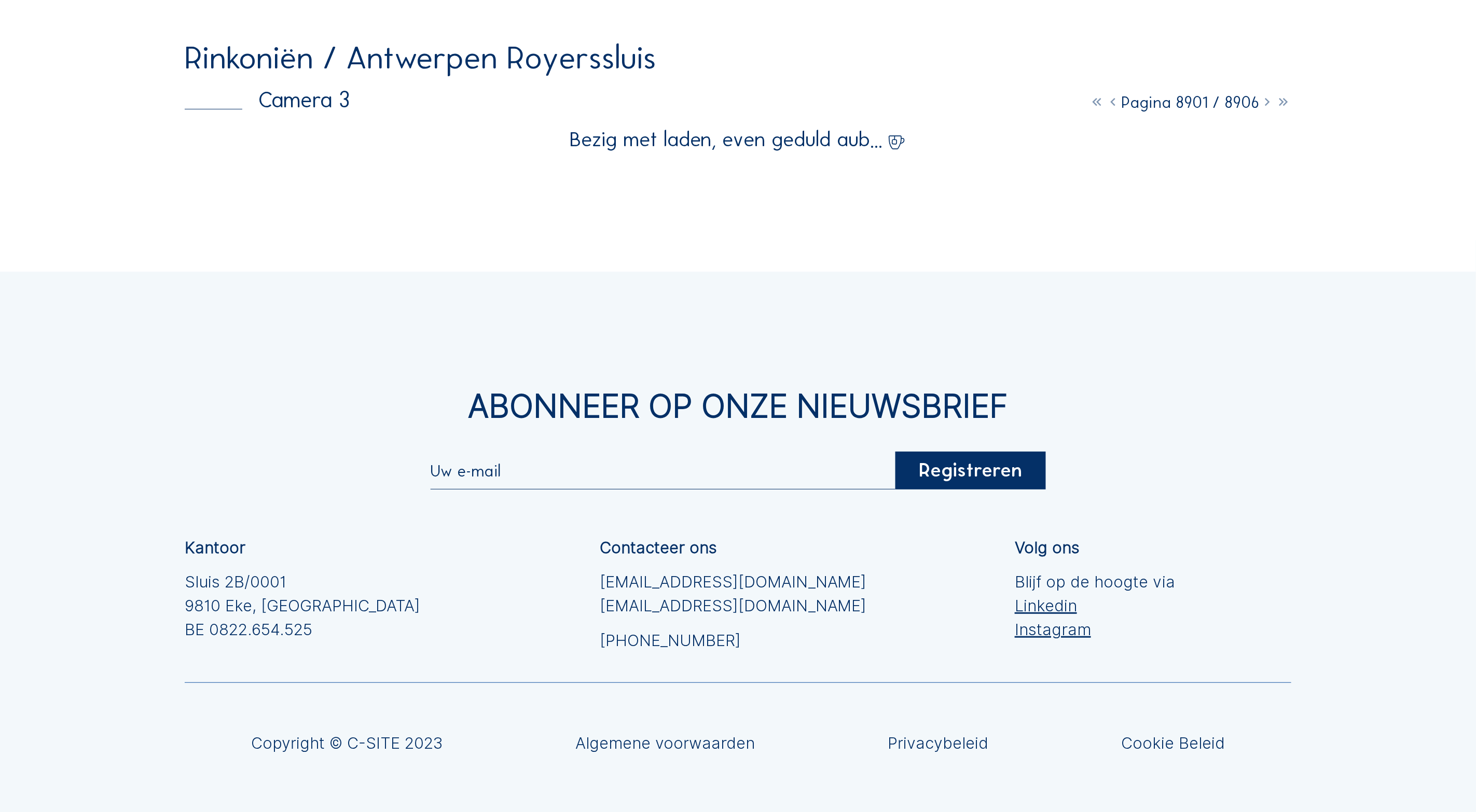
click at [1106, 106] on icon at bounding box center [1113, 102] width 16 height 20
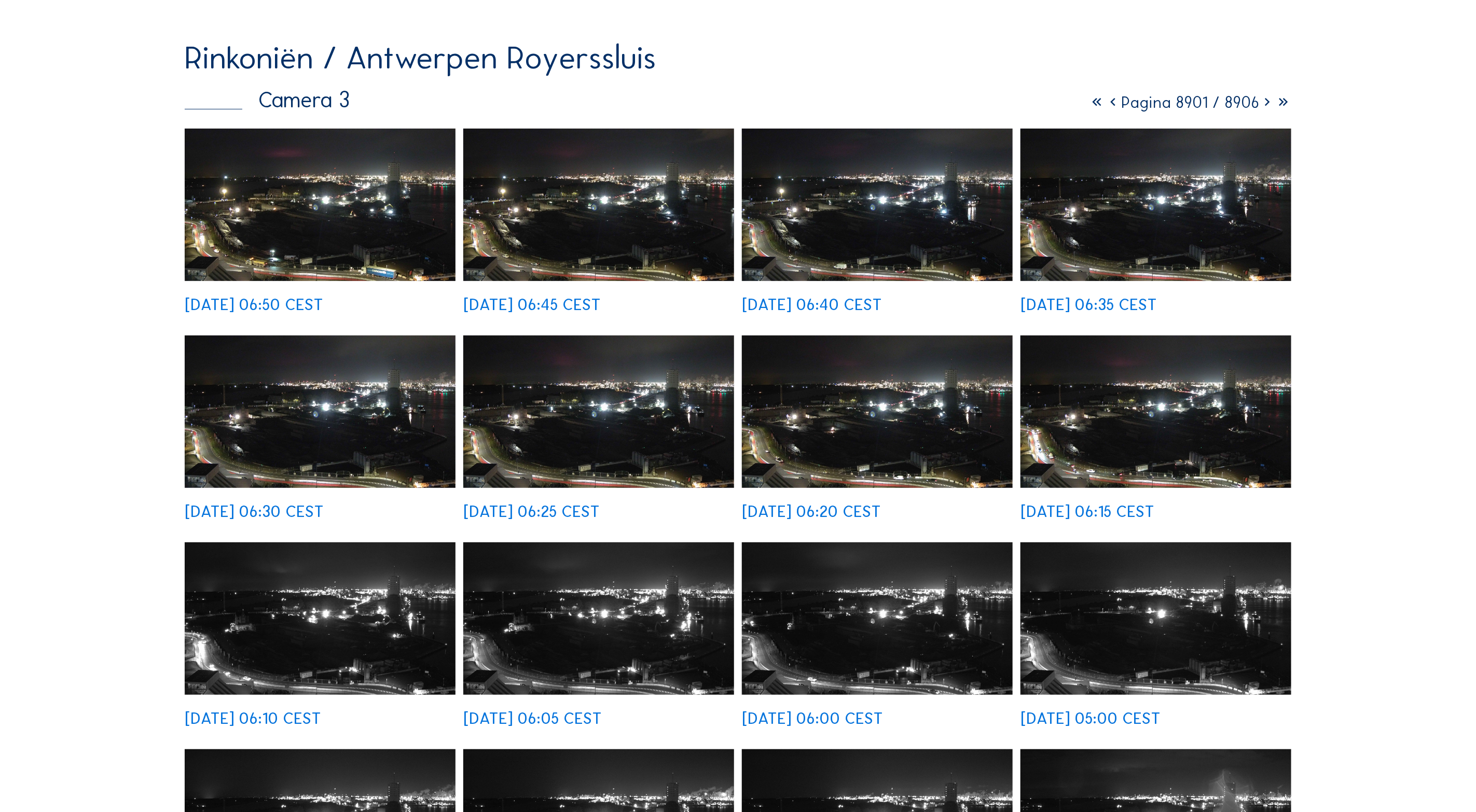
click at [333, 237] on img at bounding box center [320, 205] width 271 height 153
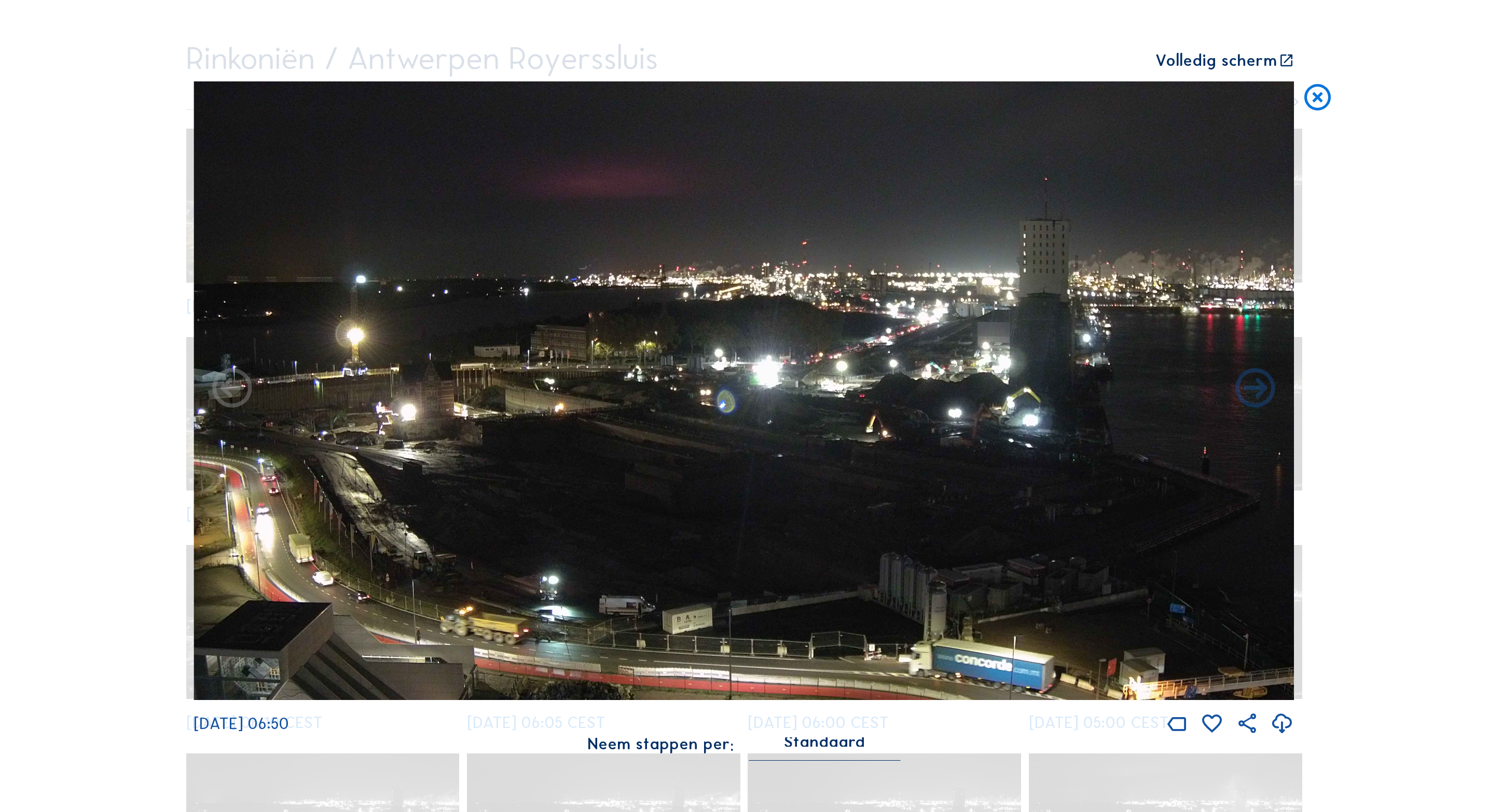
click at [1317, 94] on icon at bounding box center [1317, 98] width 31 height 32
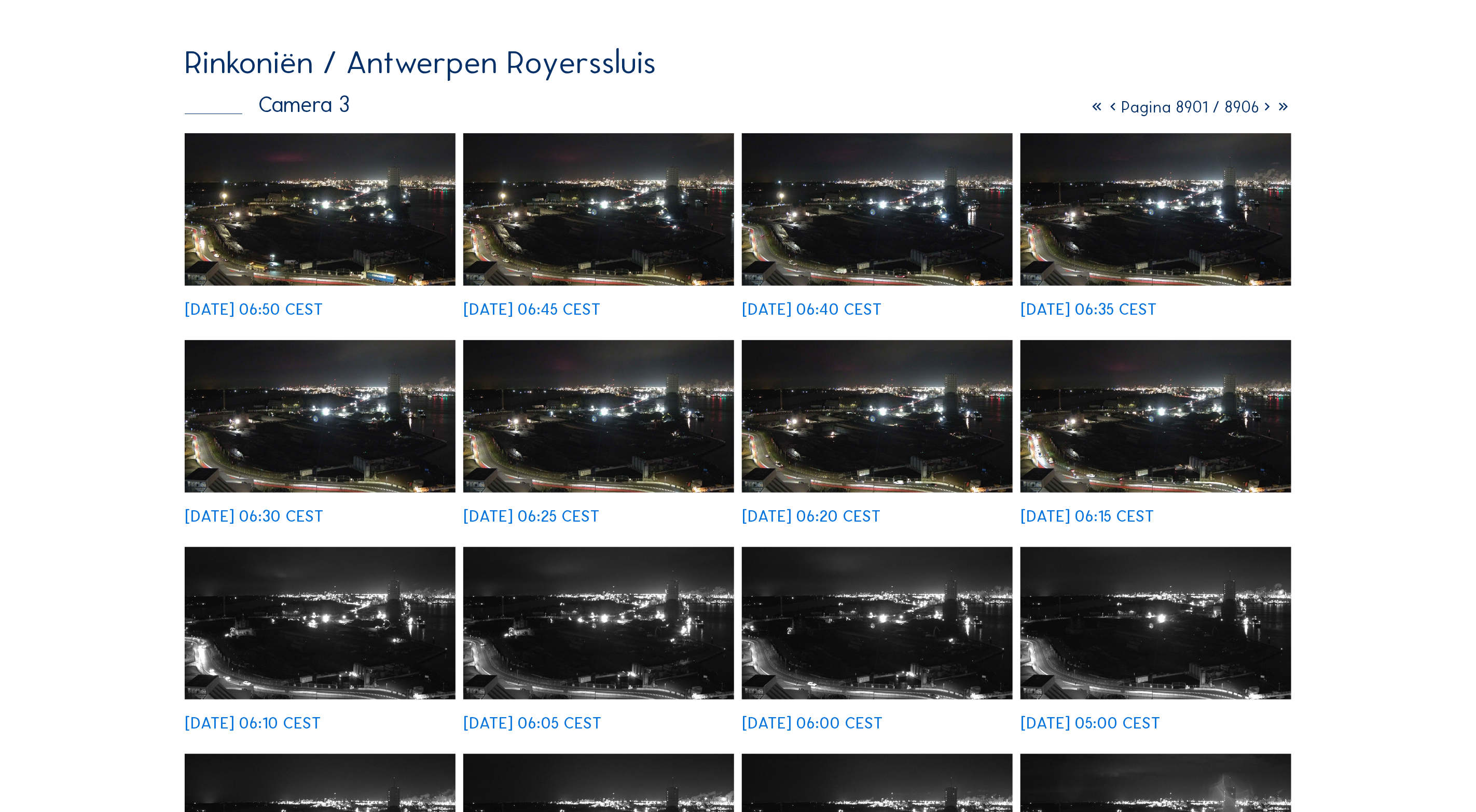
click at [494, 121] on div "Rinkoniën / [GEOGRAPHIC_DATA] Royerssluis Camera 3 Pagina 8901 / 8906 [DATE] 06…" at bounding box center [738, 493] width 1107 height 892
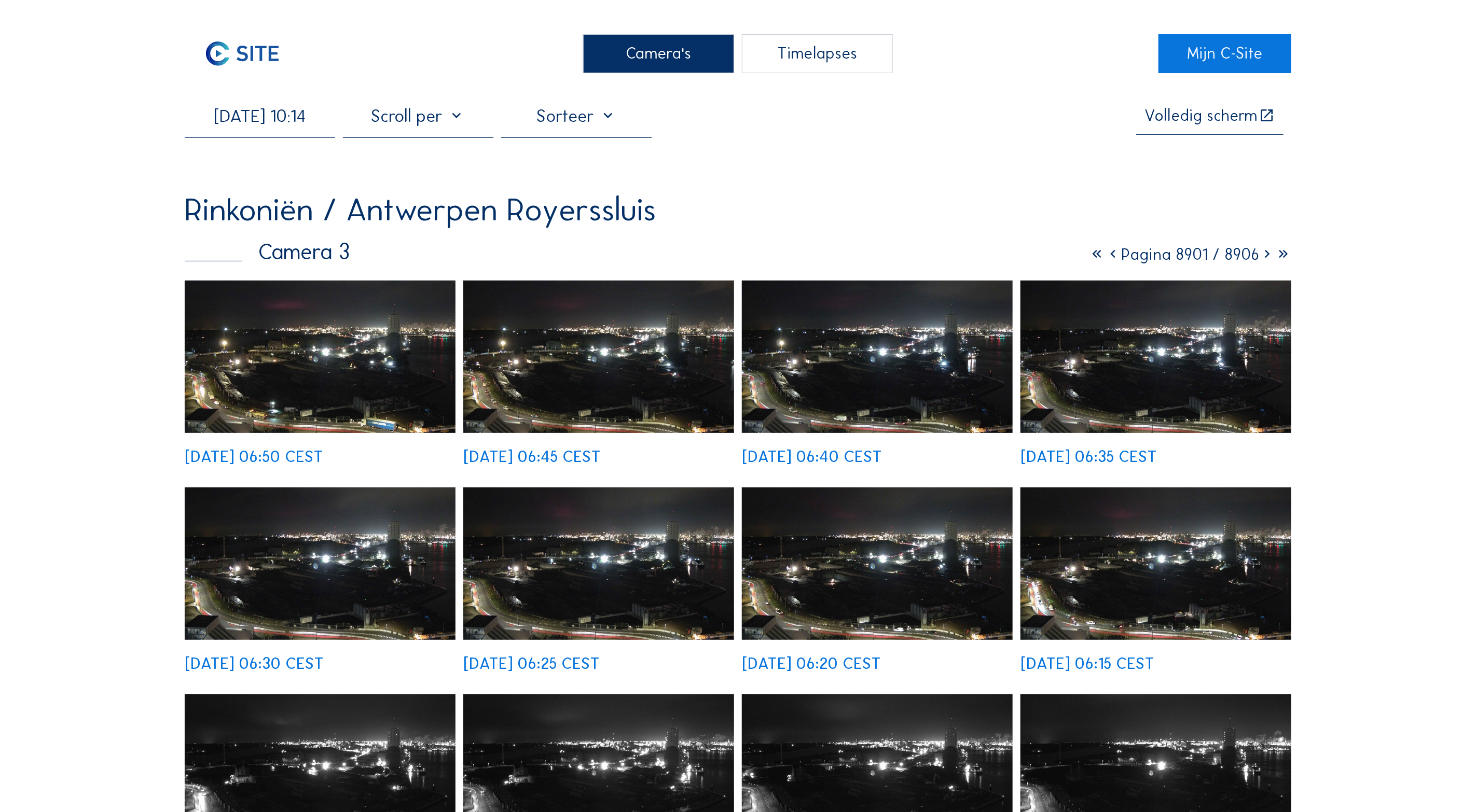
scroll to position [0, 0]
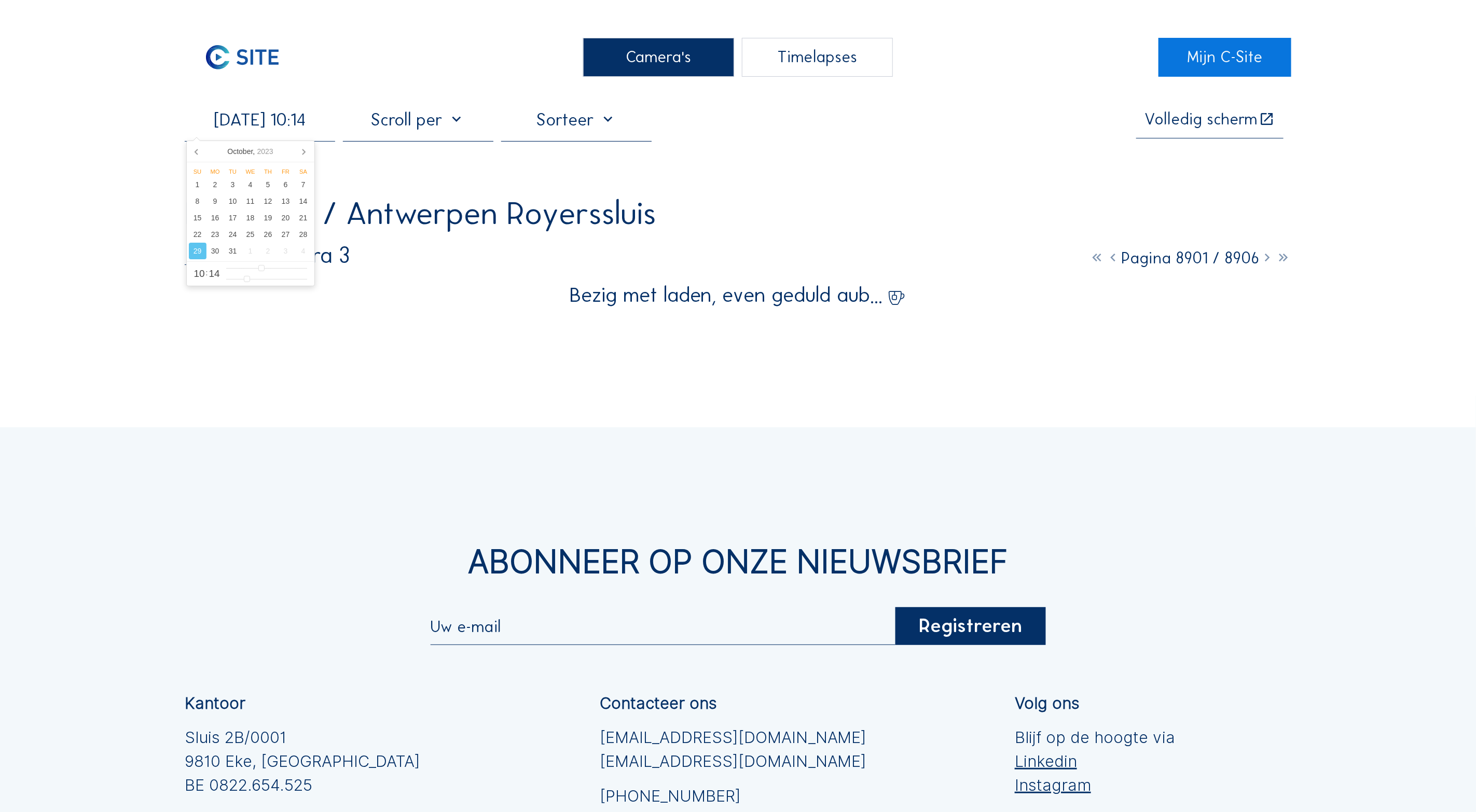
click at [238, 121] on input "[DATE] 10:14" at bounding box center [259, 119] width 150 height 21
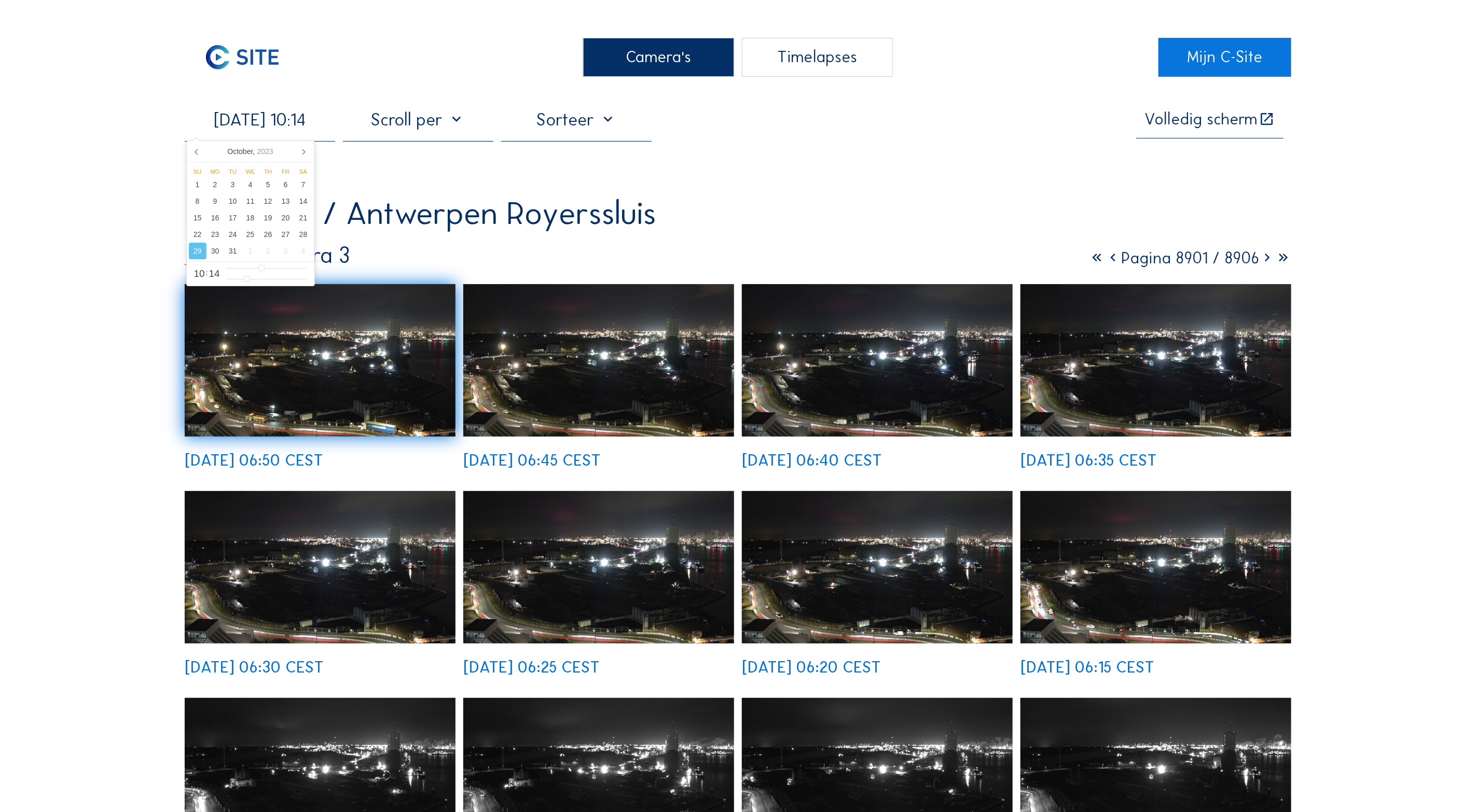
type input "[DATE] 10:14"
click at [382, 172] on div "[DATE] 10:14 Volledig [PERSON_NAME] Rinkoniën / [GEOGRAPHIC_DATA] [GEOGRAPHIC_D…" at bounding box center [738, 599] width 1107 height 980
click at [310, 130] on input "[DATE] 10:14" at bounding box center [259, 119] width 150 height 21
click at [304, 153] on icon at bounding box center [303, 152] width 17 height 17
click at [254, 252] on div "29" at bounding box center [251, 251] width 18 height 17
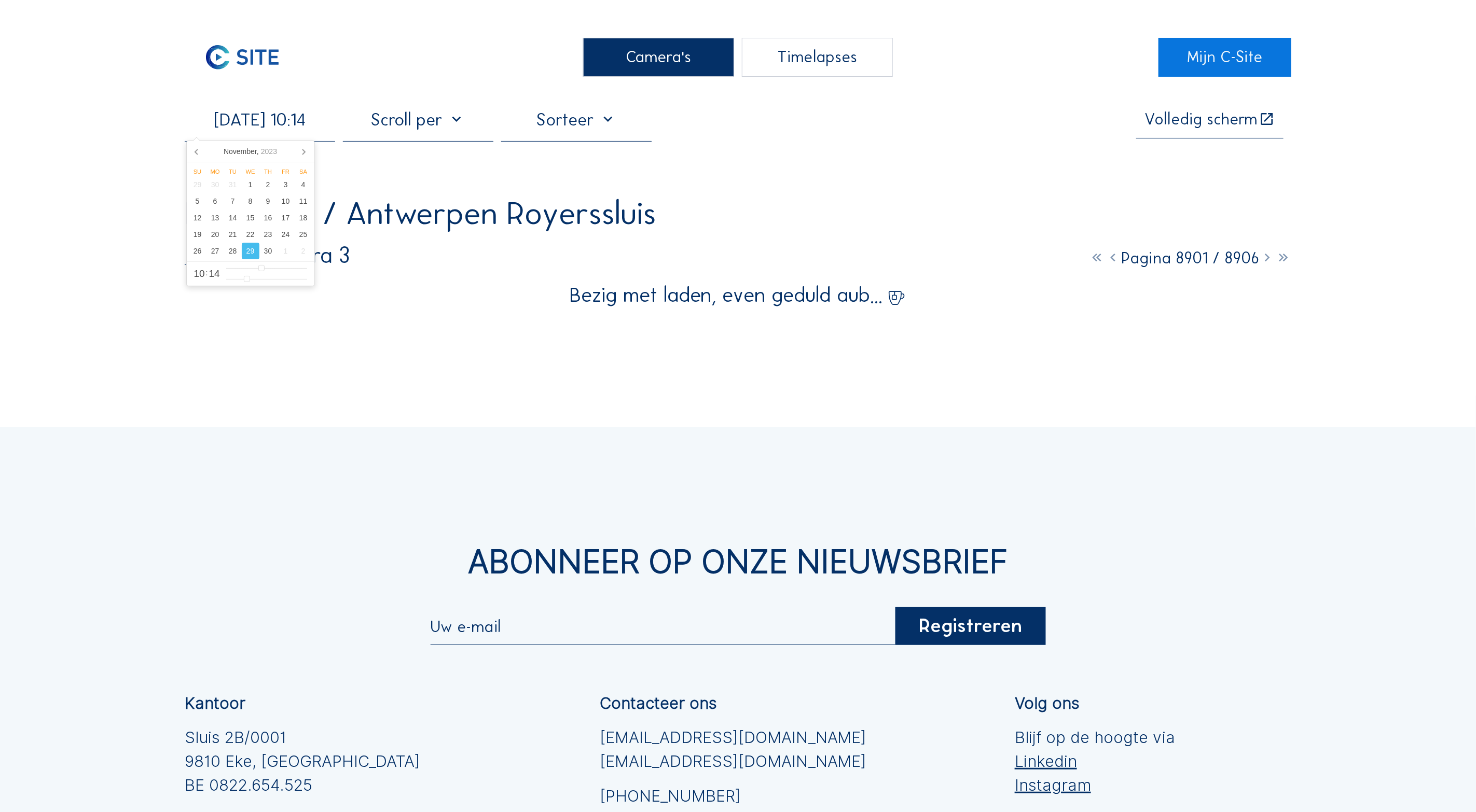
click at [251, 251] on div "29" at bounding box center [251, 251] width 18 height 17
click at [251, 251] on div "29" at bounding box center [251, 251] width 18 height 17
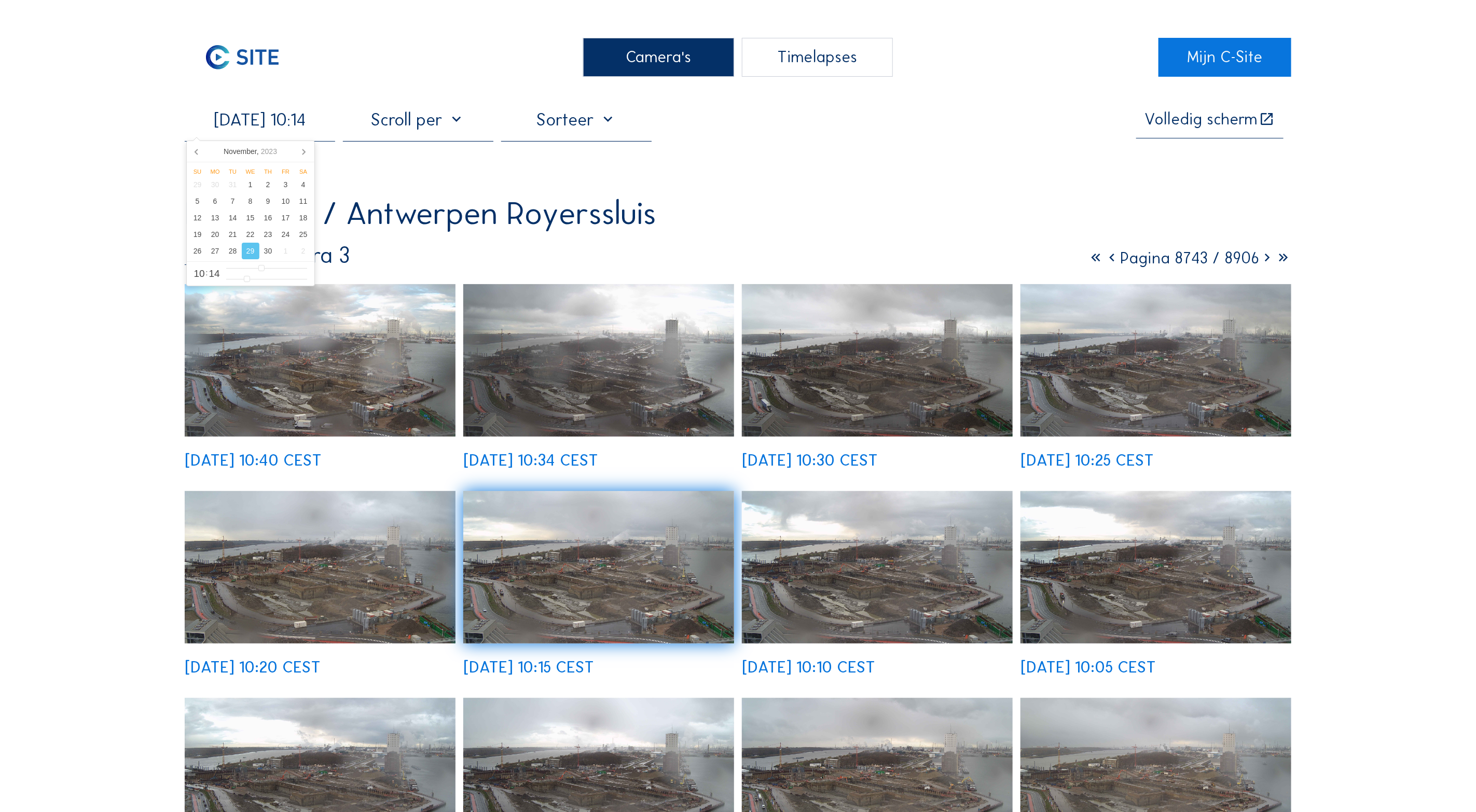
click at [273, 567] on img at bounding box center [320, 567] width 271 height 153
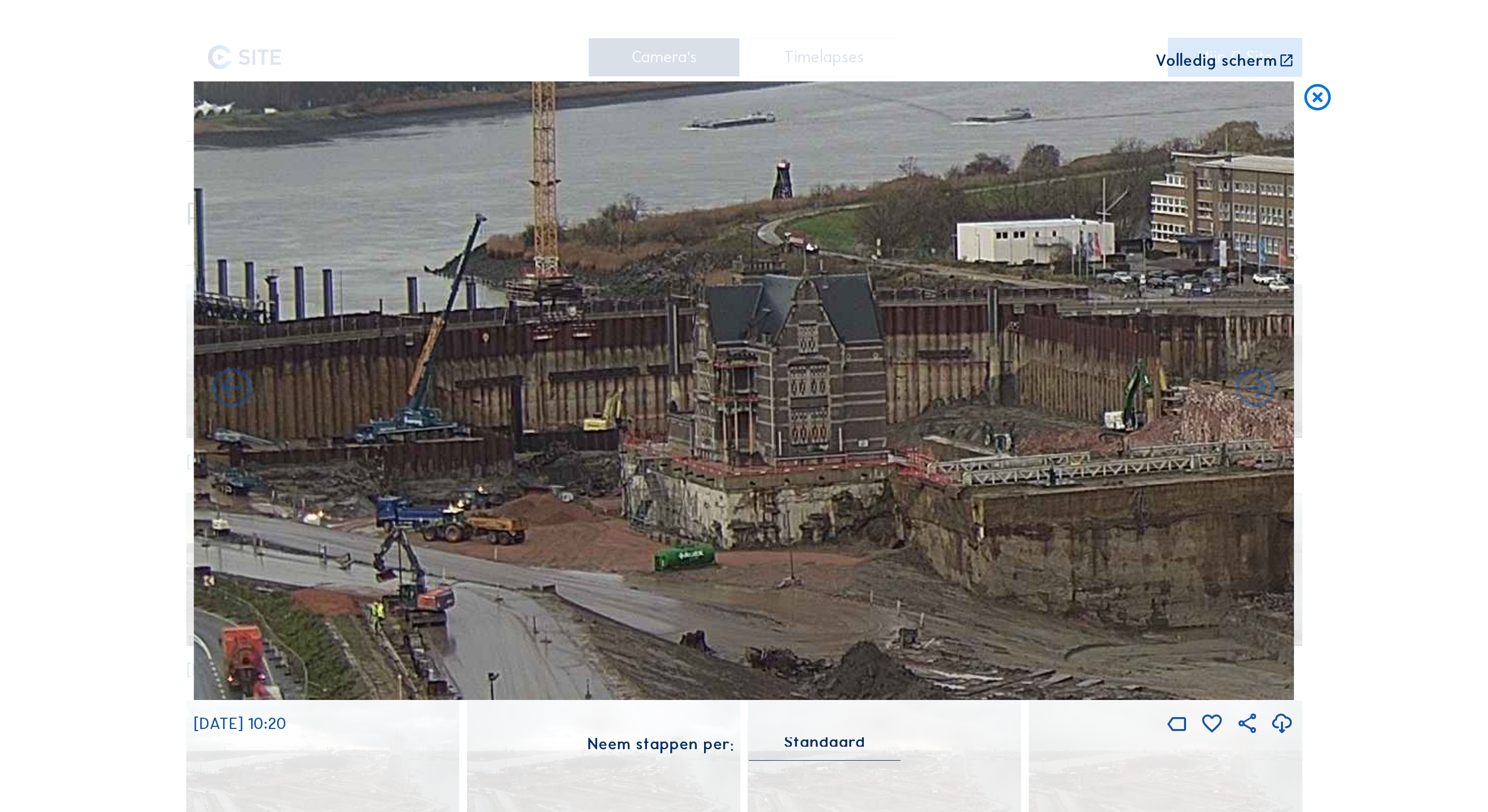
drag, startPoint x: 391, startPoint y: 447, endPoint x: 580, endPoint y: 442, distance: 189.1
click at [580, 442] on img at bounding box center [744, 391] width 1100 height 618
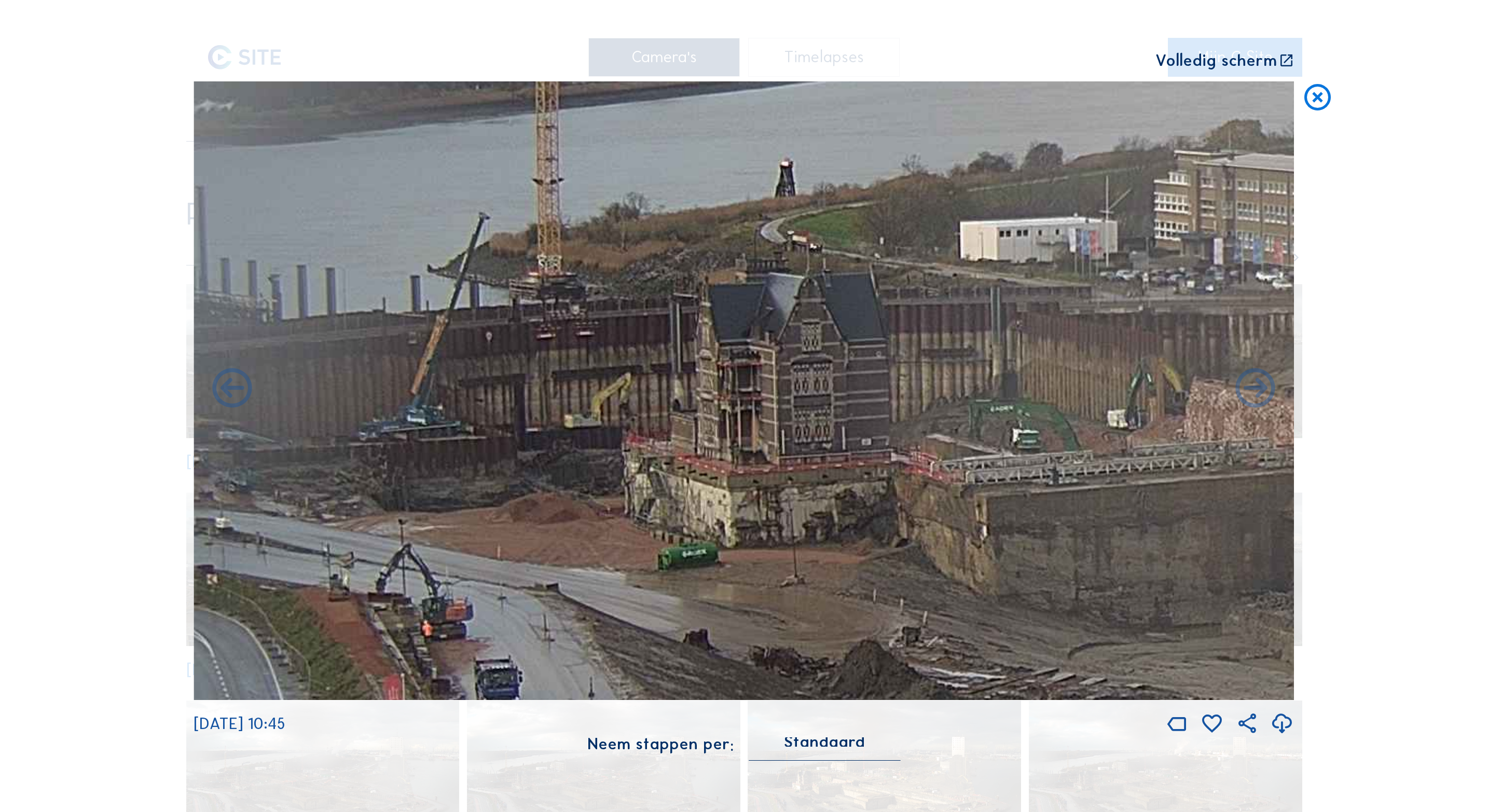
click at [1314, 98] on icon at bounding box center [1317, 98] width 31 height 32
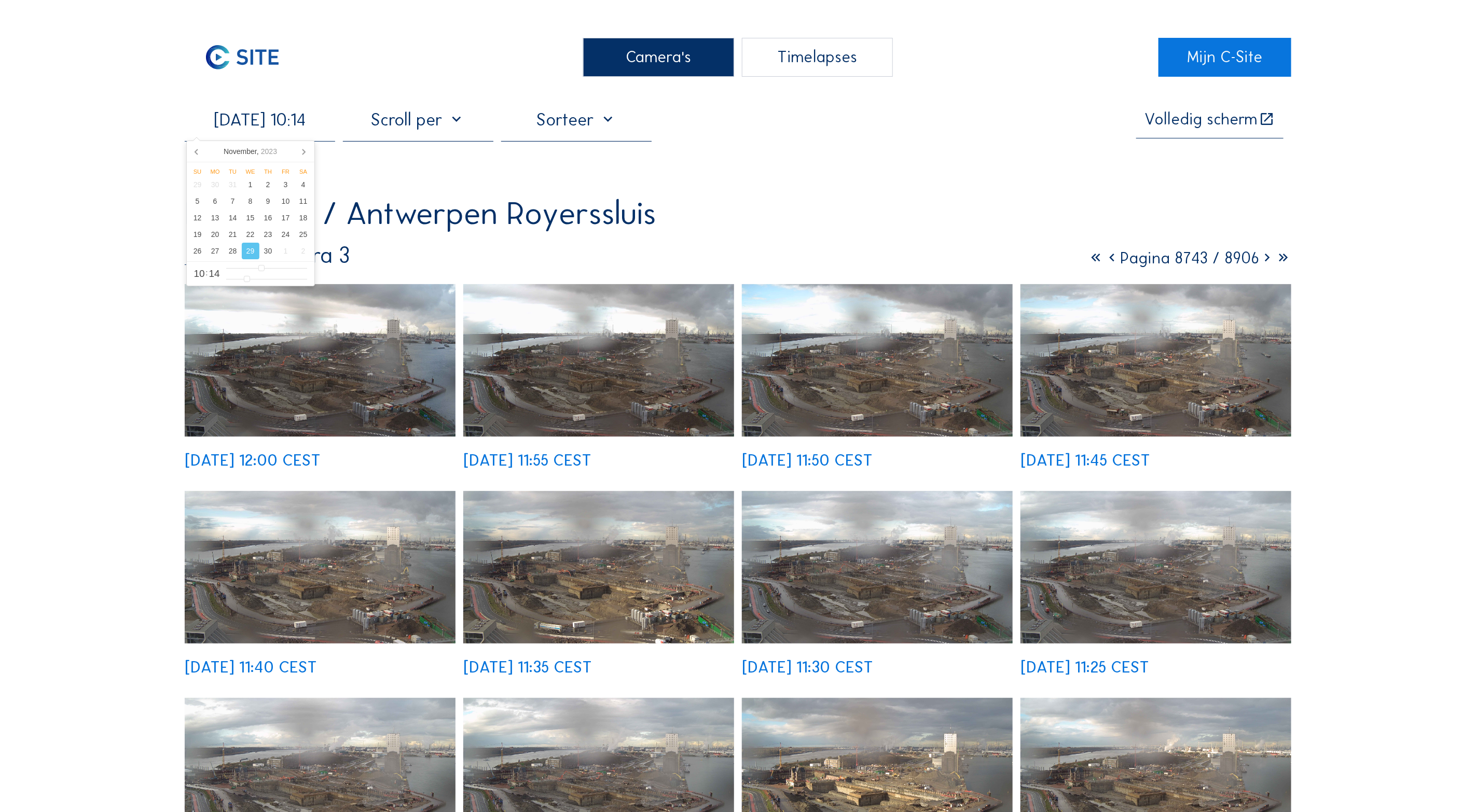
drag, startPoint x: 295, startPoint y: 131, endPoint x: 269, endPoint y: 134, distance: 26.2
click at [292, 130] on input "[DATE] 10:14" at bounding box center [259, 119] width 150 height 21
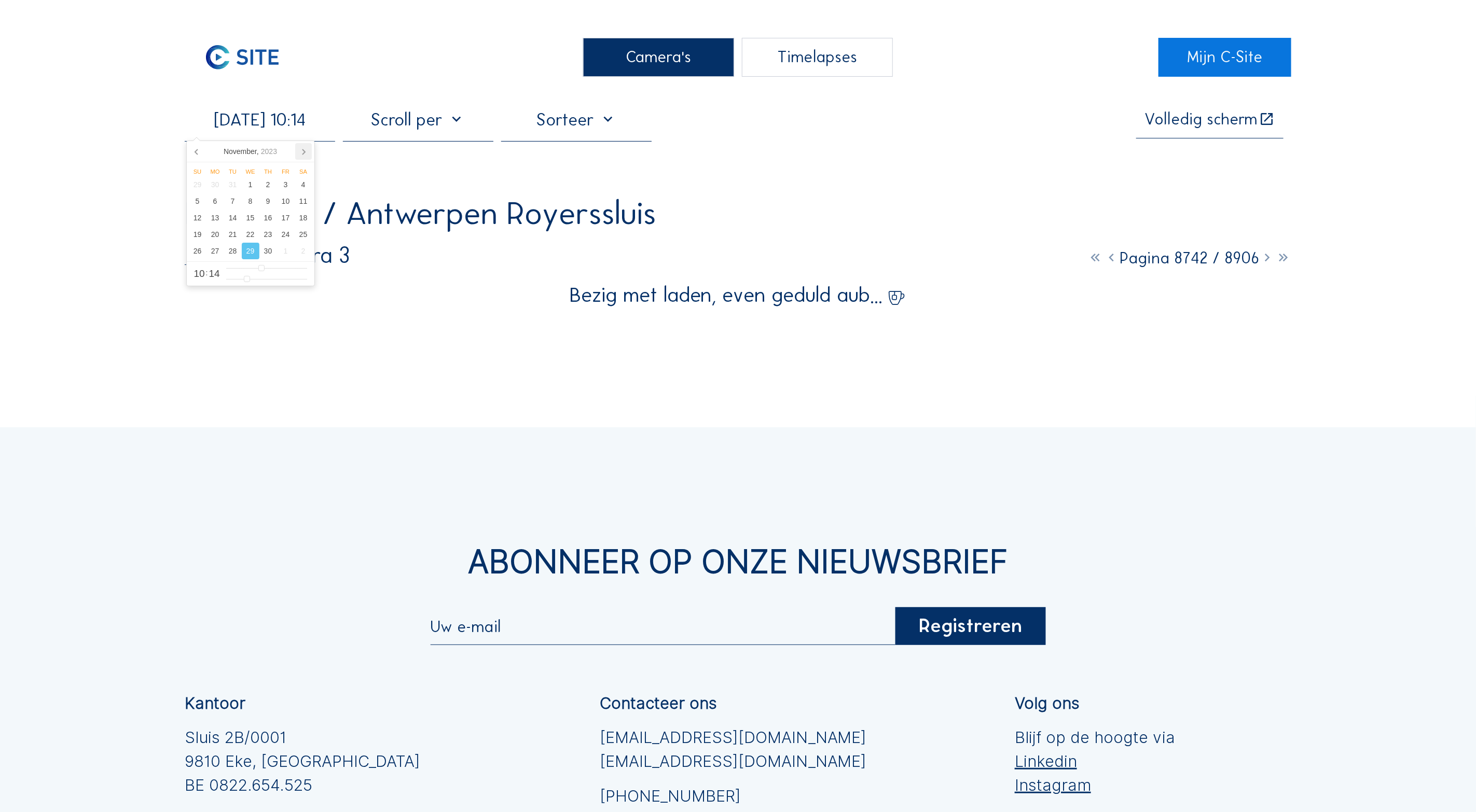
click at [304, 149] on icon at bounding box center [303, 152] width 17 height 17
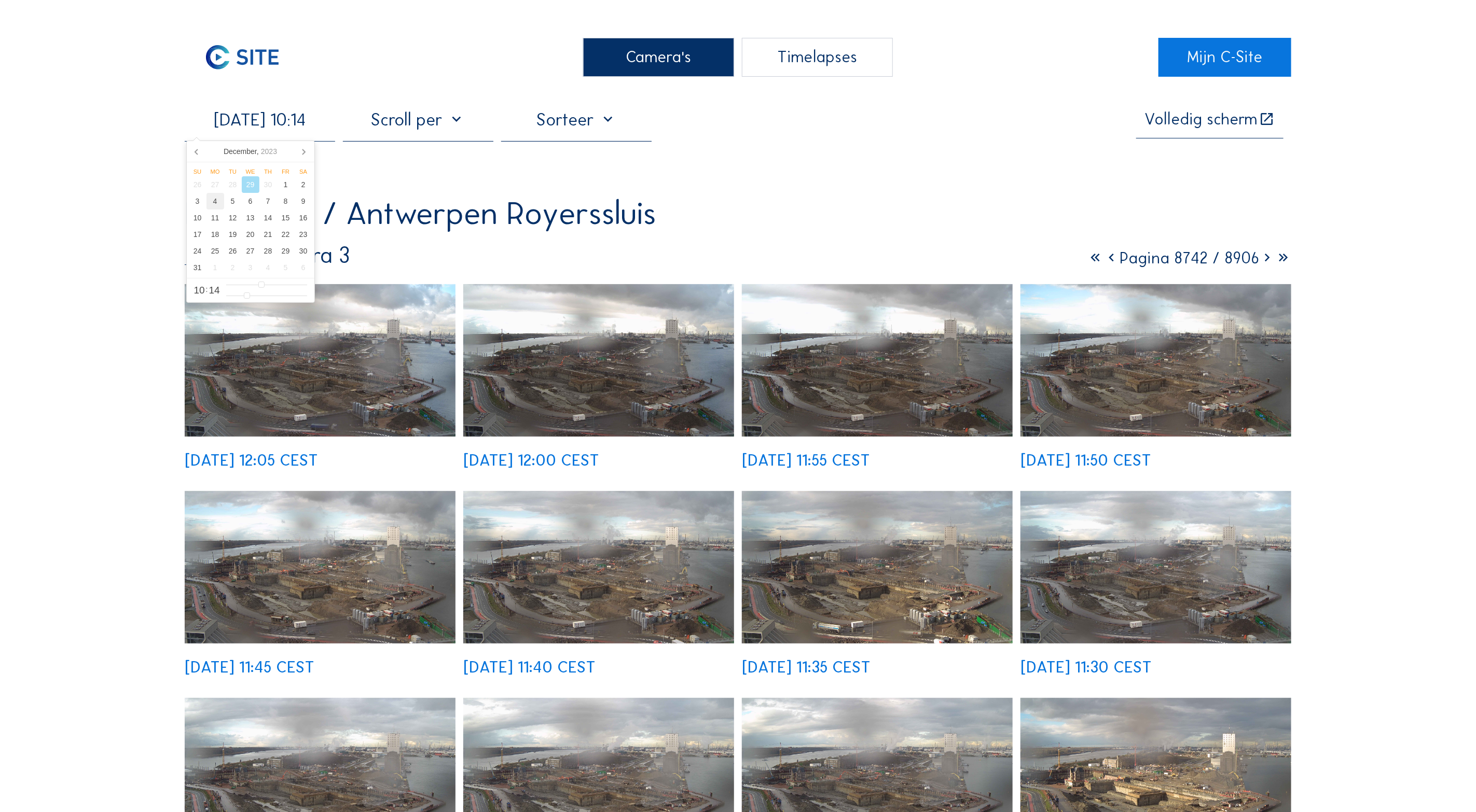
click at [218, 206] on div "4" at bounding box center [215, 201] width 18 height 17
type input "[DATE] 10:14"
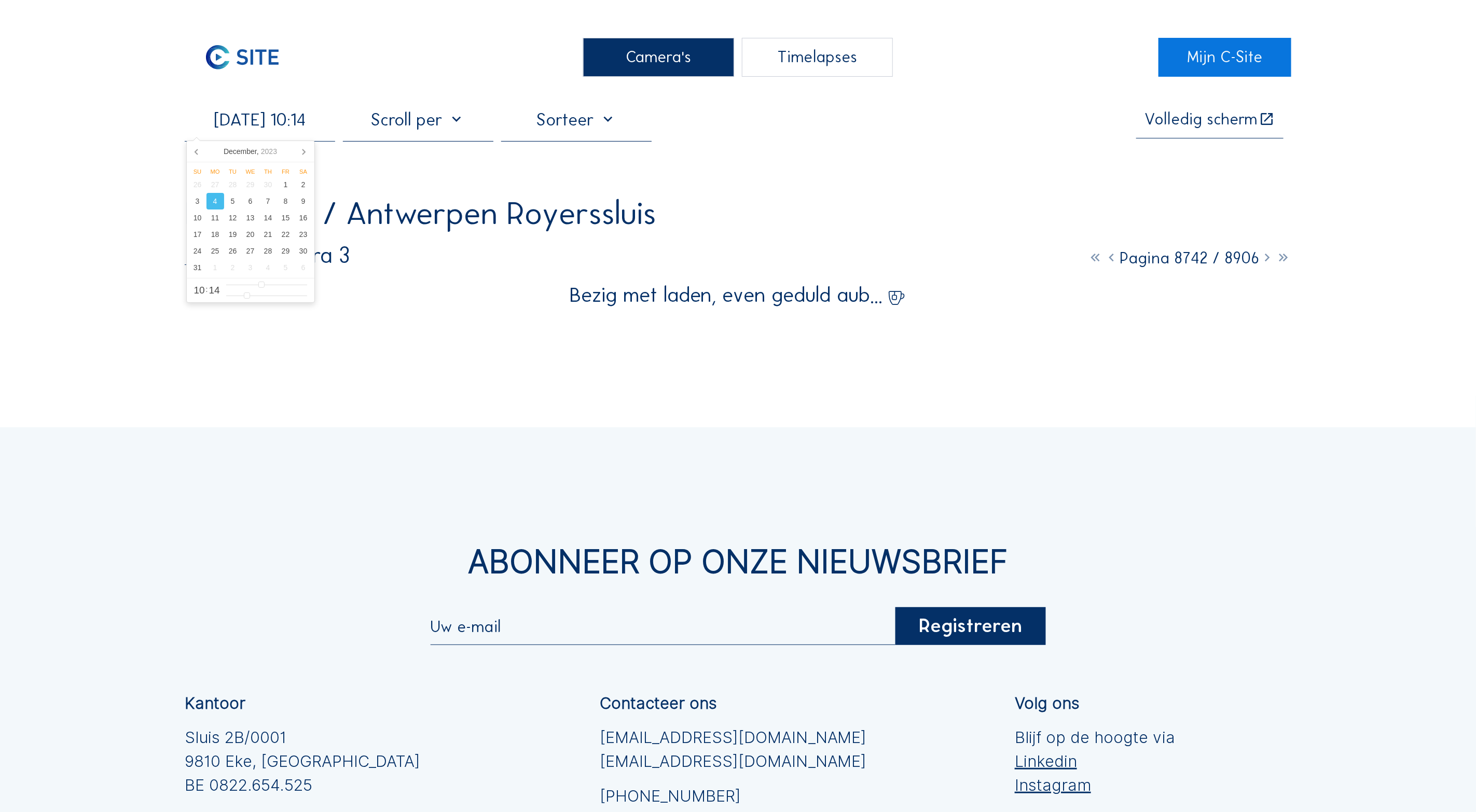
click at [217, 206] on div "4" at bounding box center [215, 201] width 18 height 17
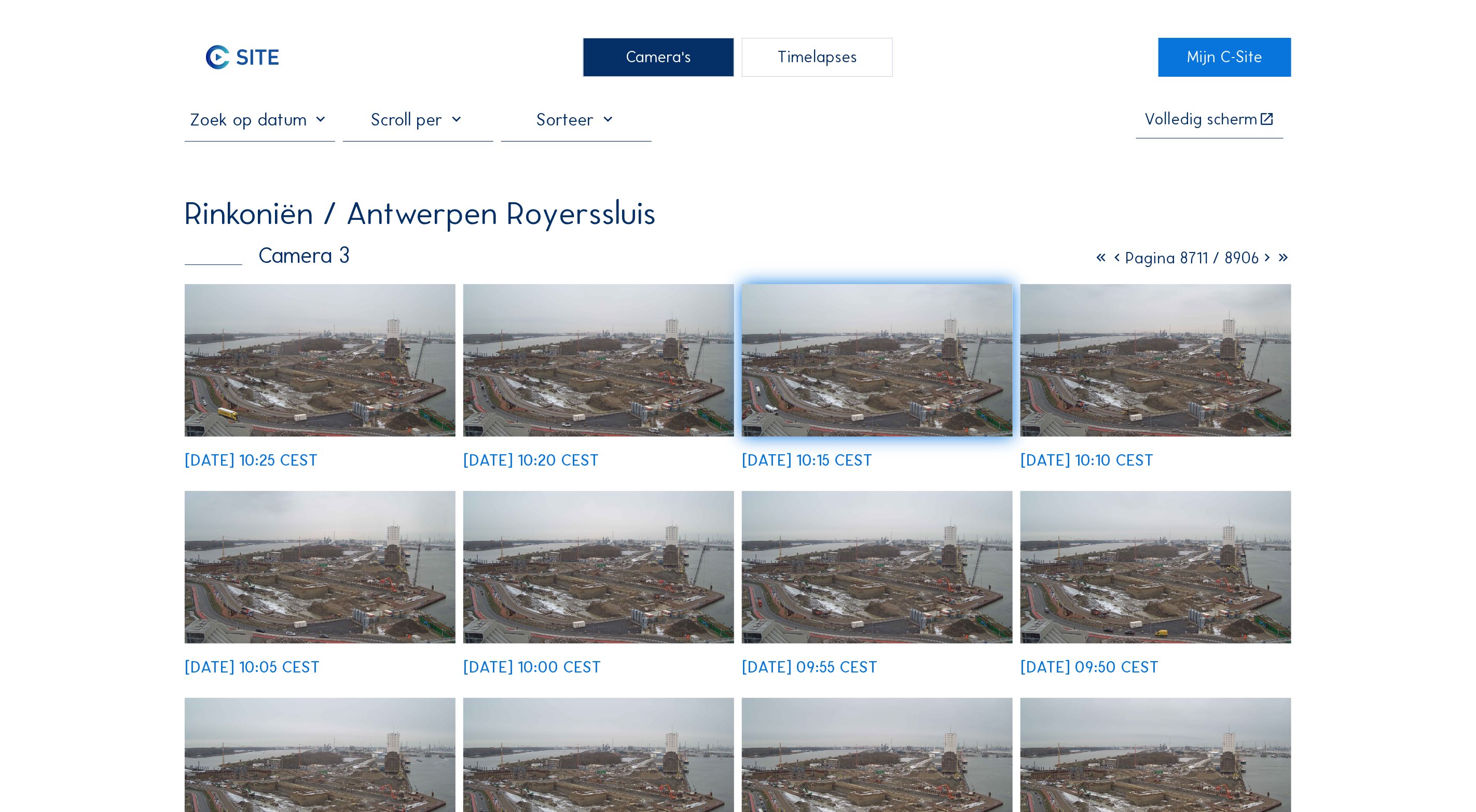
click at [291, 389] on img at bounding box center [320, 361] width 271 height 153
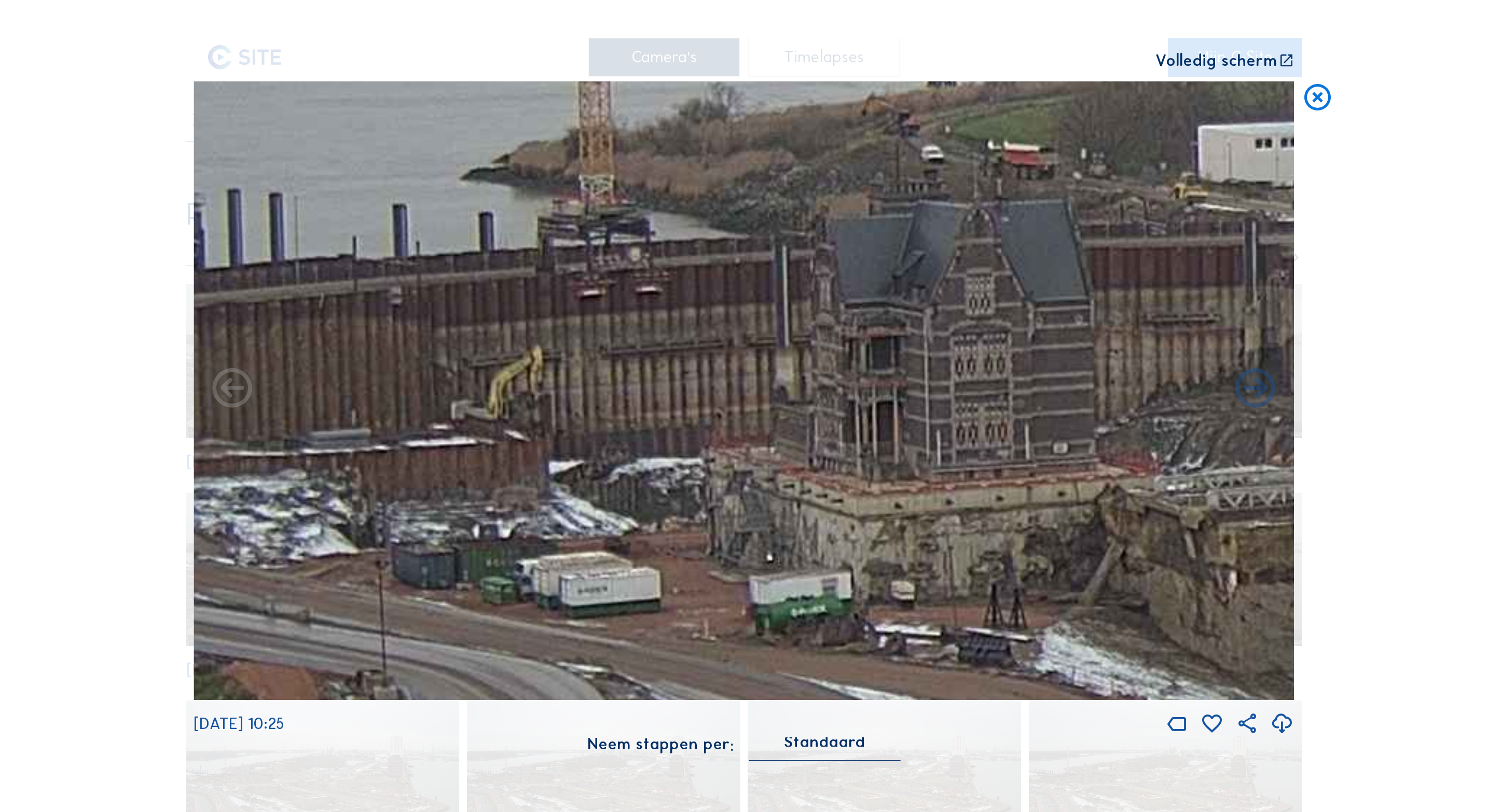
drag, startPoint x: 405, startPoint y: 405, endPoint x: 588, endPoint y: 434, distance: 185.3
click at [588, 434] on img at bounding box center [744, 391] width 1100 height 618
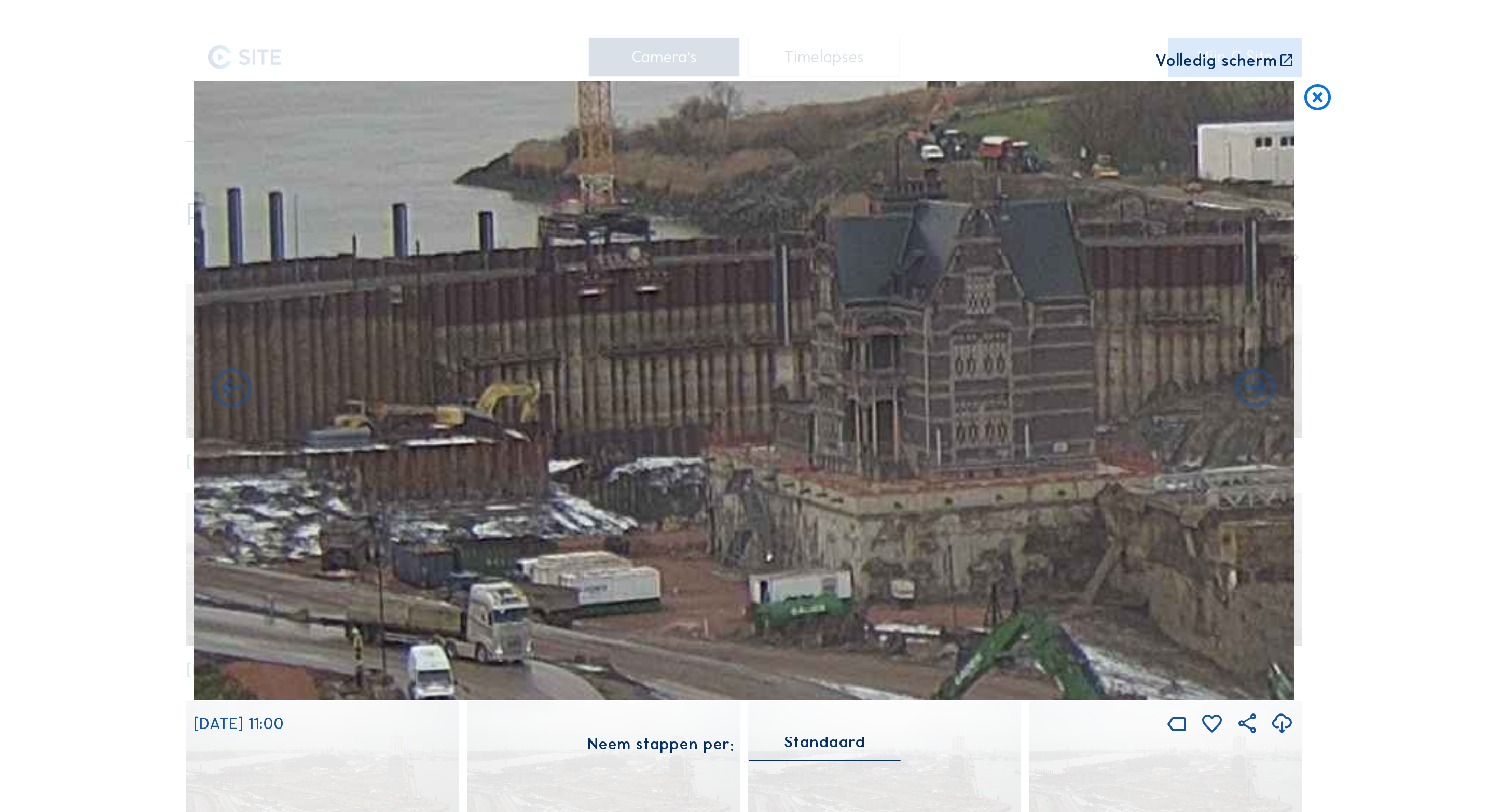
click at [1315, 97] on icon at bounding box center [1317, 98] width 31 height 32
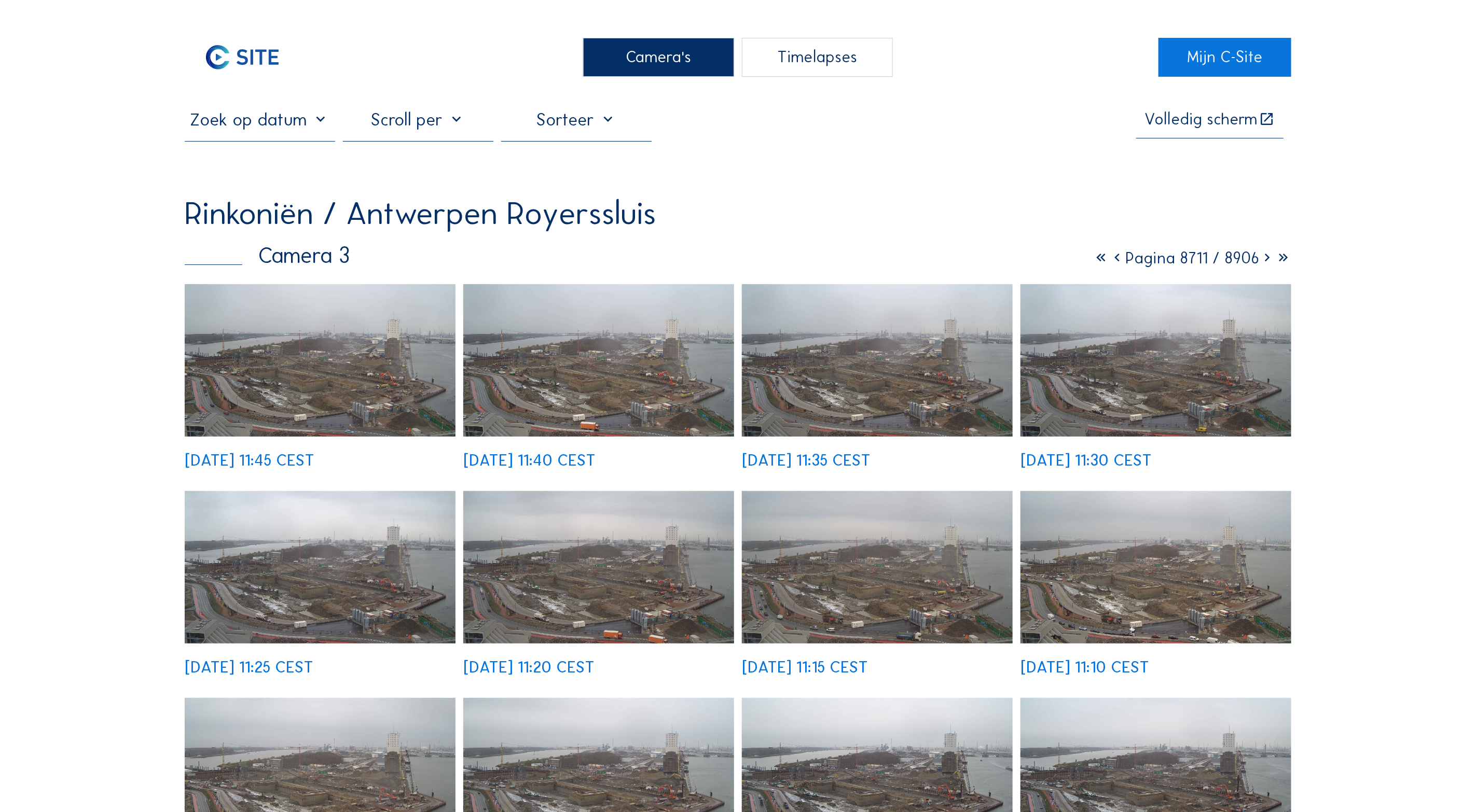
click at [304, 128] on input "text" at bounding box center [259, 119] width 150 height 21
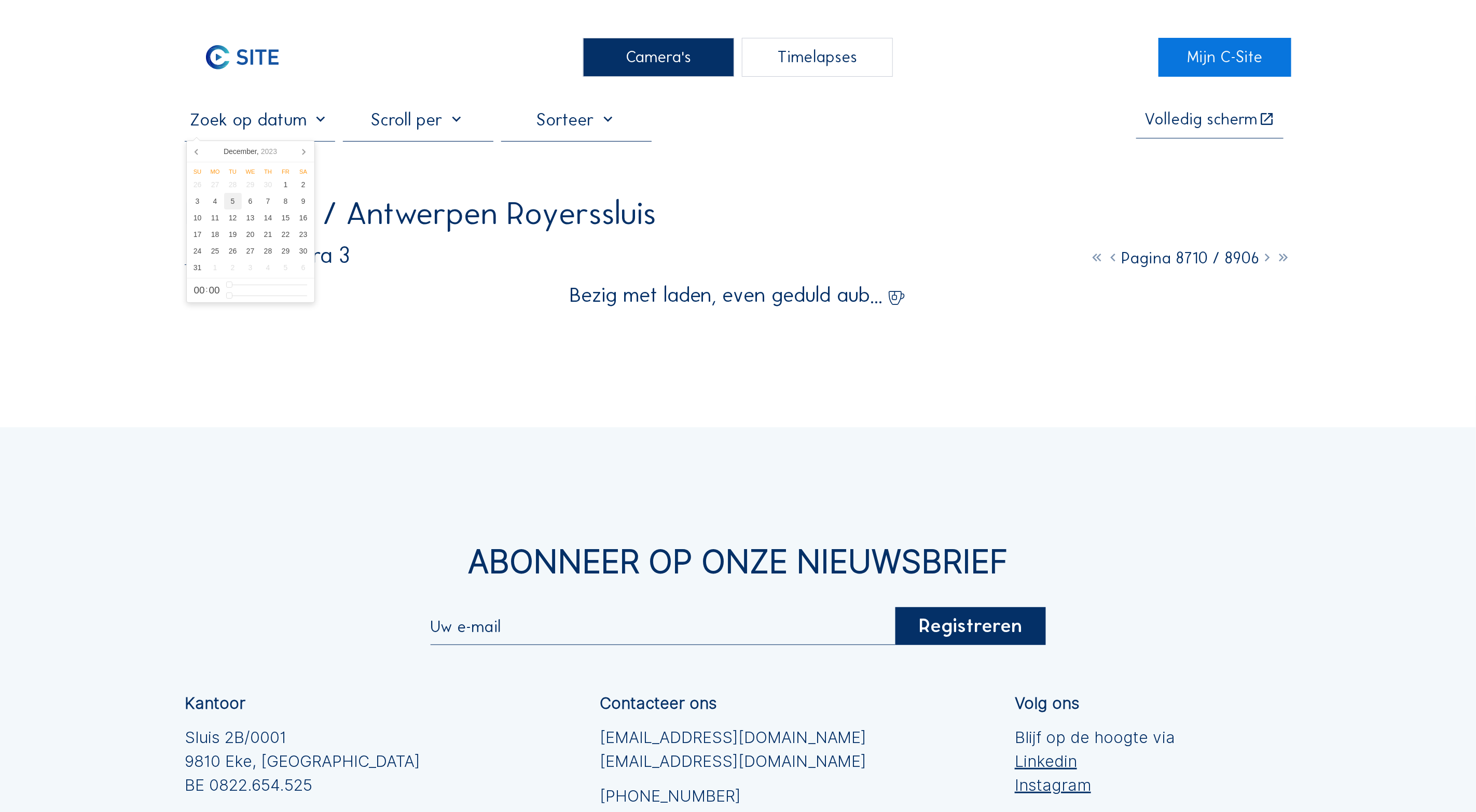
click at [234, 204] on div "5" at bounding box center [233, 201] width 18 height 17
type input "[DATE] 00:00"
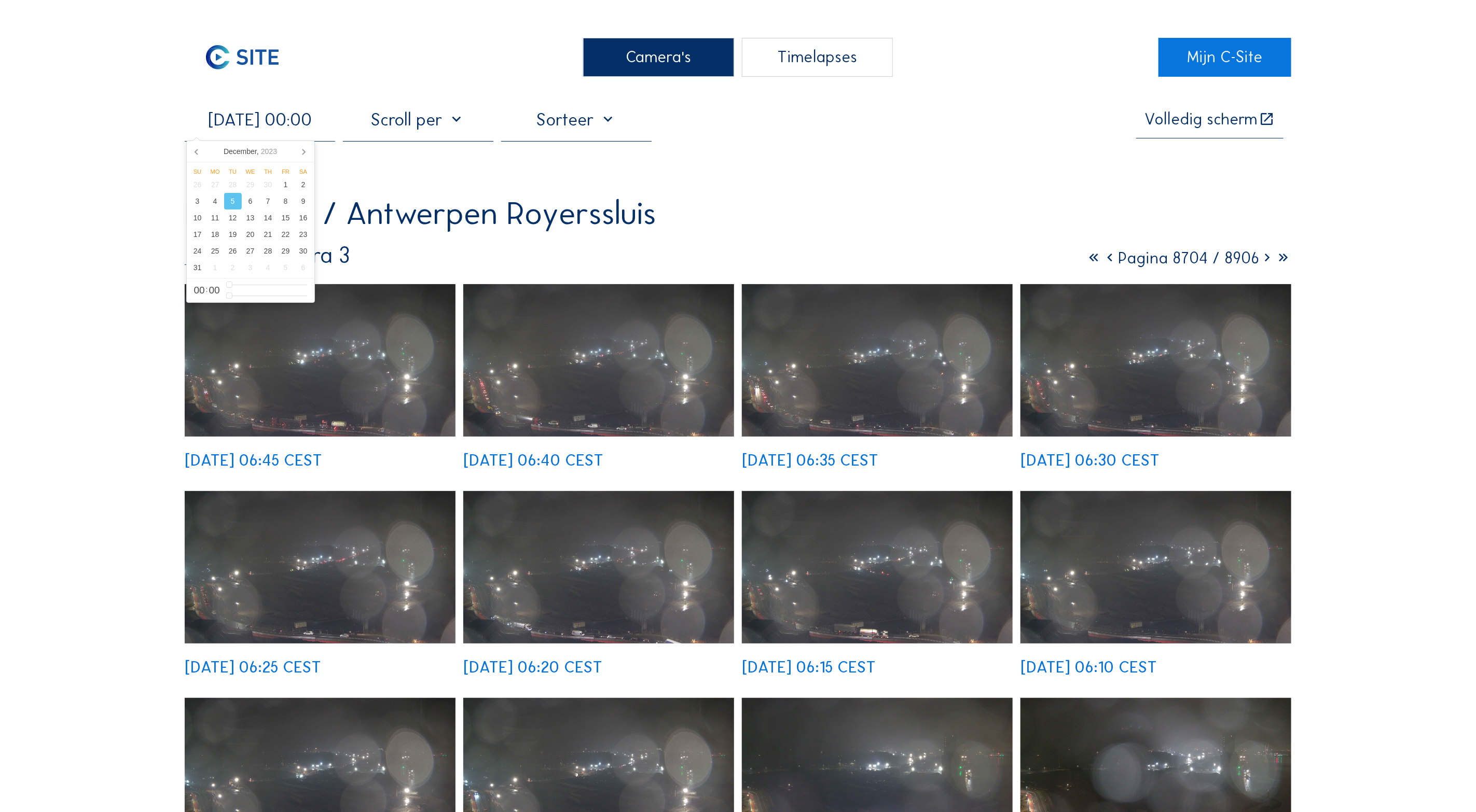
click at [355, 374] on img at bounding box center [320, 361] width 271 height 153
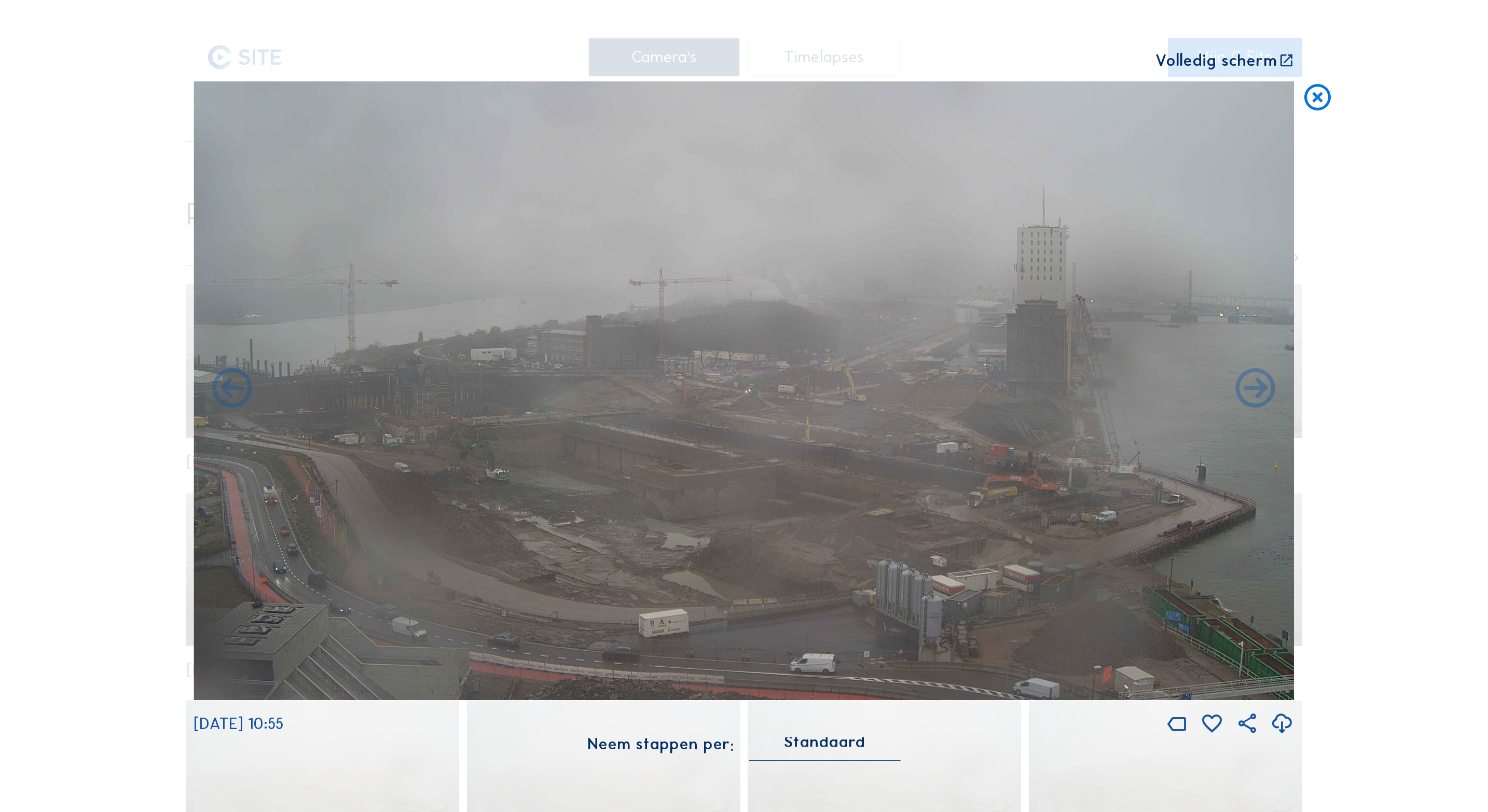
click at [1320, 97] on icon at bounding box center [1317, 98] width 31 height 32
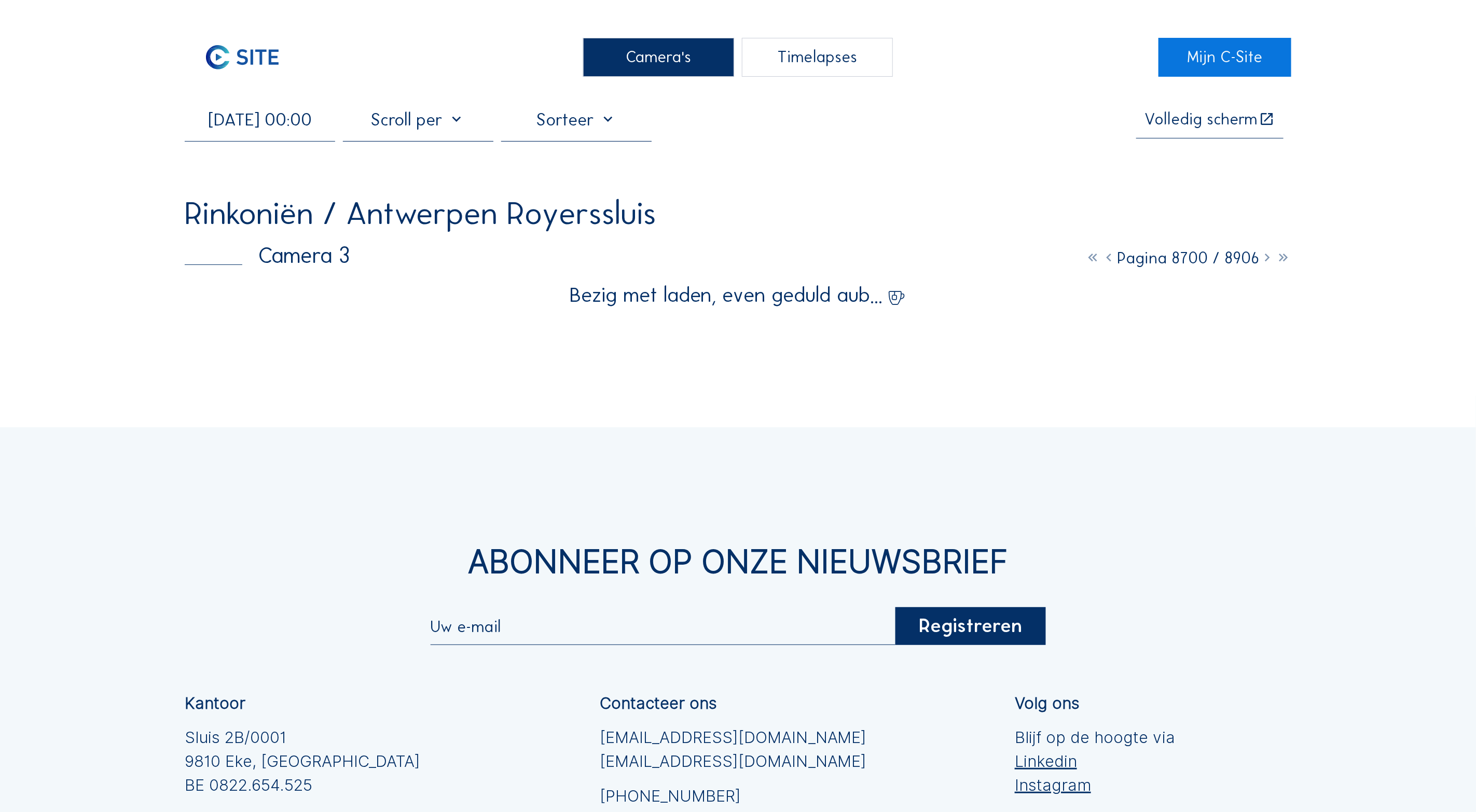
click at [665, 54] on div "Camera's" at bounding box center [658, 58] width 150 height 39
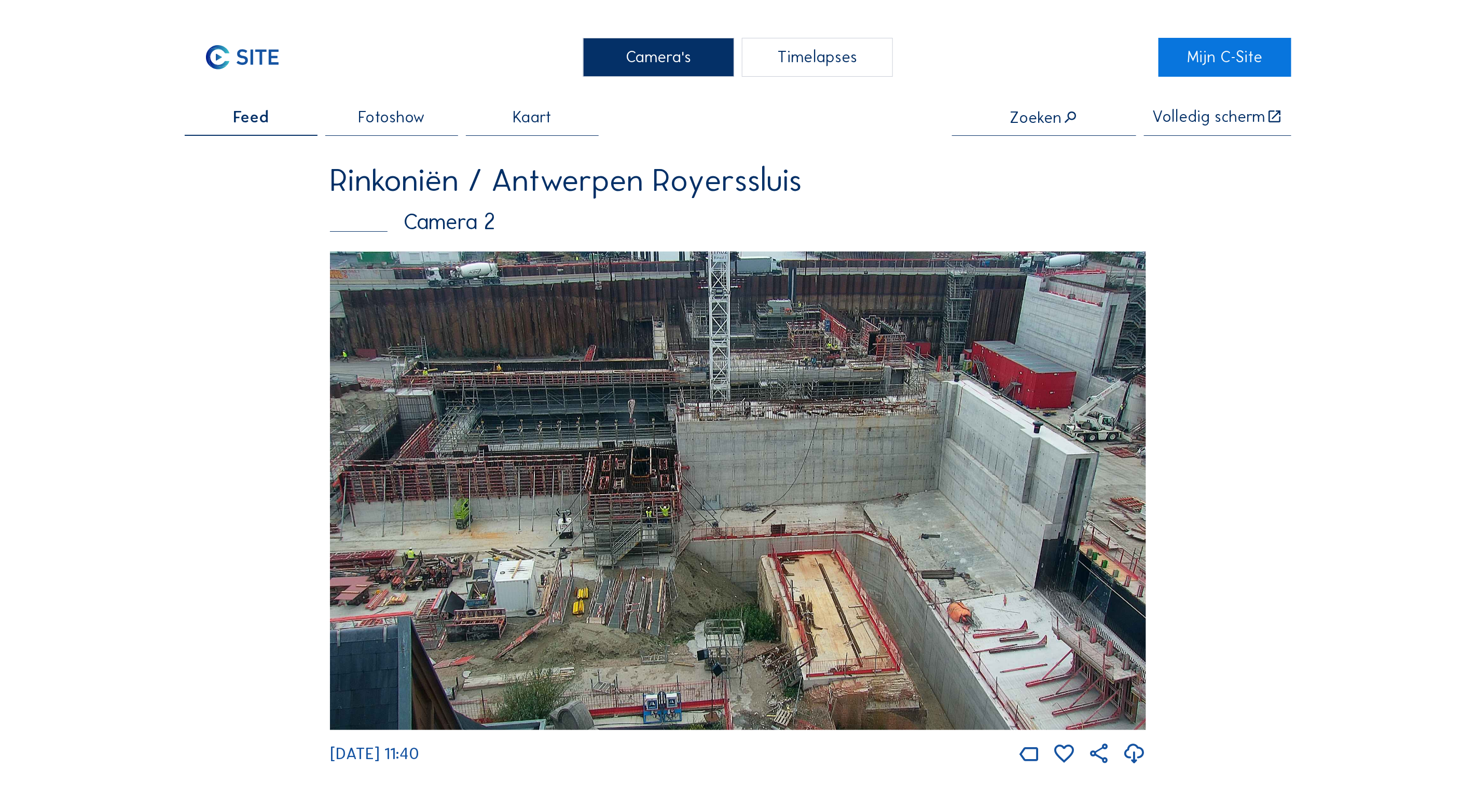
click at [612, 430] on img at bounding box center [738, 491] width 816 height 479
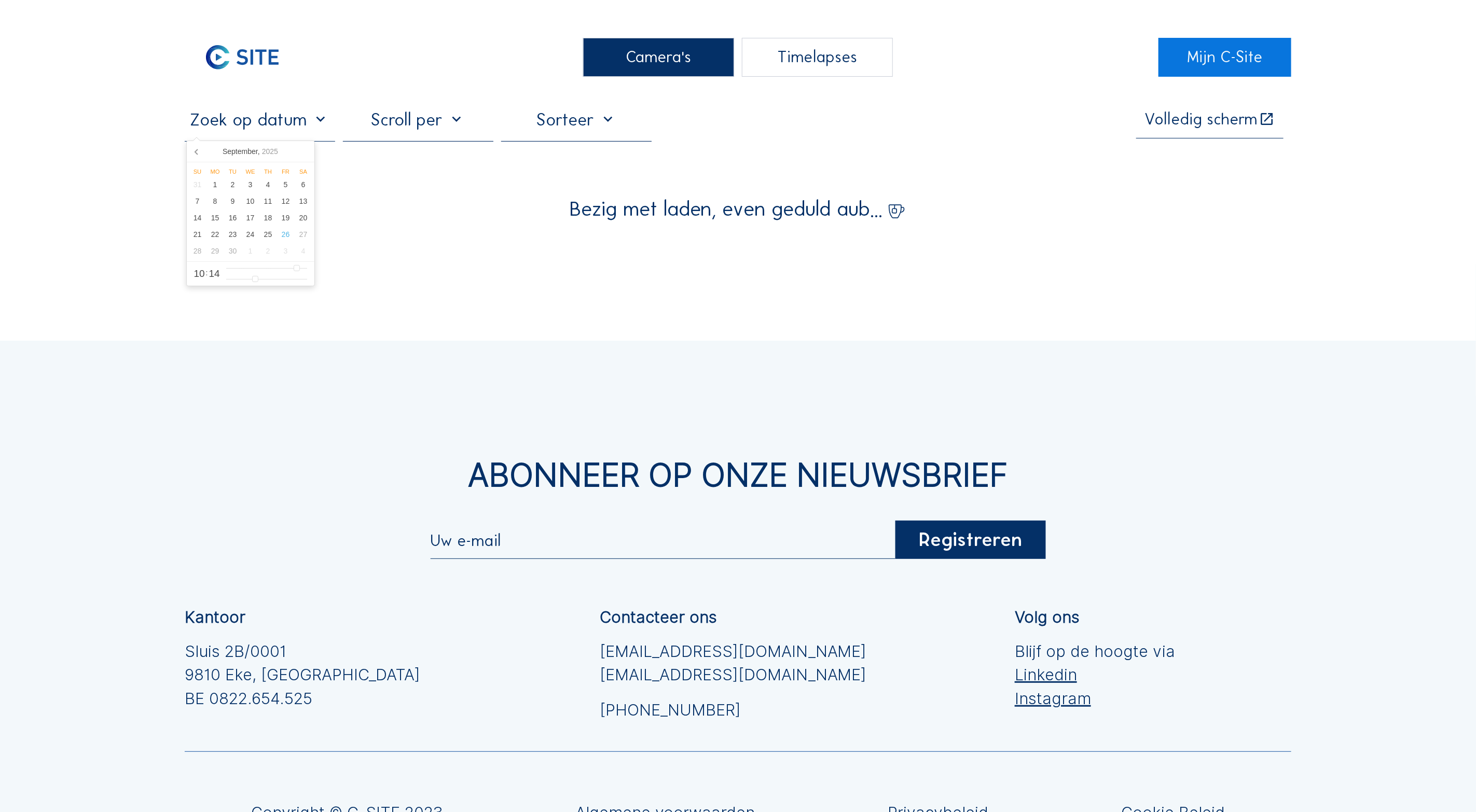
click at [273, 125] on input "text" at bounding box center [259, 119] width 150 height 21
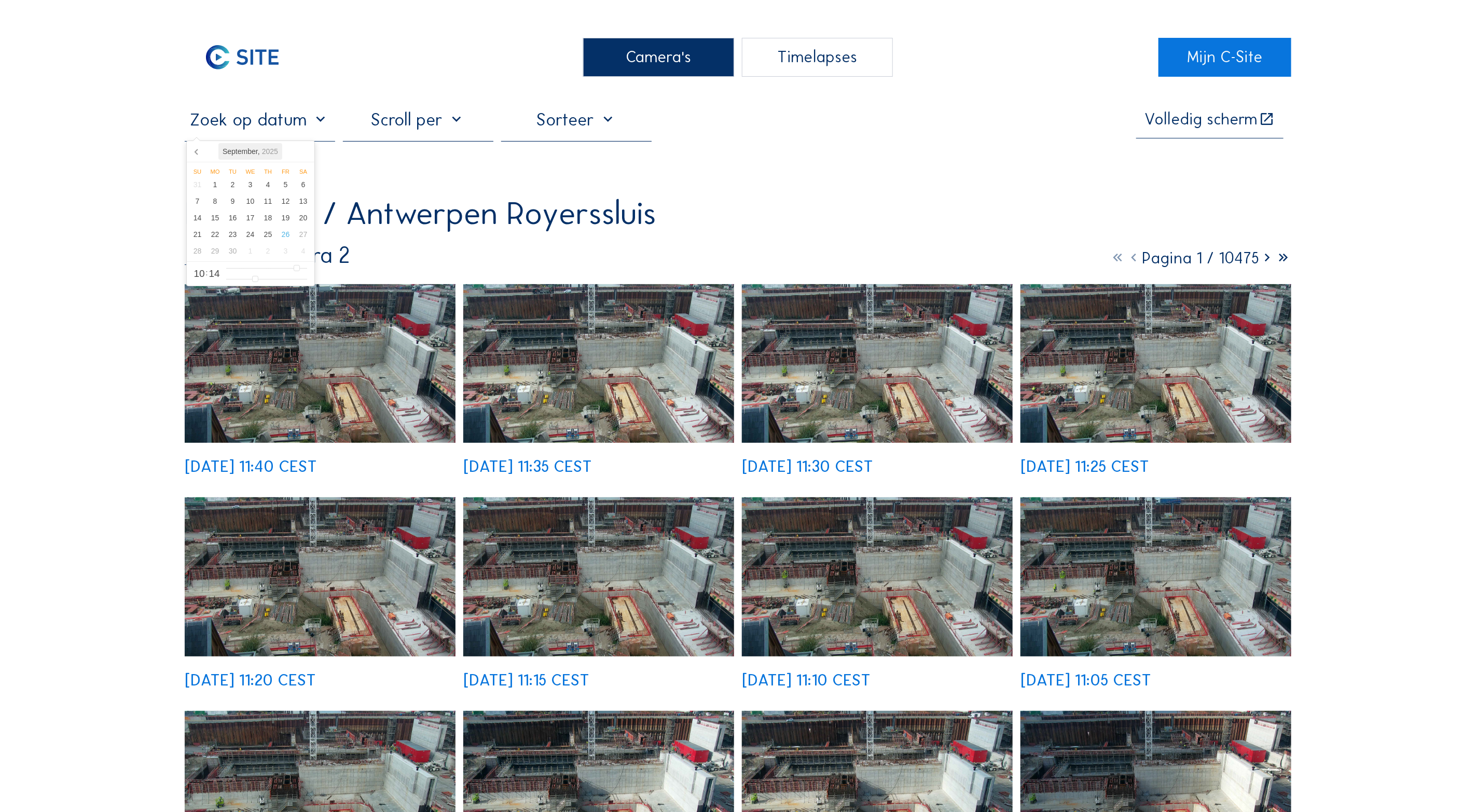
click at [252, 151] on div "[DATE]" at bounding box center [250, 152] width 64 height 17
click at [246, 146] on div "2025" at bounding box center [250, 152] width 25 height 17
click at [201, 208] on div "2023" at bounding box center [204, 208] width 31 height 29
click at [290, 240] on div "Dec" at bounding box center [291, 240] width 41 height 22
click at [235, 206] on div "5" at bounding box center [233, 201] width 18 height 17
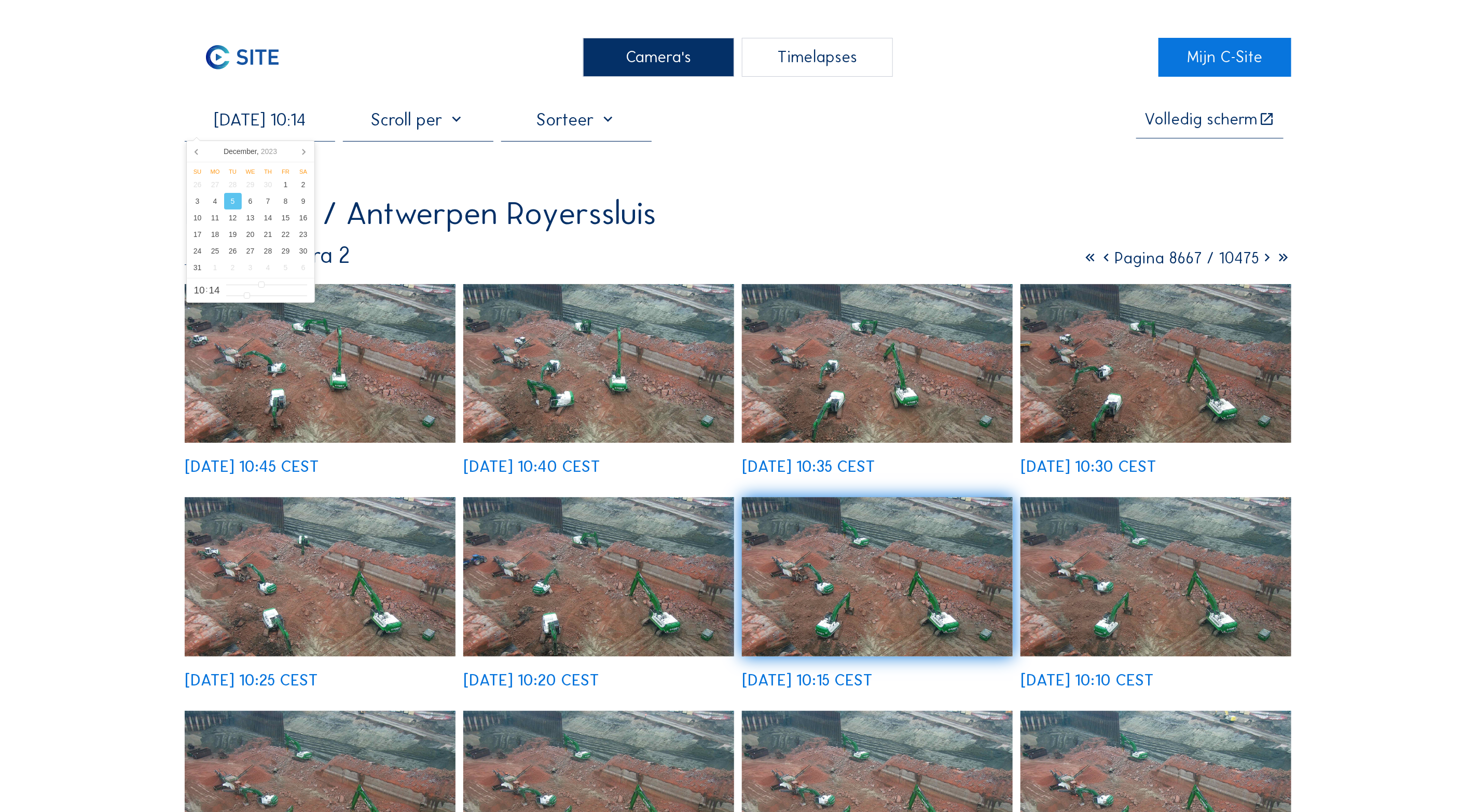
click at [321, 364] on img at bounding box center [320, 364] width 271 height 159
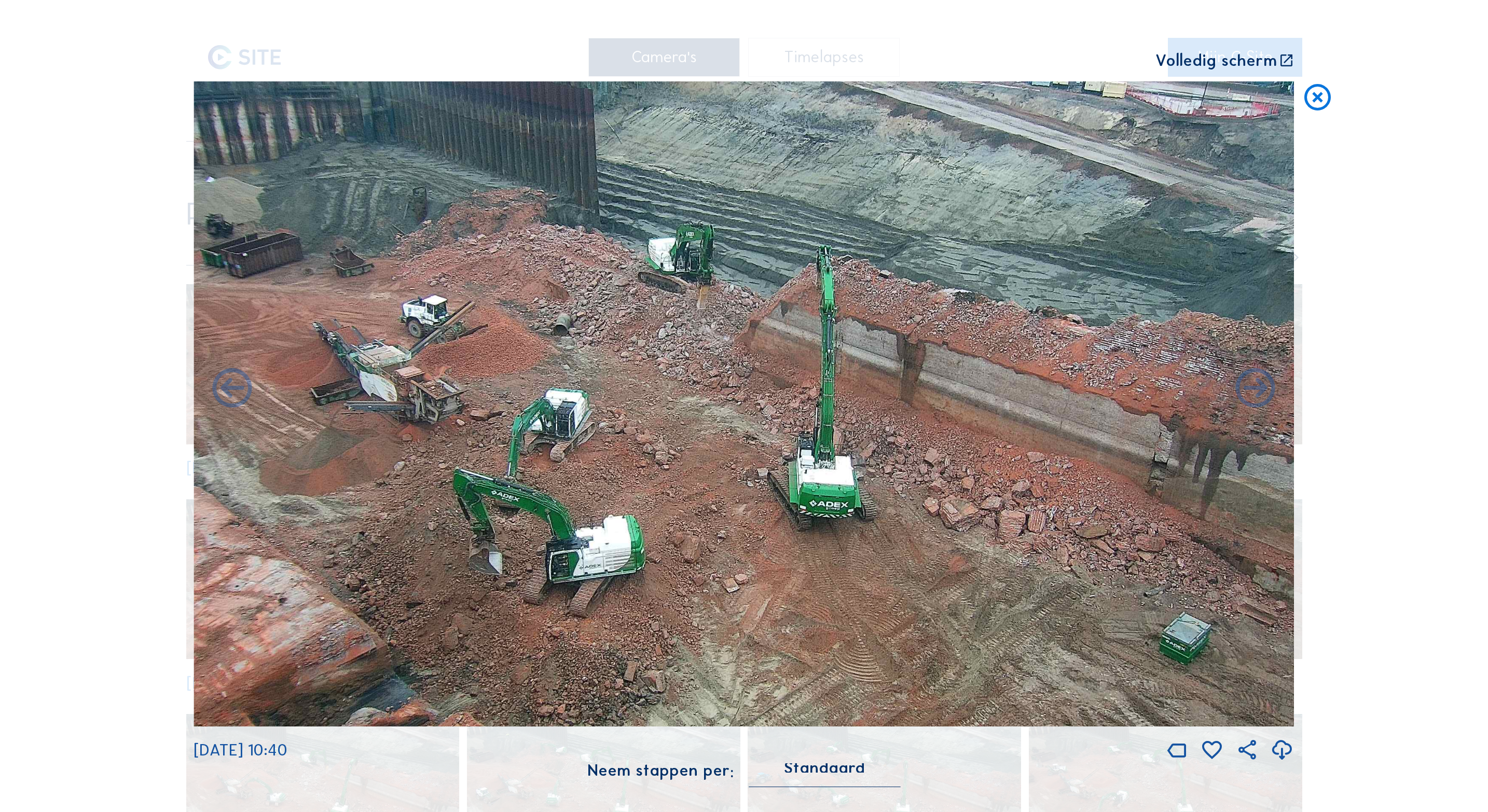
click at [1317, 101] on icon at bounding box center [1317, 98] width 31 height 32
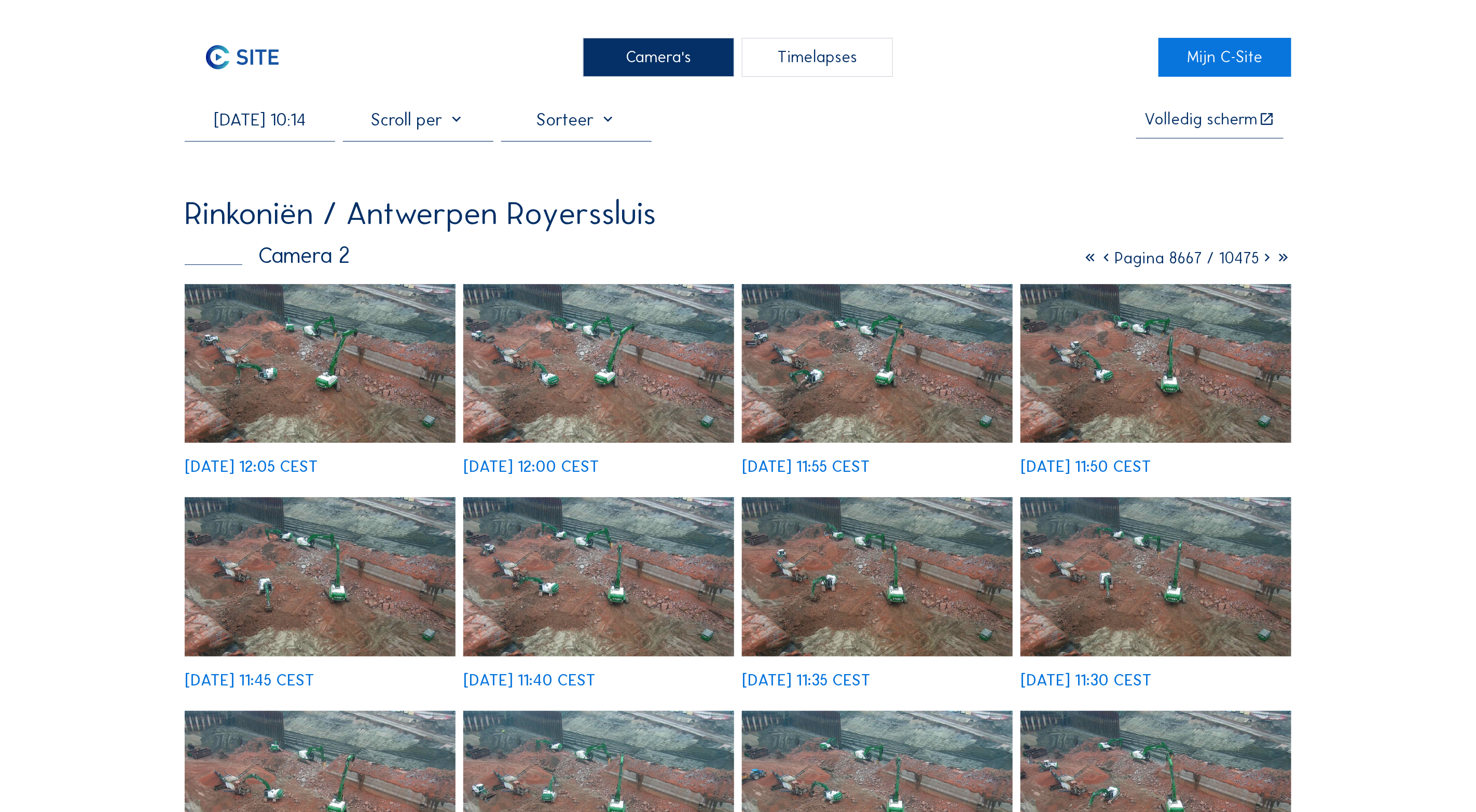
click at [234, 129] on input "[DATE] 10:14" at bounding box center [259, 119] width 150 height 21
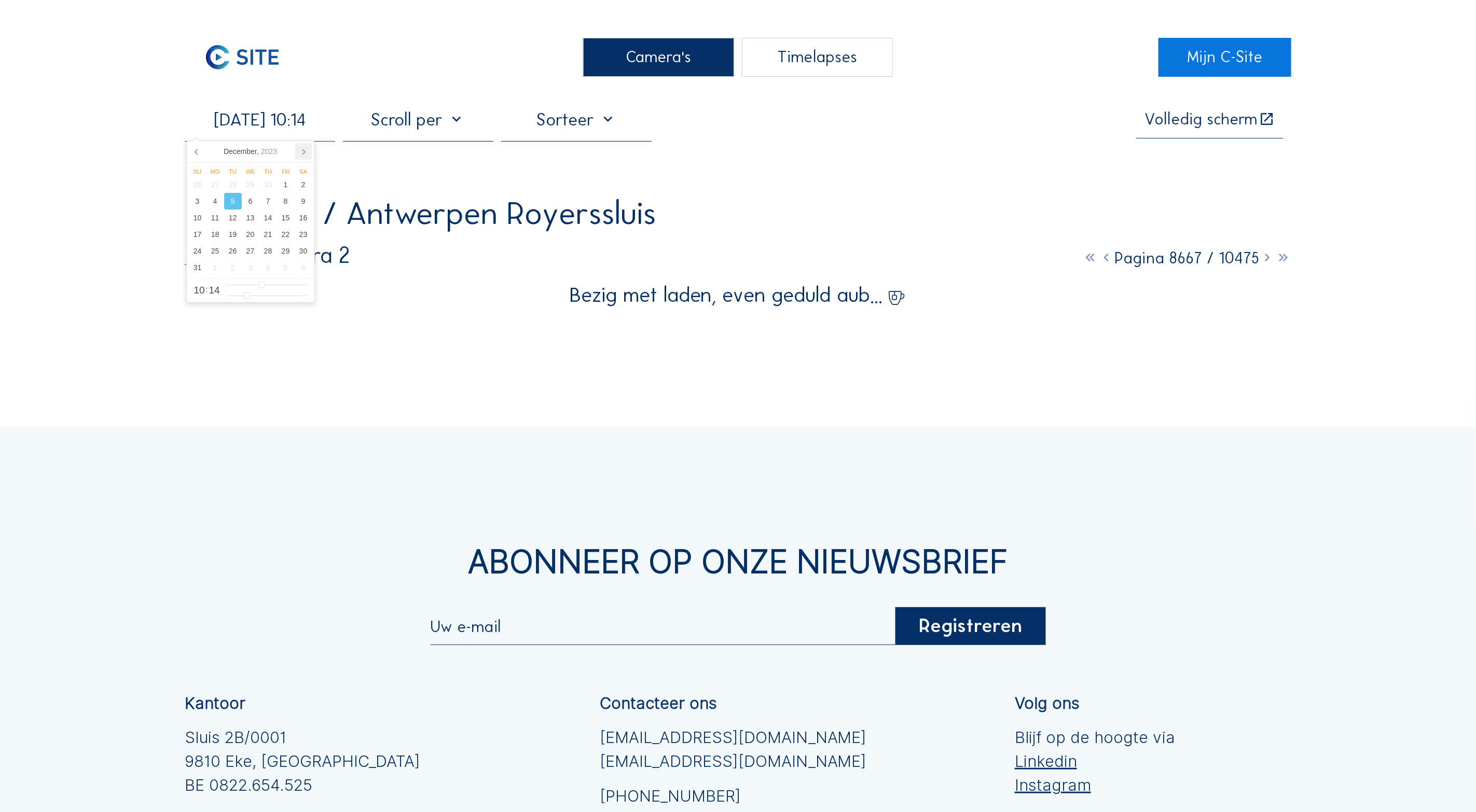
click at [308, 149] on icon at bounding box center [303, 152] width 17 height 17
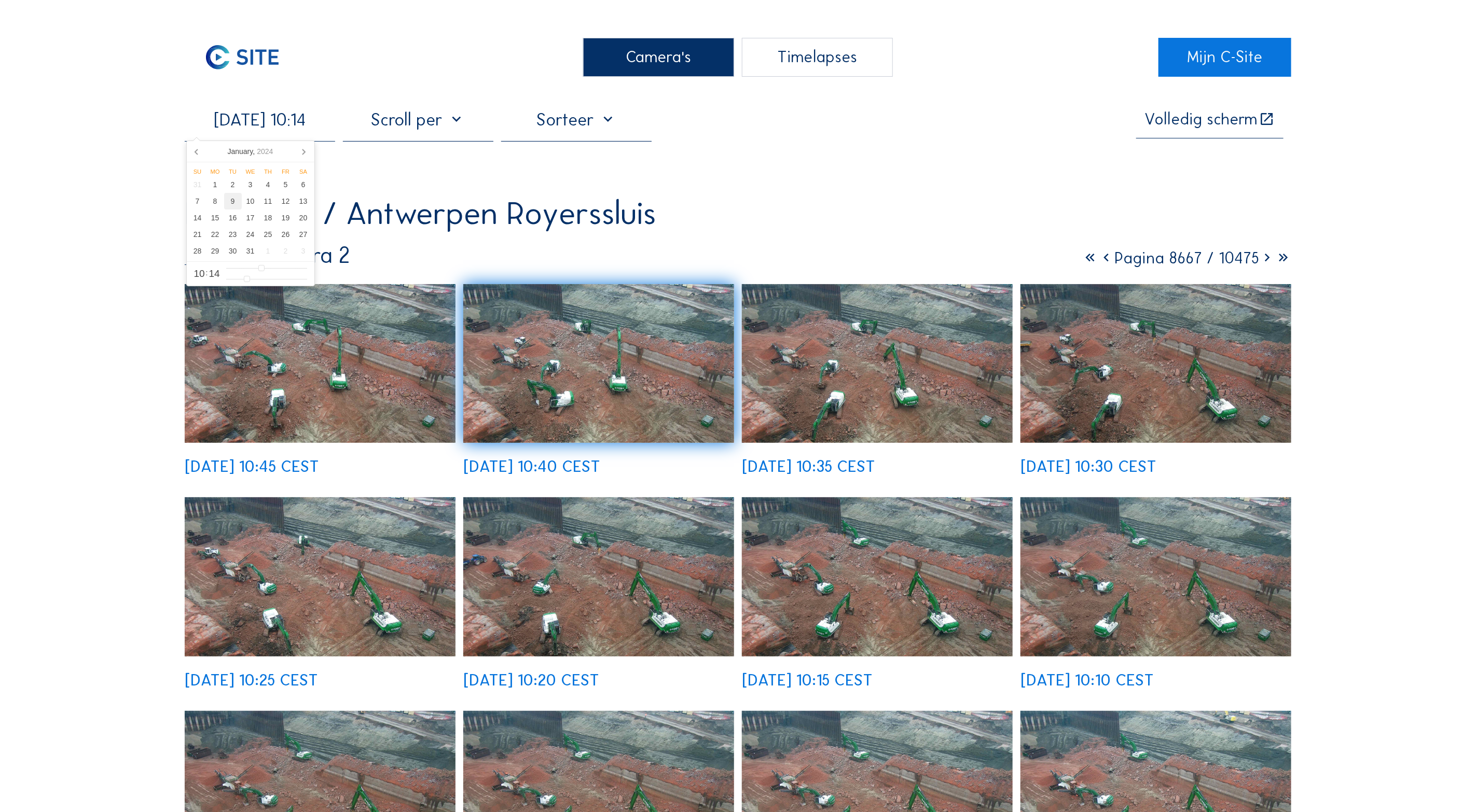
click at [230, 205] on div "9" at bounding box center [233, 201] width 18 height 17
type input "[DATE] 10:14"
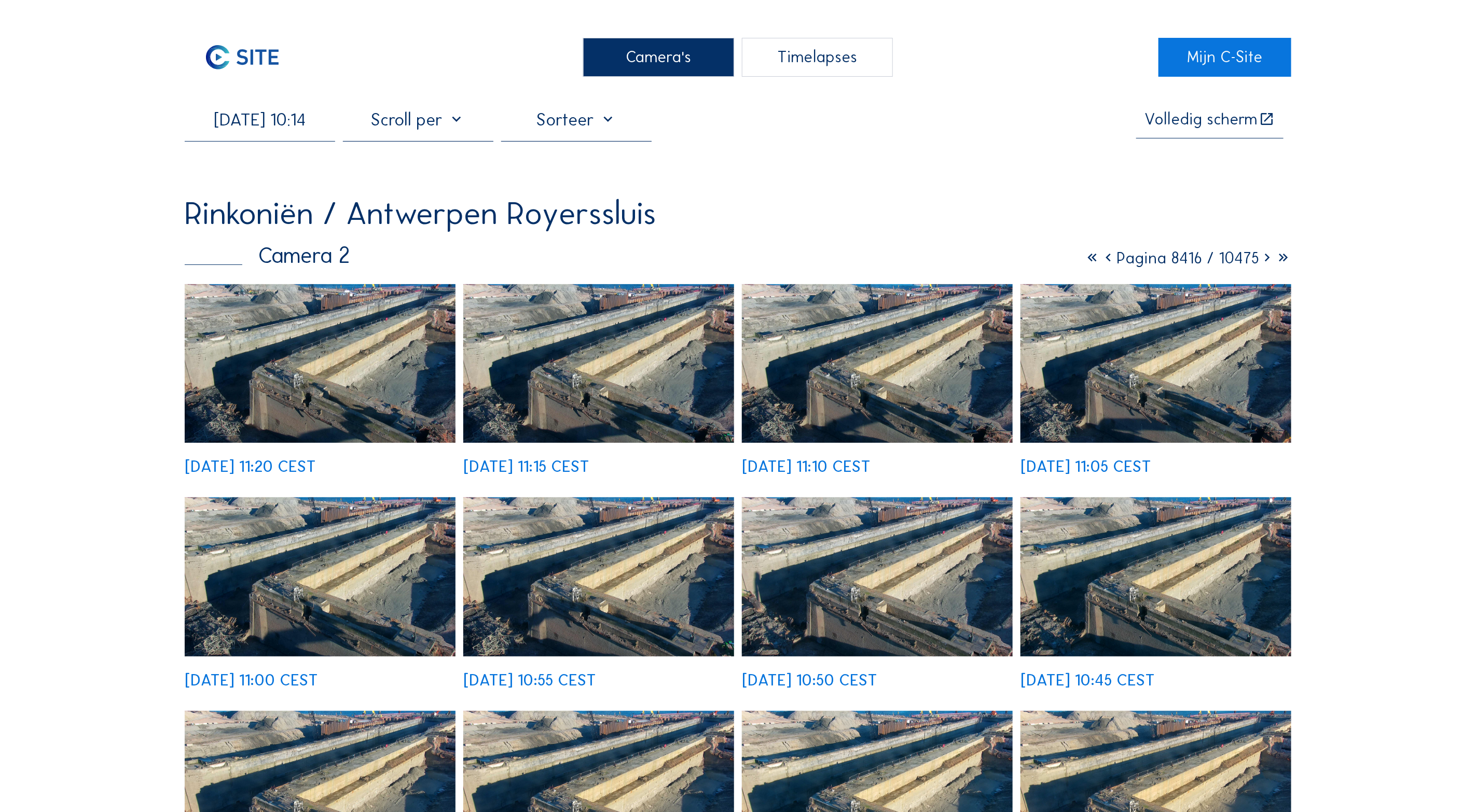
click at [659, 58] on div "Camera's" at bounding box center [658, 58] width 150 height 39
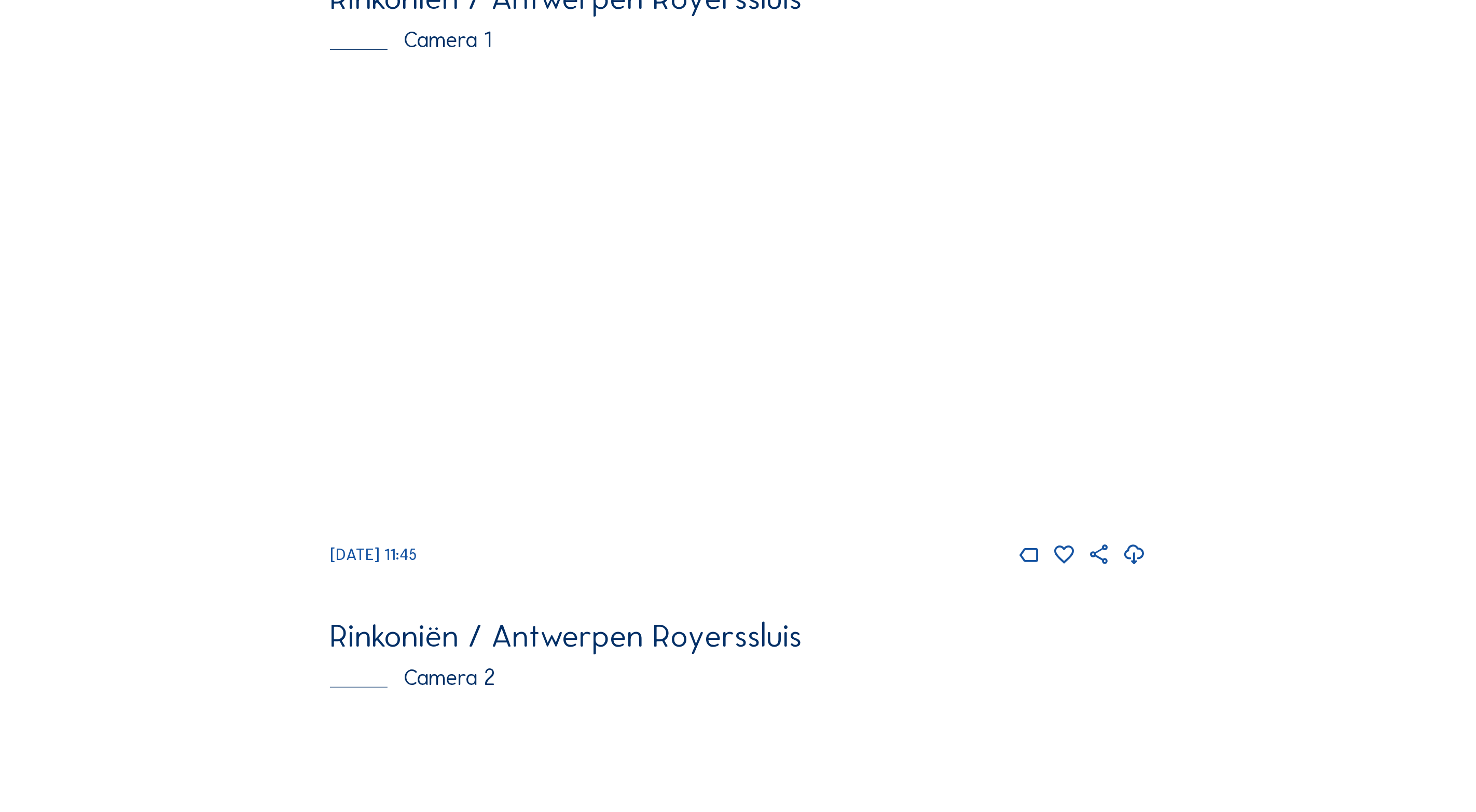
scroll to position [177, 0]
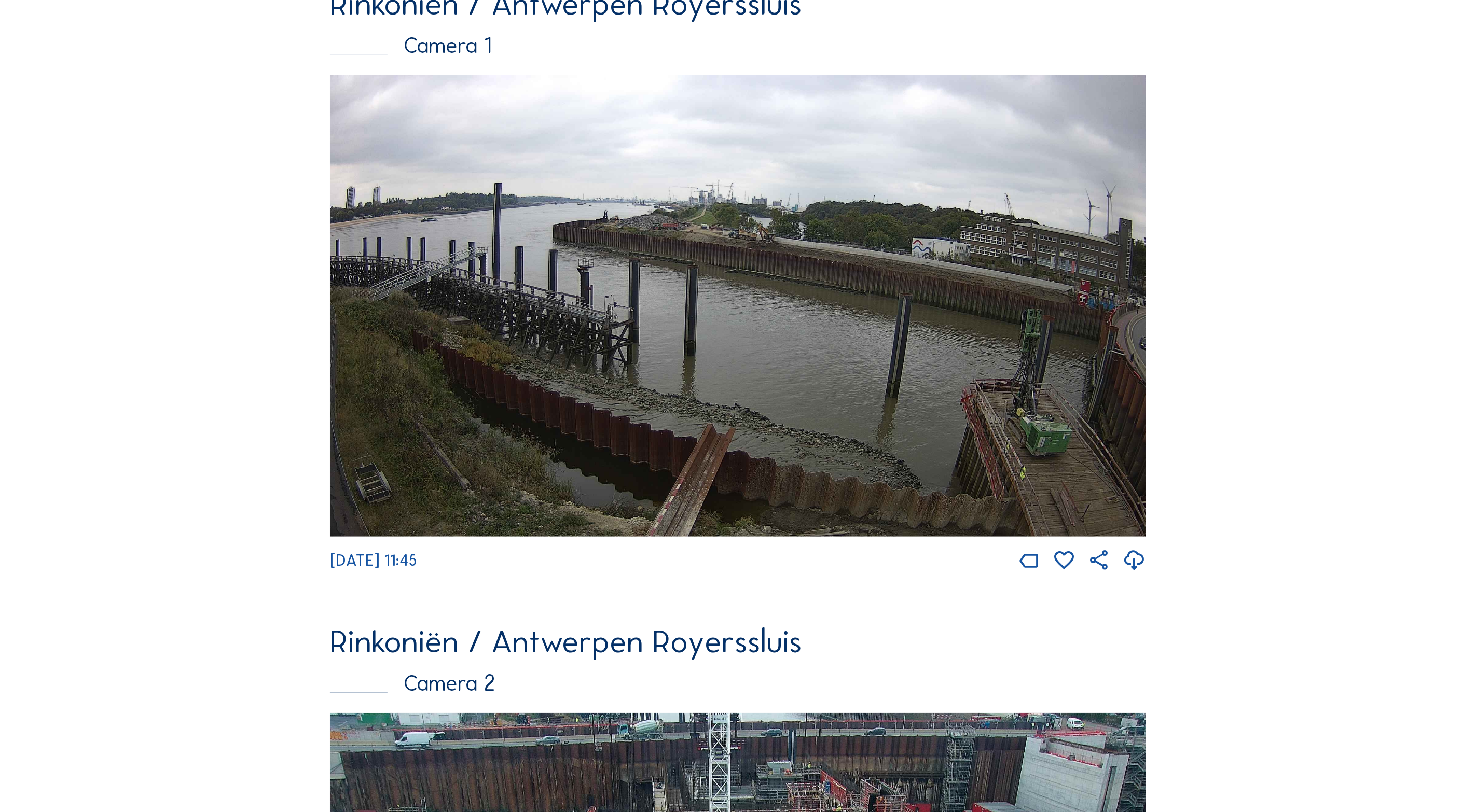
click at [684, 377] on img at bounding box center [738, 306] width 816 height 461
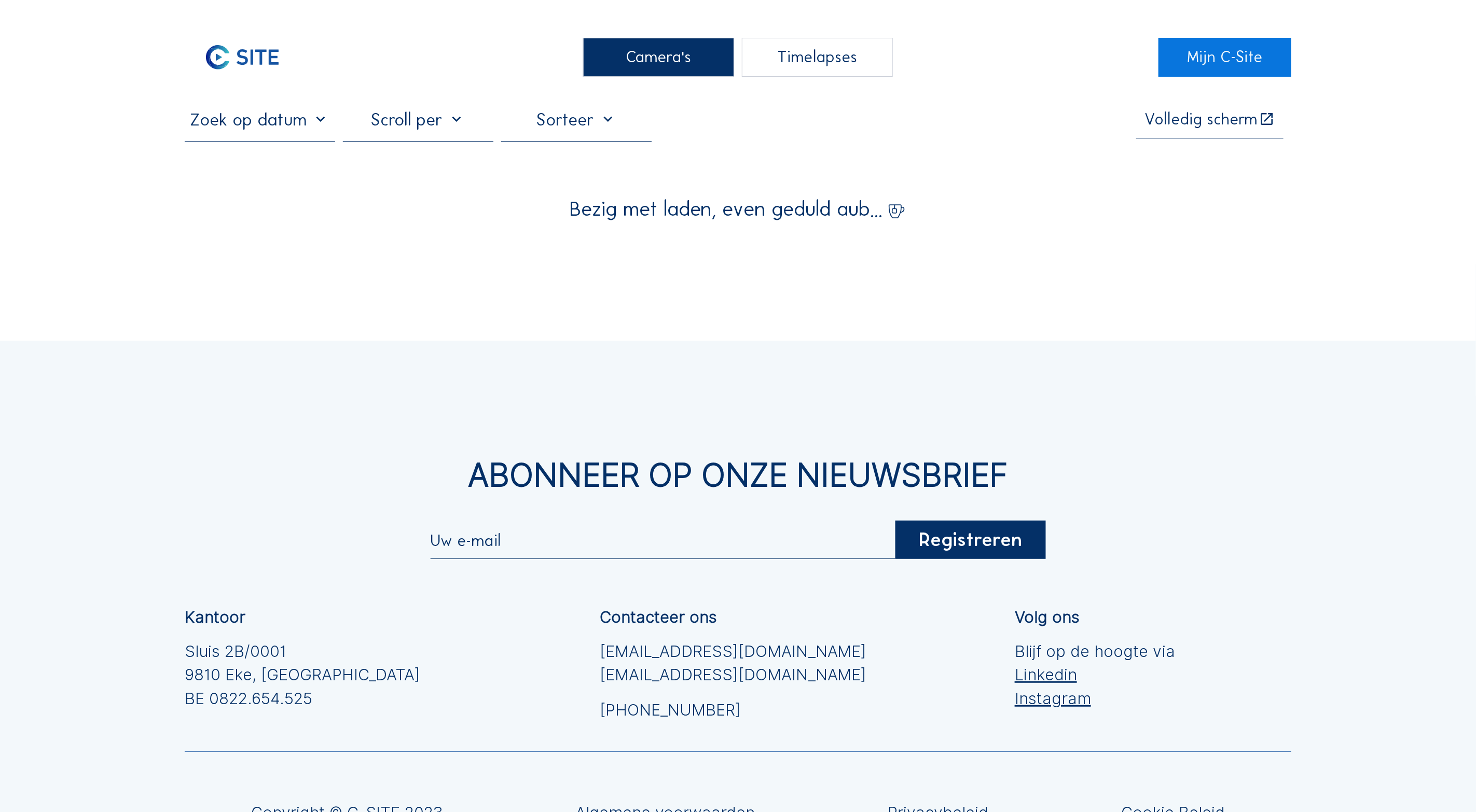
click at [659, 56] on div "Camera's" at bounding box center [658, 58] width 150 height 39
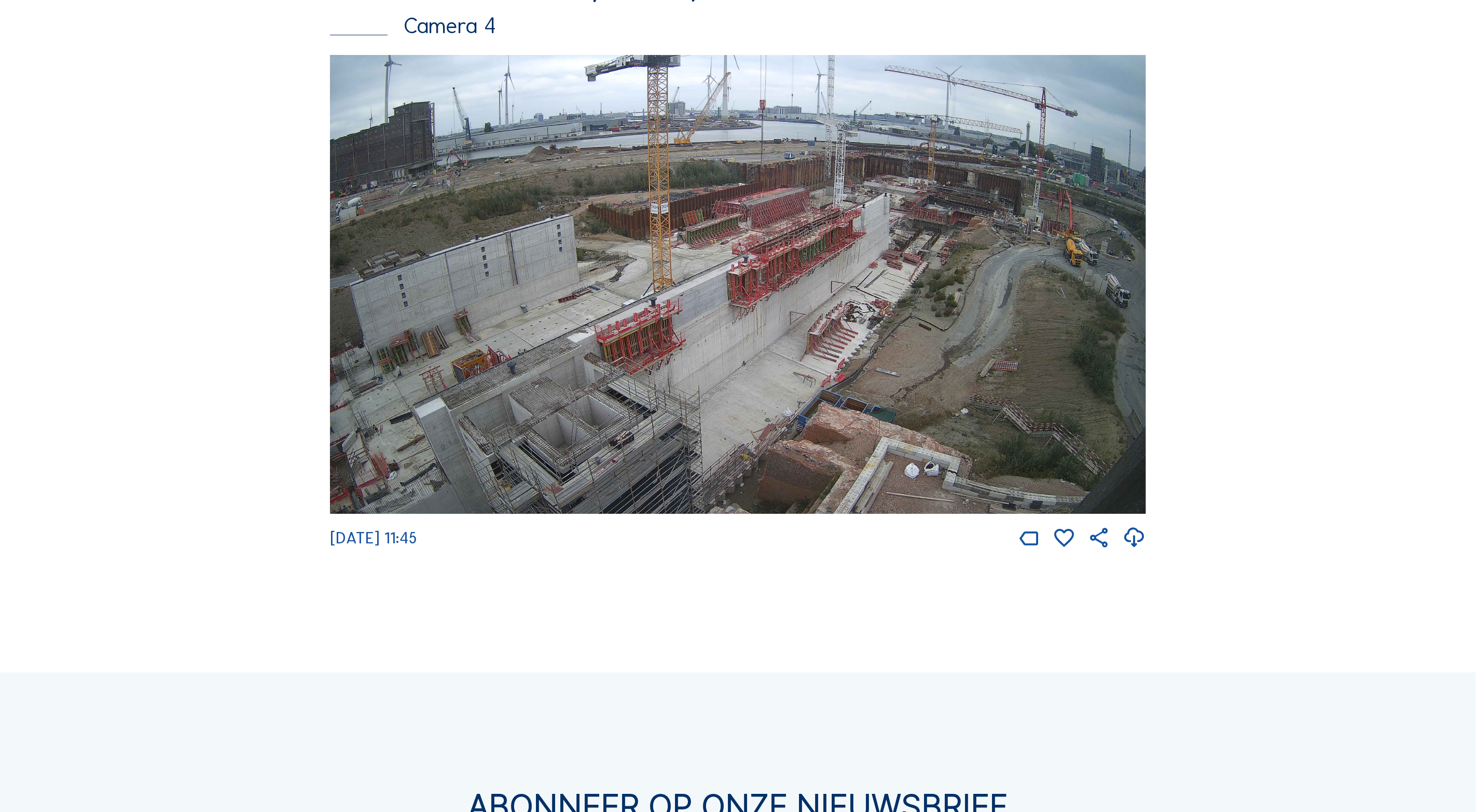
scroll to position [2852, 0]
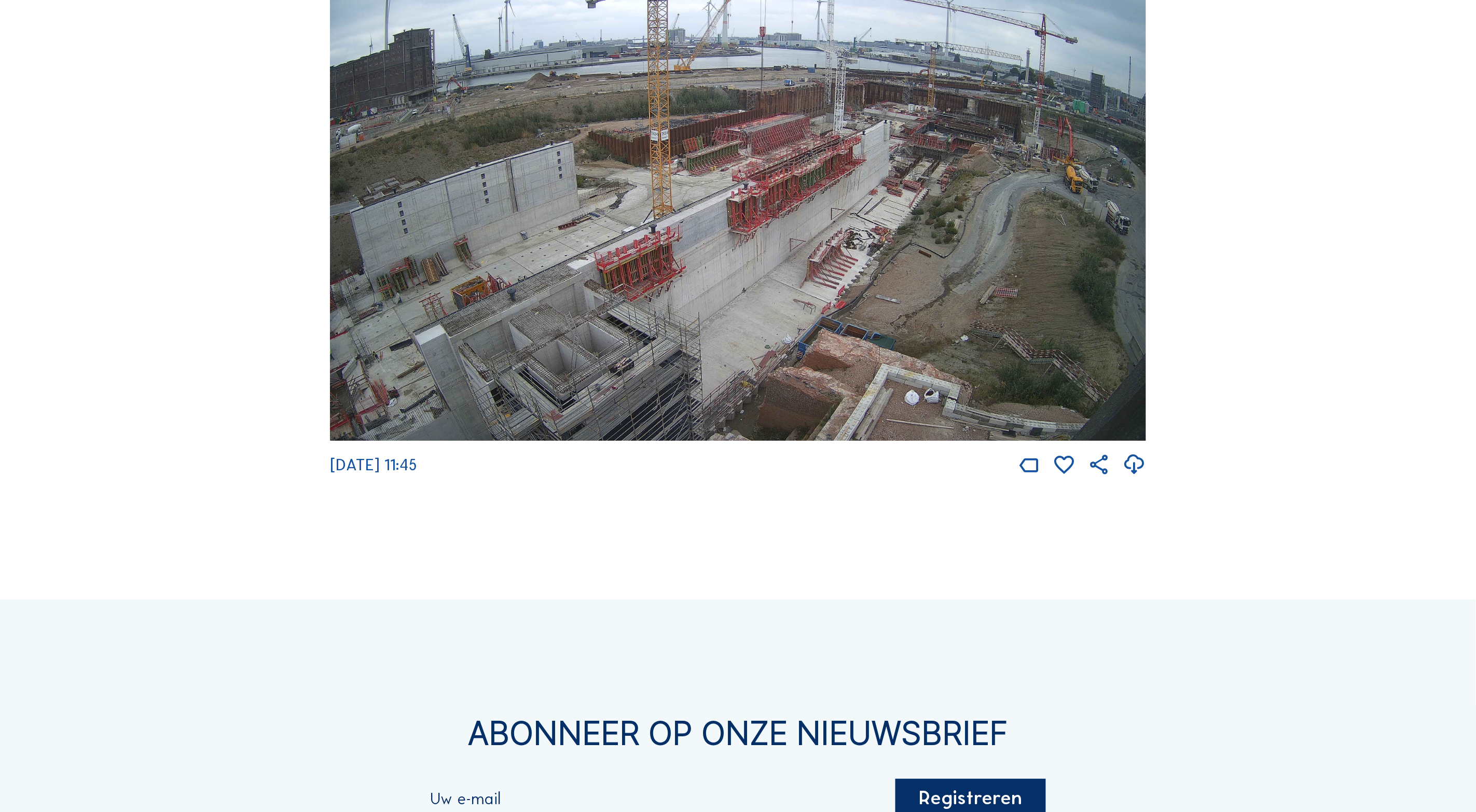
click at [658, 358] on img at bounding box center [738, 211] width 816 height 459
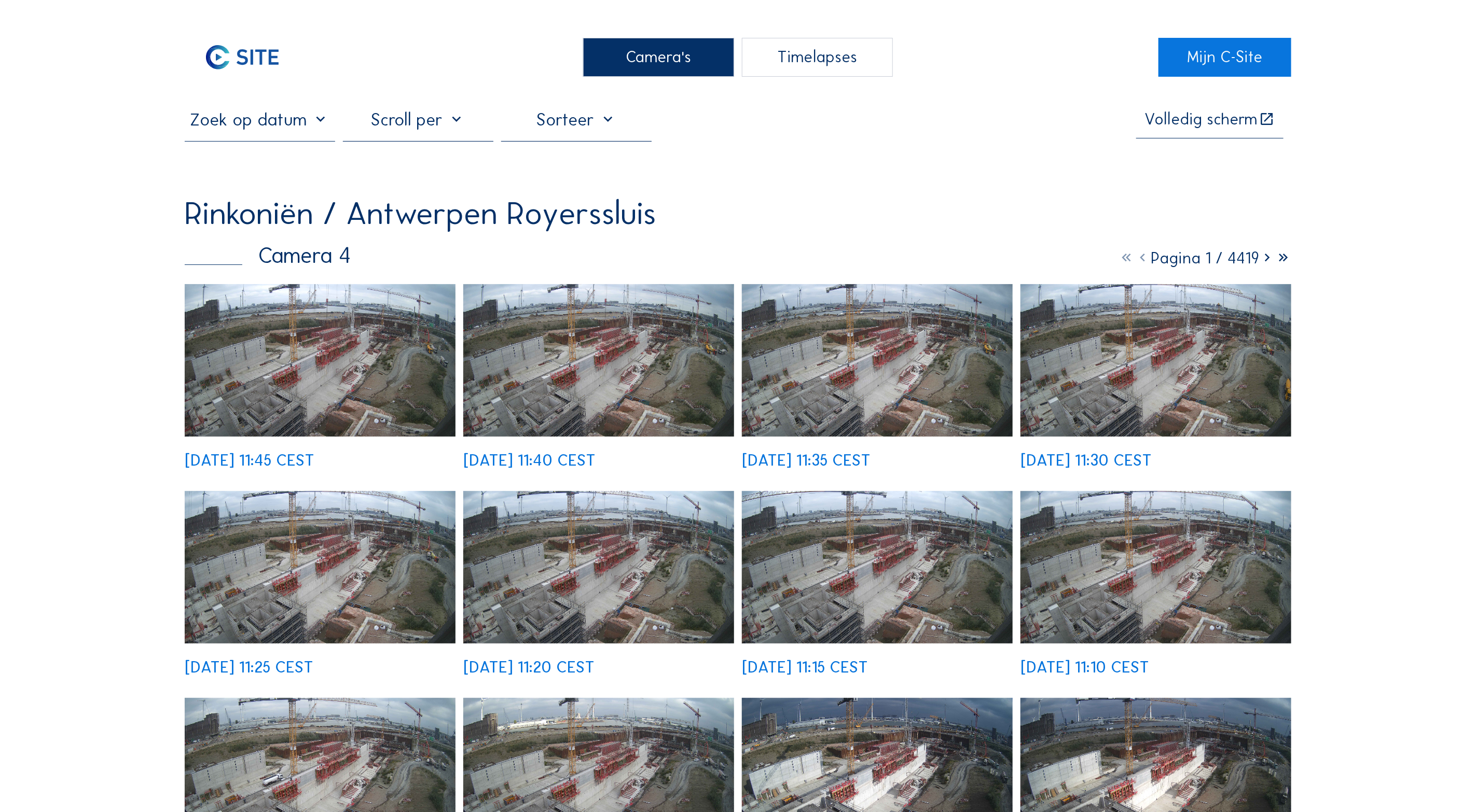
click at [653, 56] on div "Camera's" at bounding box center [658, 58] width 150 height 39
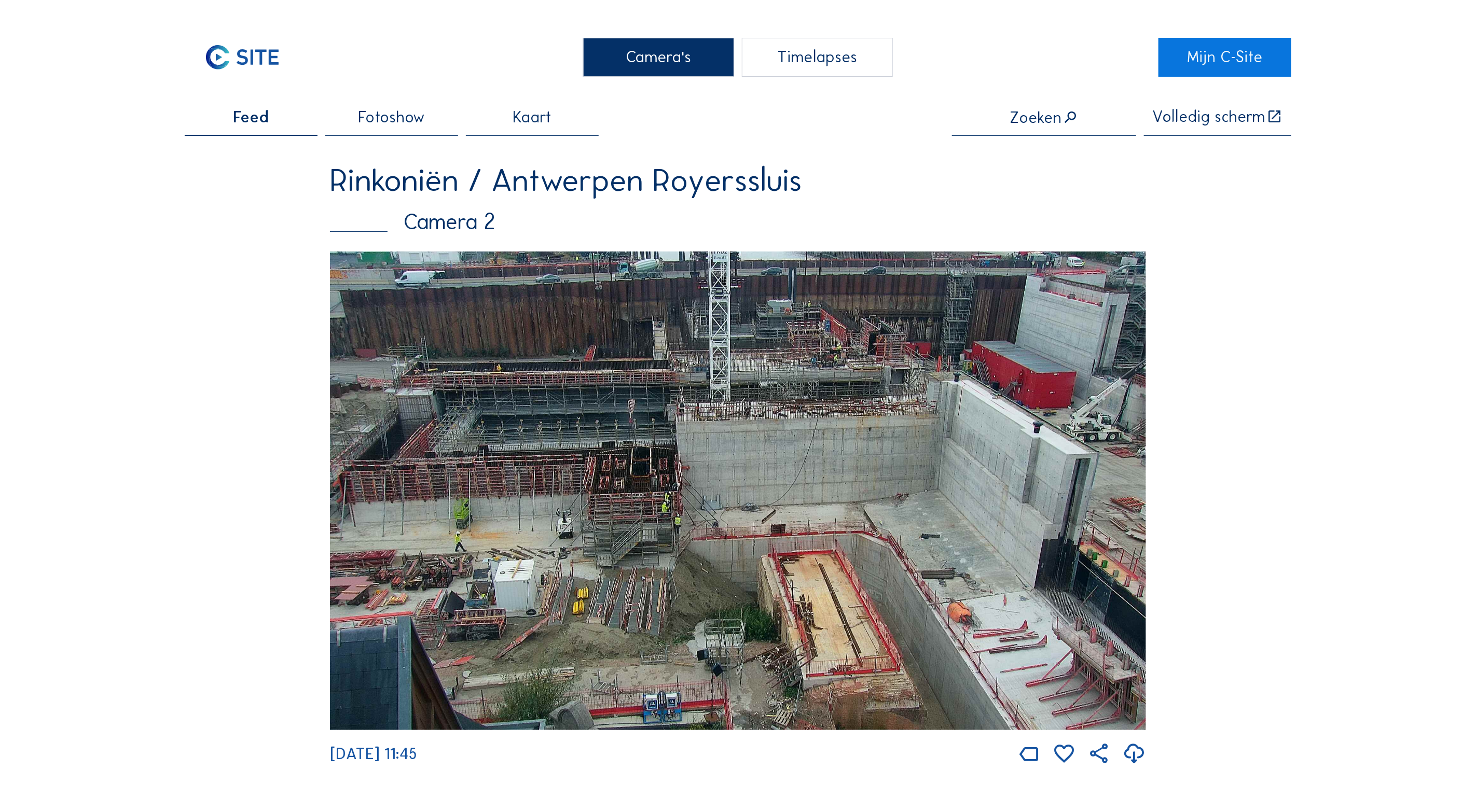
click at [667, 426] on img at bounding box center [738, 491] width 816 height 479
